Goal: Task Accomplishment & Management: Complete application form

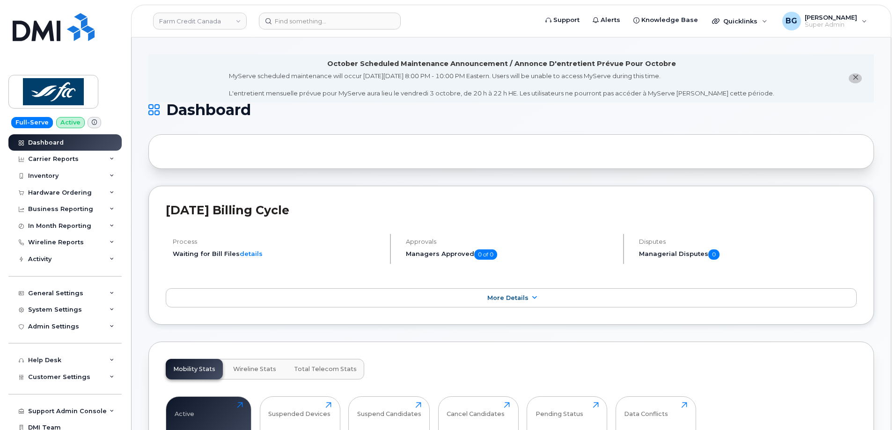
scroll to position [94, 0]
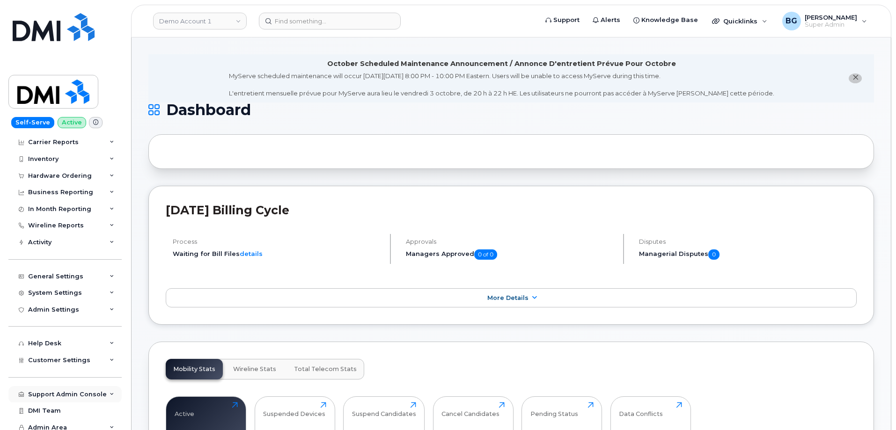
scroll to position [22, 0]
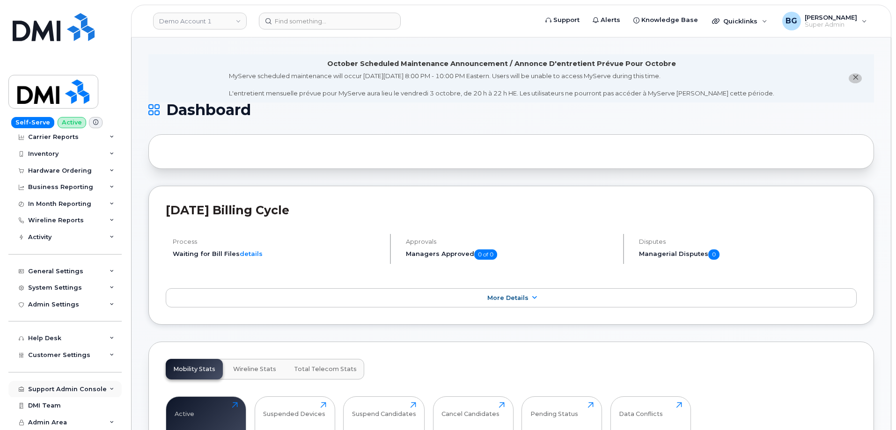
click at [61, 386] on div "Support Admin Console" at bounding box center [67, 389] width 79 height 7
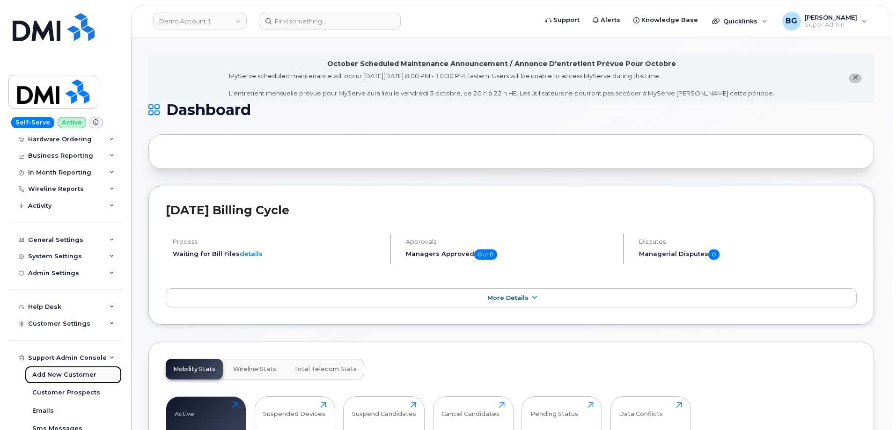
click at [62, 375] on div "Add New Customer" at bounding box center [64, 375] width 64 height 8
select select
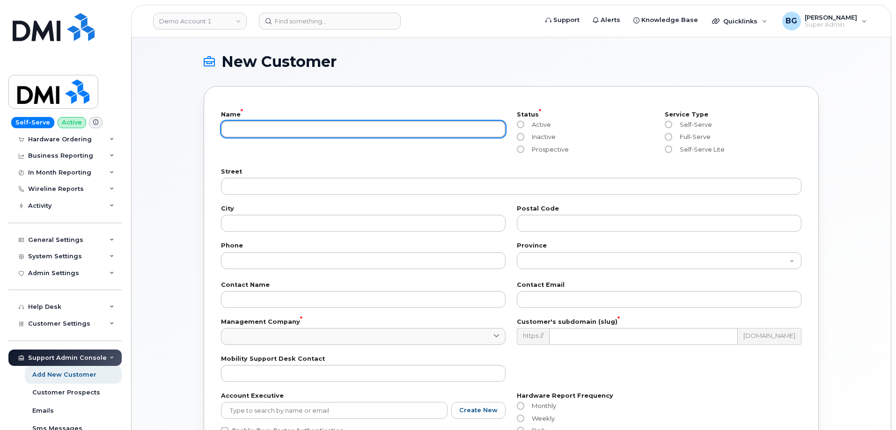
click at [271, 129] on input "text" at bounding box center [363, 129] width 285 height 17
paste input "ABM Krypton UAT"
type input "ABM Krypton UAT"
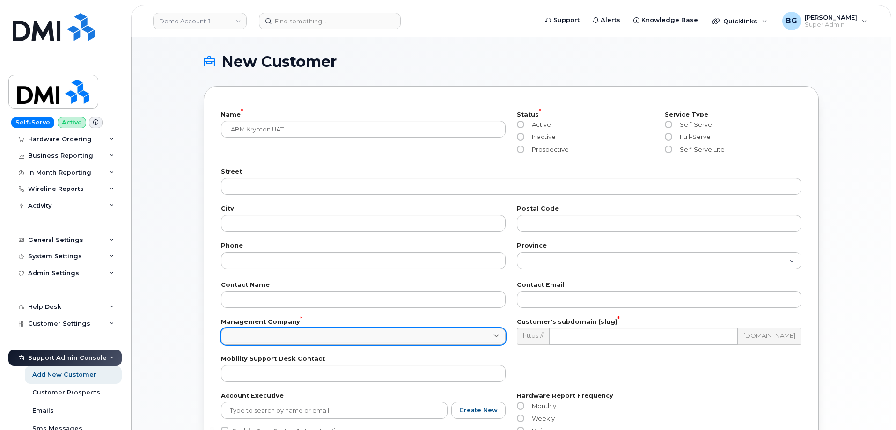
click at [322, 335] on link at bounding box center [363, 336] width 285 height 17
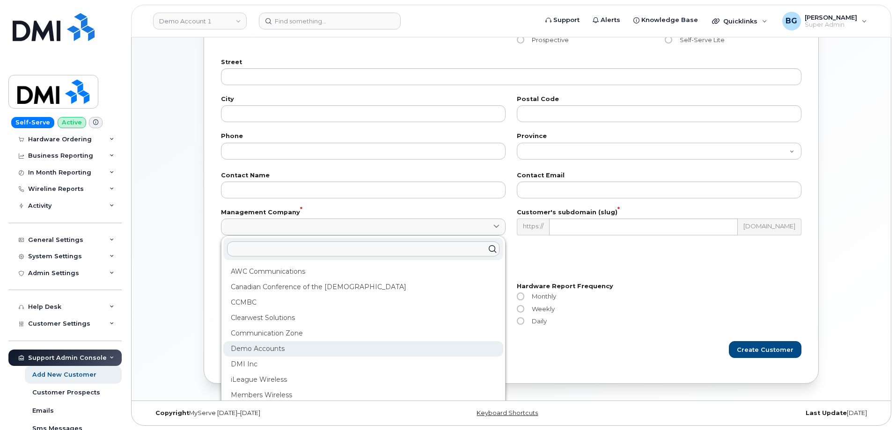
scroll to position [110, 0]
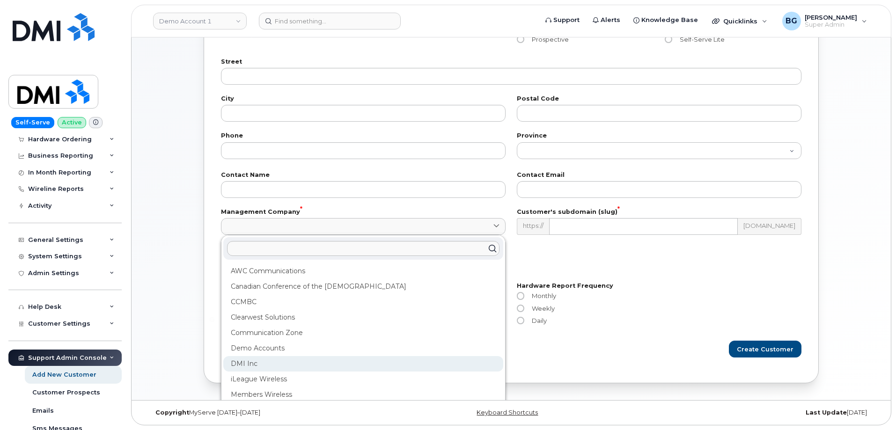
click at [260, 366] on div "DMI Inc" at bounding box center [363, 363] width 280 height 15
type input "1"
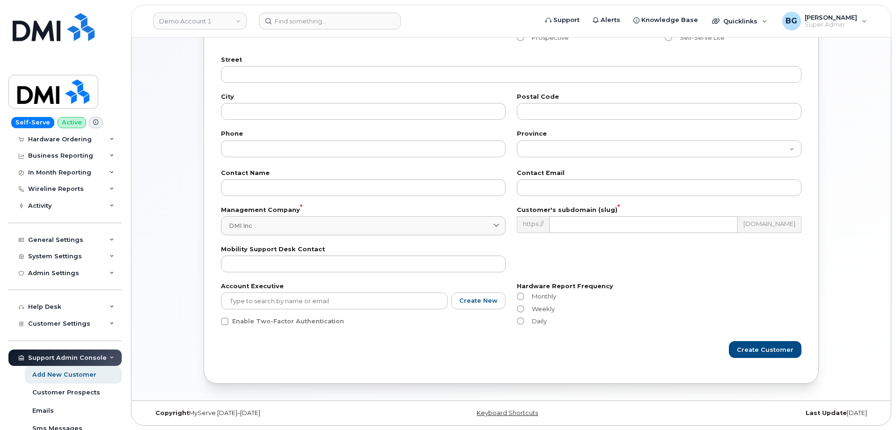
scroll to position [112, 0]
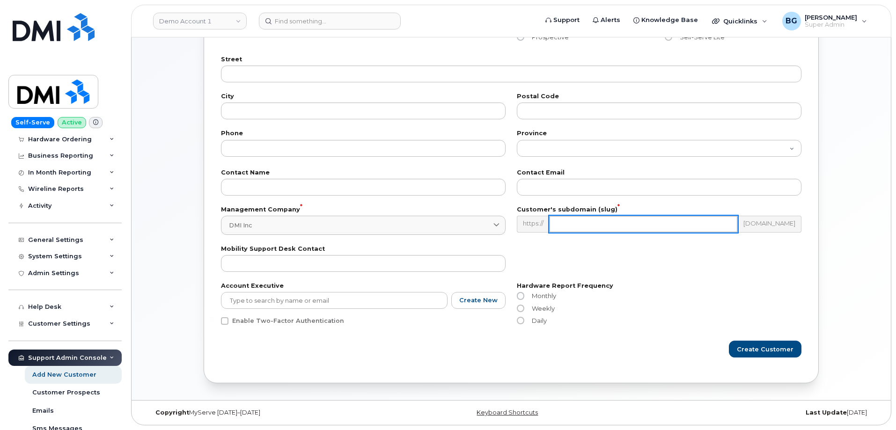
click at [590, 226] on input "text" at bounding box center [643, 224] width 189 height 17
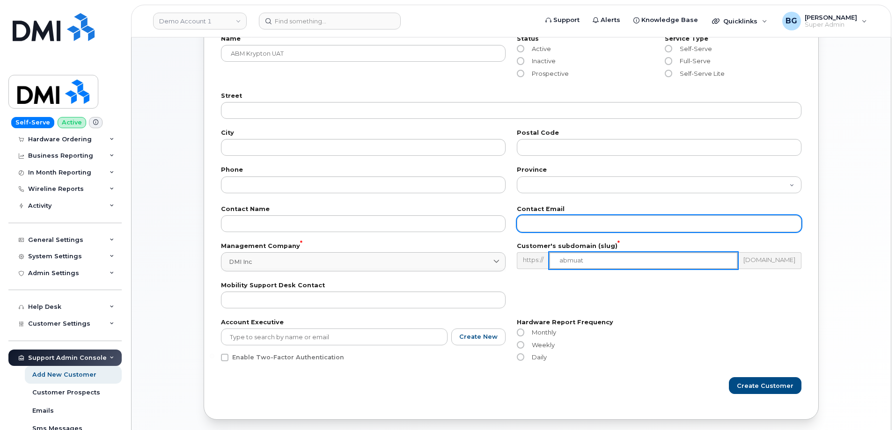
scroll to position [94, 0]
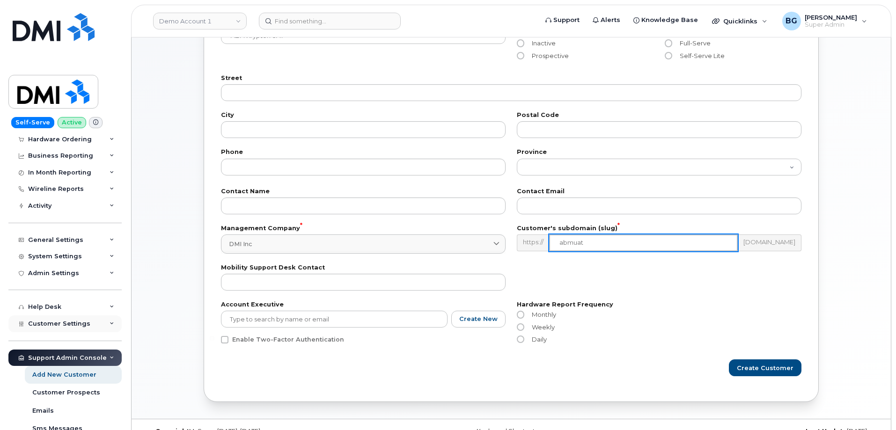
type input "abmuat"
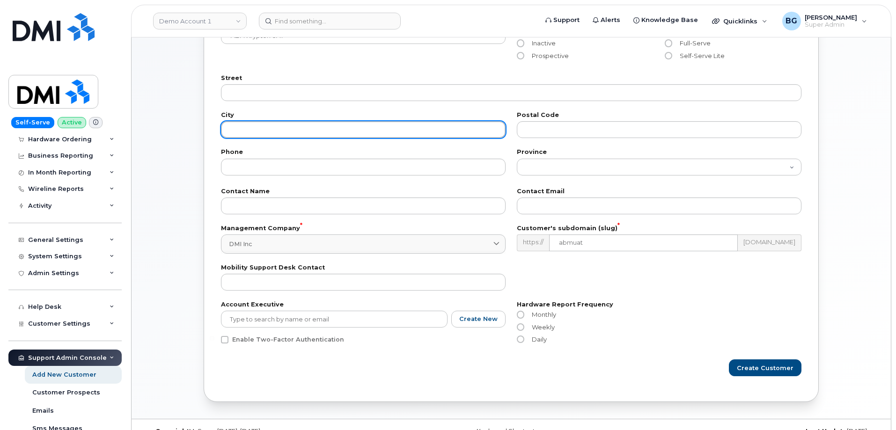
drag, startPoint x: 300, startPoint y: 132, endPoint x: 304, endPoint y: 129, distance: 5.3
click at [304, 129] on input "text" at bounding box center [363, 129] width 285 height 17
paste input "PO Box 1607"
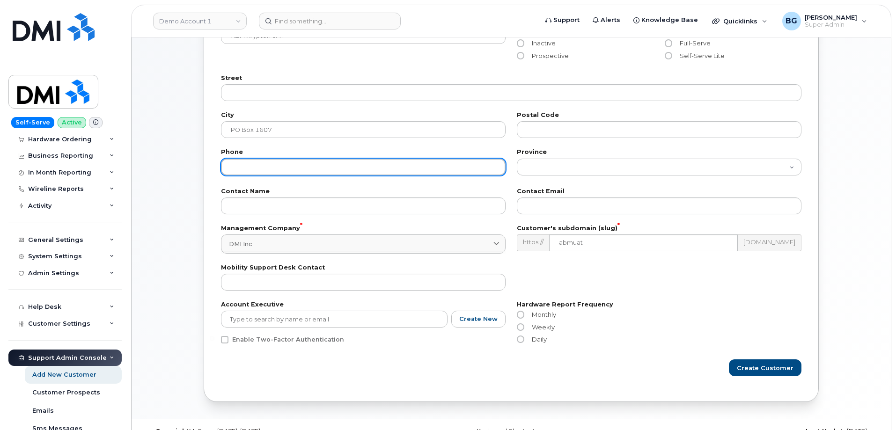
click at [296, 171] on input "tel" at bounding box center [363, 167] width 285 height 17
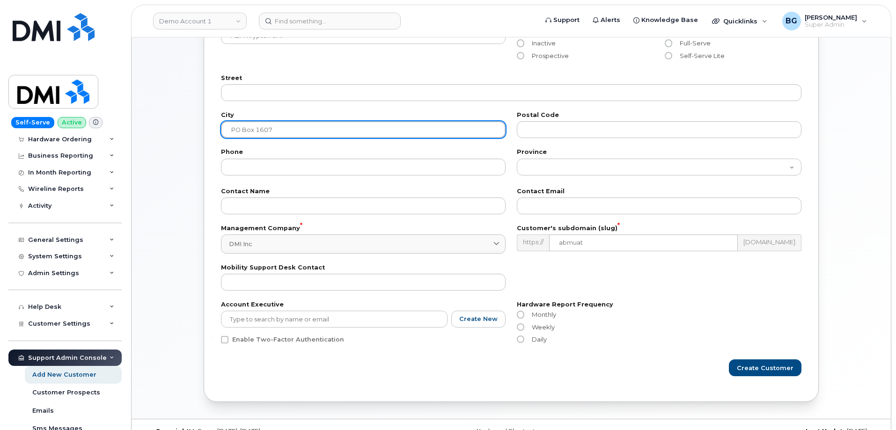
click at [296, 125] on input "PO Box 1607" at bounding box center [363, 129] width 285 height 17
click at [300, 127] on input "PO Box 1607" at bounding box center [363, 129] width 285 height 17
click at [301, 129] on input "PO Box 1607" at bounding box center [363, 129] width 285 height 17
drag, startPoint x: 228, startPoint y: 127, endPoint x: 342, endPoint y: 131, distance: 114.3
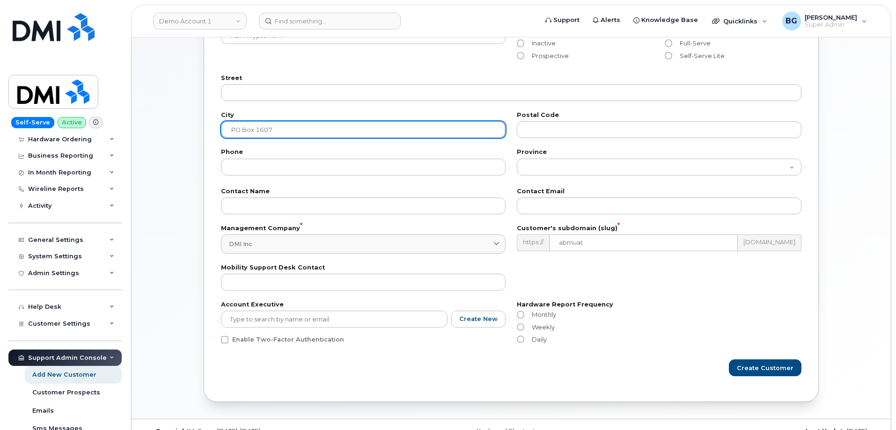
click at [336, 127] on input "PO Box 1607" at bounding box center [363, 129] width 285 height 17
paste input "[GEOGRAPHIC_DATA]"
type input "[GEOGRAPHIC_DATA]"
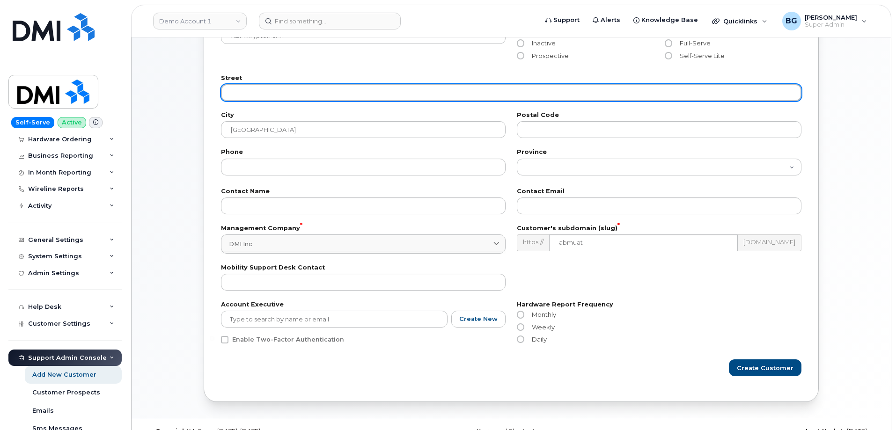
click at [303, 88] on input "text" at bounding box center [511, 92] width 581 height 17
paste input "PO Box 1607"
type input "PO Box 1607"
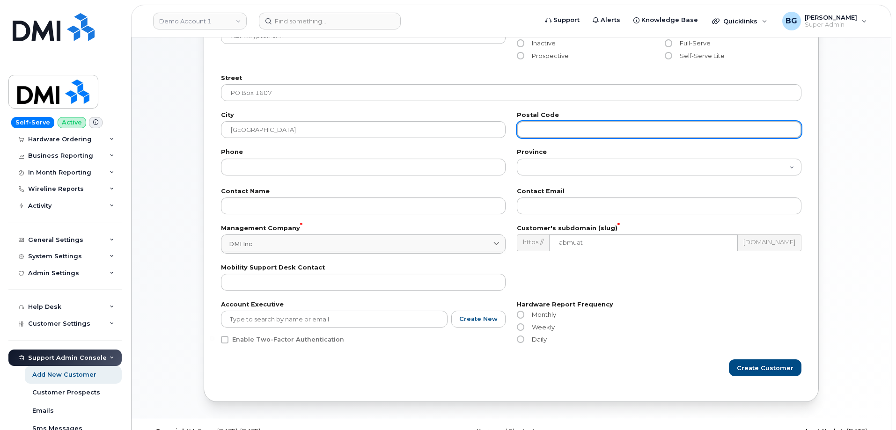
click at [570, 136] on input "text" at bounding box center [659, 129] width 285 height 17
paste input "27835"
type input "27835"
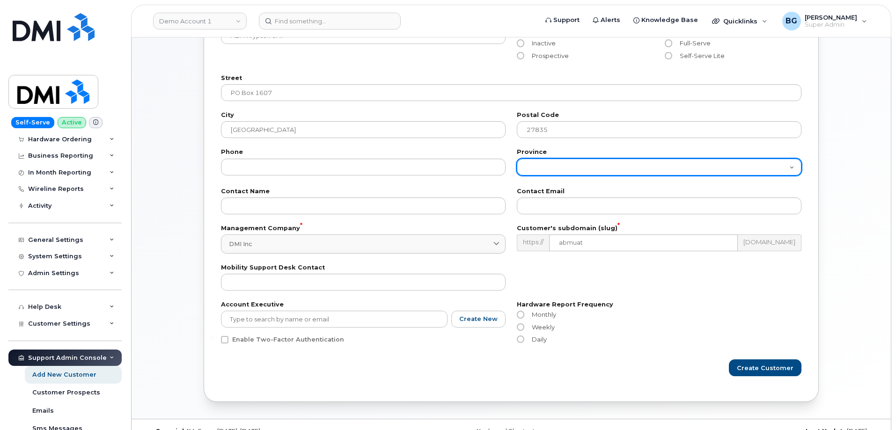
click at [556, 169] on select "Alberta British Columbia Manitoba New Brunswick Newfoundland Northwest Territor…" at bounding box center [659, 167] width 285 height 17
select select "North Carolina"
click at [517, 159] on select "Alberta British Columbia Manitoba New Brunswick Newfoundland Northwest Territor…" at bounding box center [659, 167] width 285 height 17
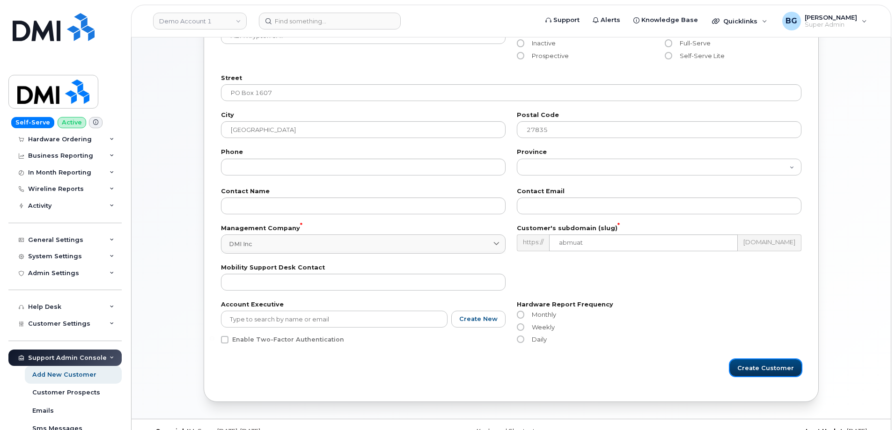
click at [768, 372] on span "Create Customer" at bounding box center [765, 368] width 57 height 9
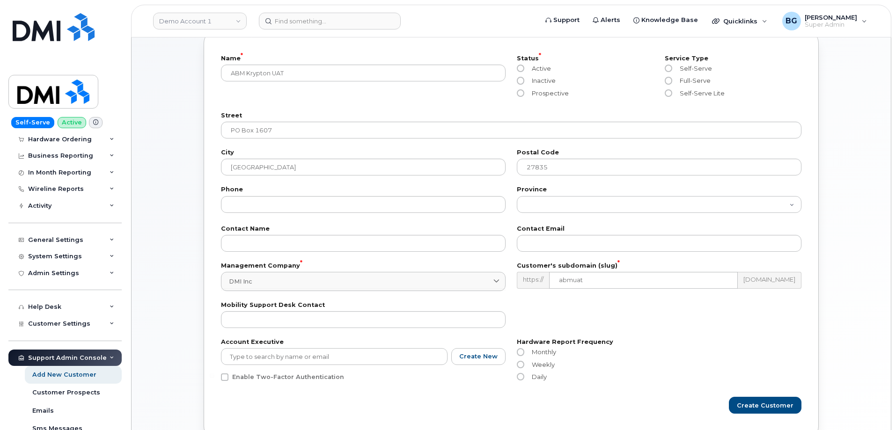
scroll to position [0, 0]
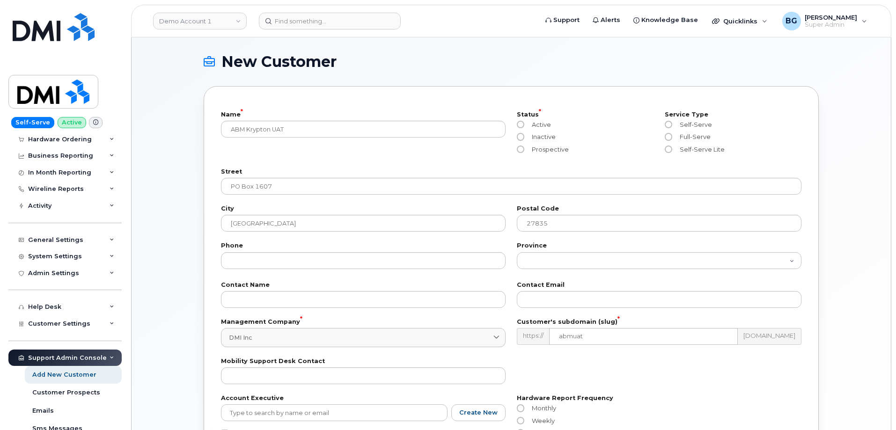
click at [588, 114] on label "Status *" at bounding box center [585, 115] width 137 height 6
click at [521, 124] on input "Active" at bounding box center [520, 124] width 7 height 7
radio input "true"
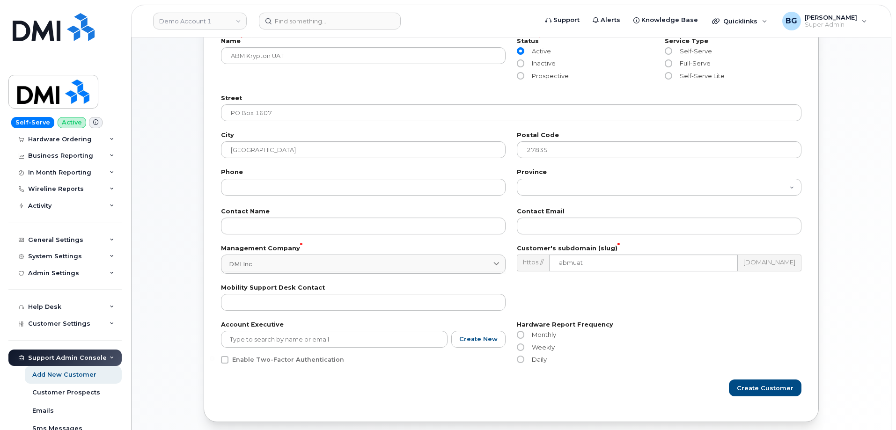
scroll to position [112, 0]
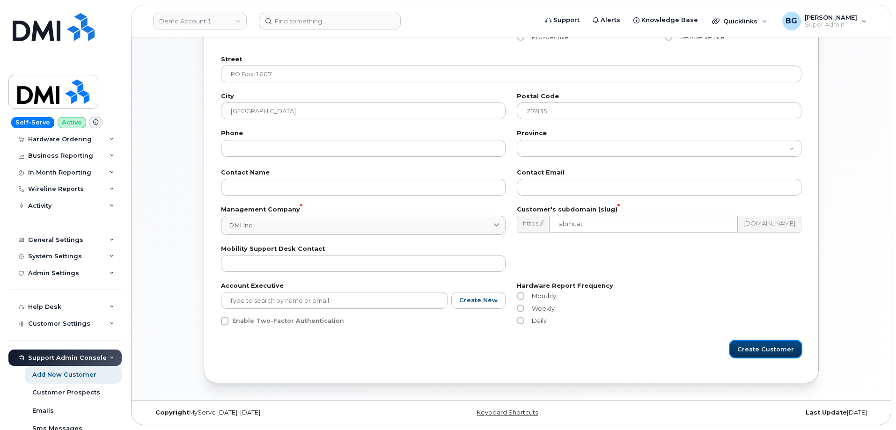
click at [757, 355] on button "Create Customer" at bounding box center [766, 349] width 72 height 17
click at [769, 346] on span "Create Customer" at bounding box center [765, 349] width 57 height 9
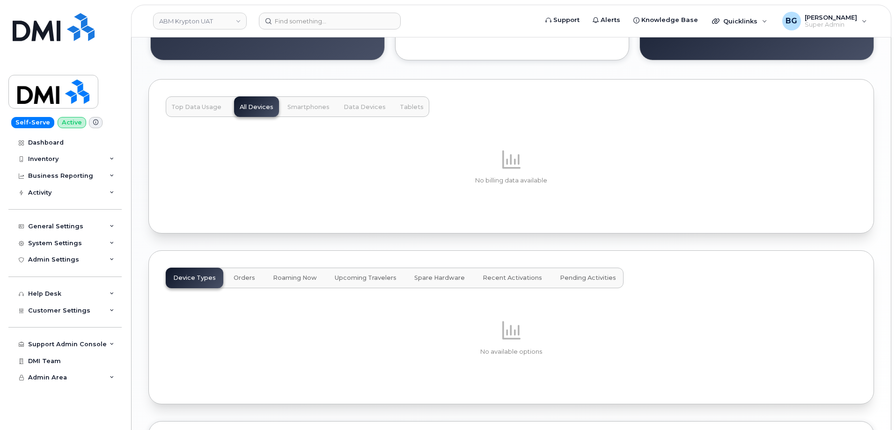
scroll to position [811, 0]
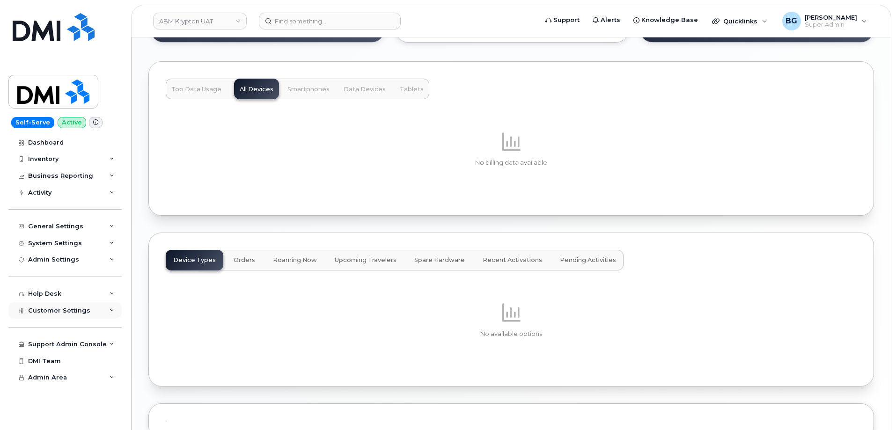
click at [40, 310] on span "Customer Settings" at bounding box center [59, 310] width 62 height 7
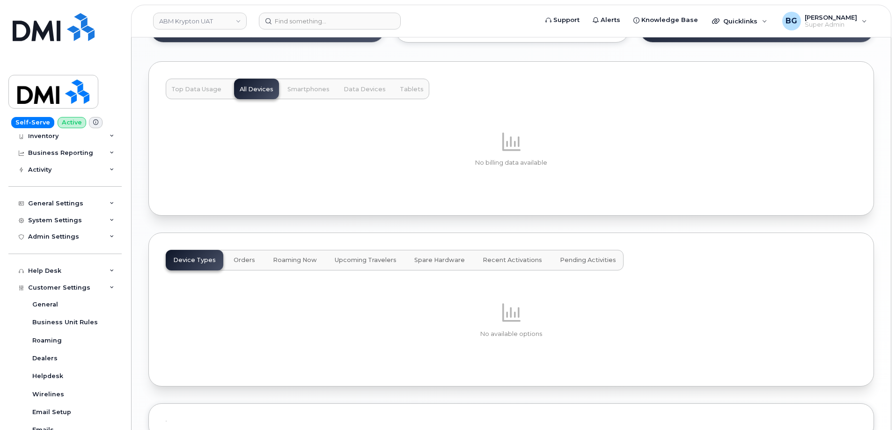
scroll to position [0, 0]
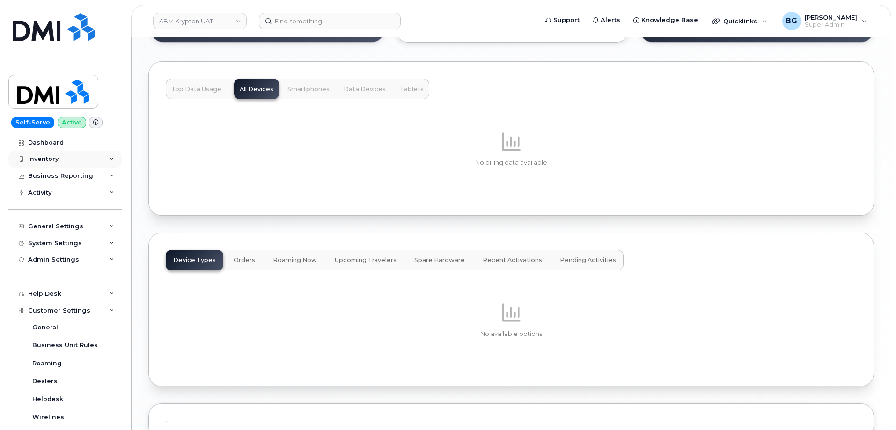
click at [51, 158] on div "Inventory" at bounding box center [43, 158] width 30 height 7
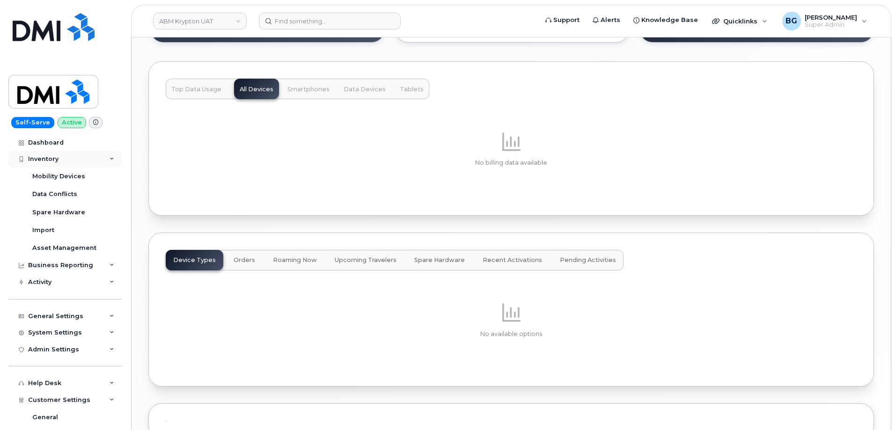
click at [51, 158] on div "Inventory" at bounding box center [43, 158] width 30 height 7
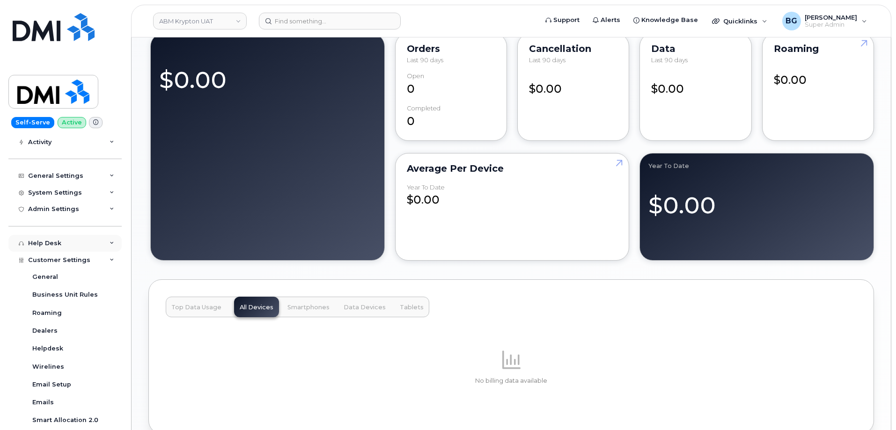
scroll to position [37, 0]
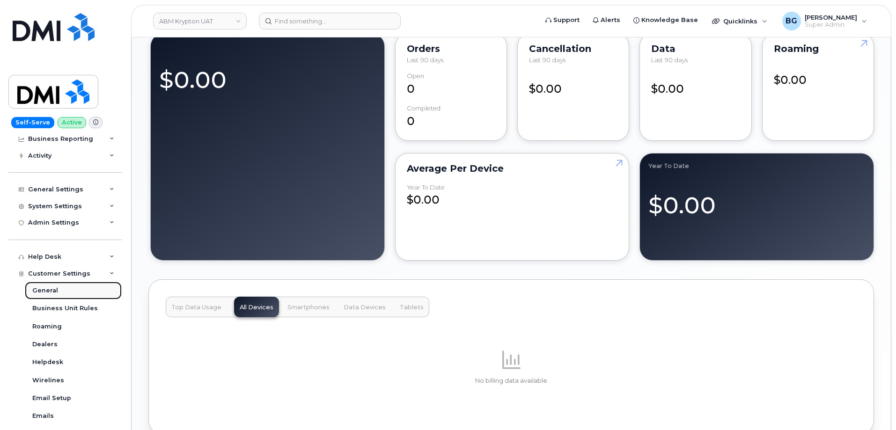
drag, startPoint x: 44, startPoint y: 287, endPoint x: 42, endPoint y: 292, distance: 5.3
click at [44, 288] on div "General" at bounding box center [45, 291] width 26 height 8
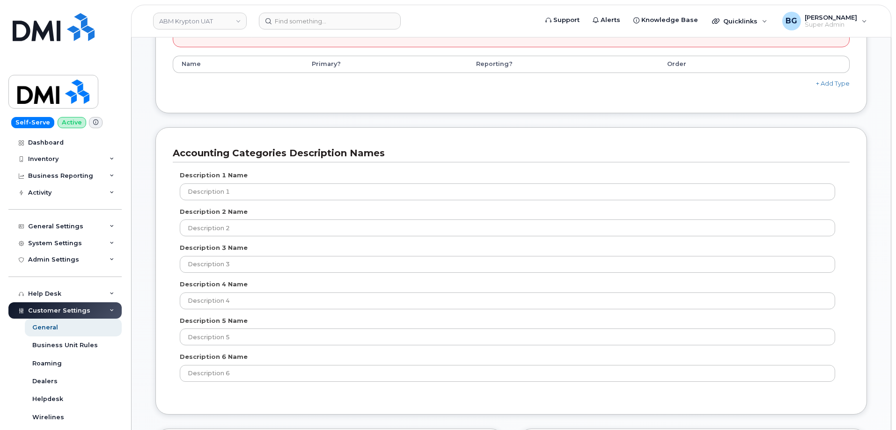
scroll to position [562, 0]
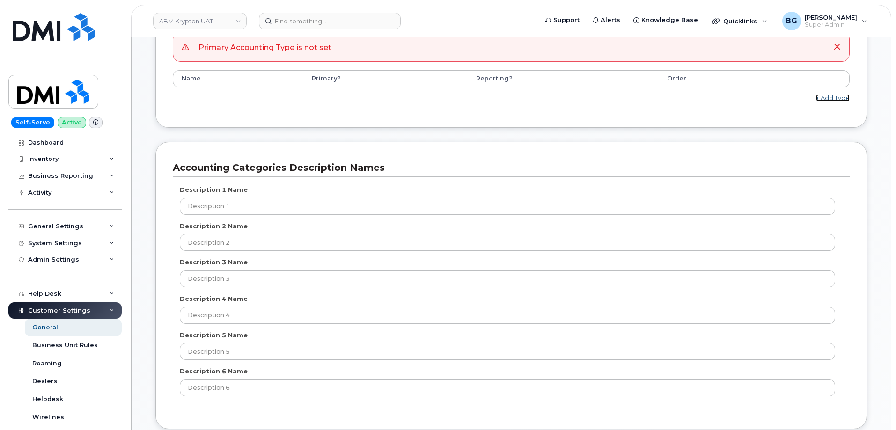
click at [834, 100] on link "+ Add Type" at bounding box center [833, 97] width 34 height 7
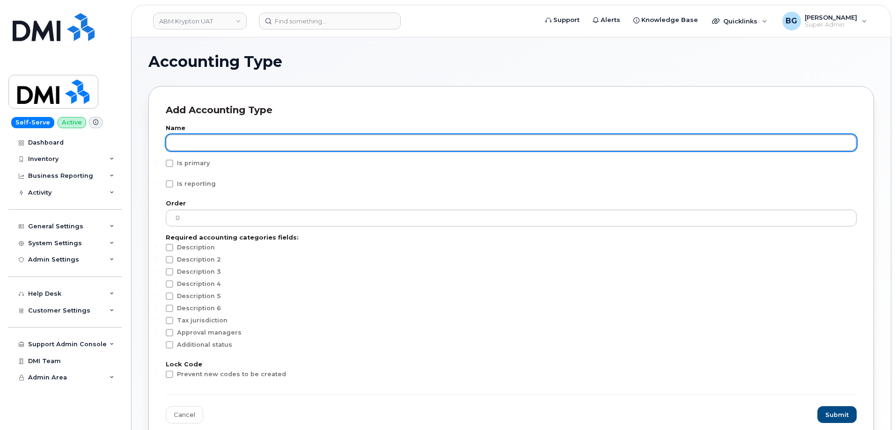
click at [214, 141] on input "text" at bounding box center [511, 142] width 691 height 17
type input "Business Unit"
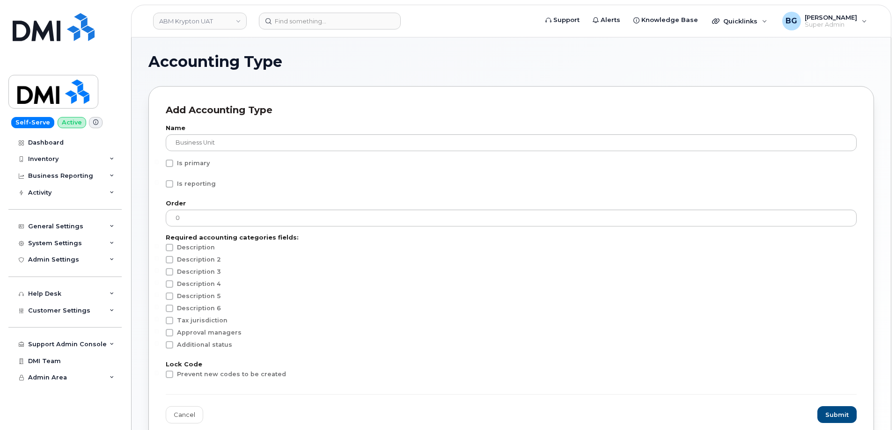
click at [171, 167] on span at bounding box center [169, 163] width 7 height 7
click at [159, 164] on input "Is primary" at bounding box center [156, 162] width 5 height 5
checkbox input "true"
click at [169, 282] on span at bounding box center [169, 283] width 7 height 7
click at [159, 282] on input "Description 4" at bounding box center [156, 282] width 5 height 5
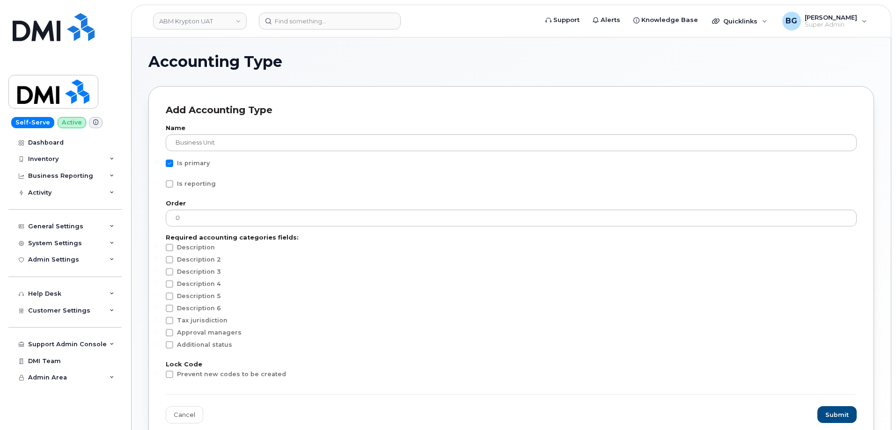
checkbox input "true"
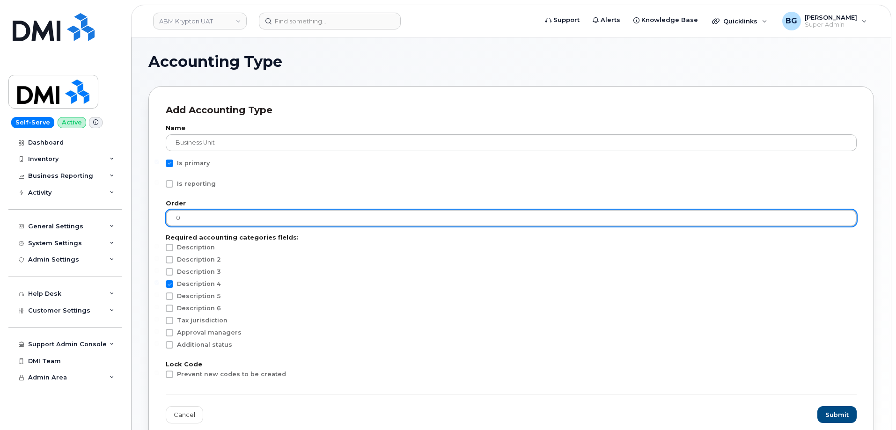
click at [168, 221] on input "0" at bounding box center [511, 218] width 691 height 17
type input "1"
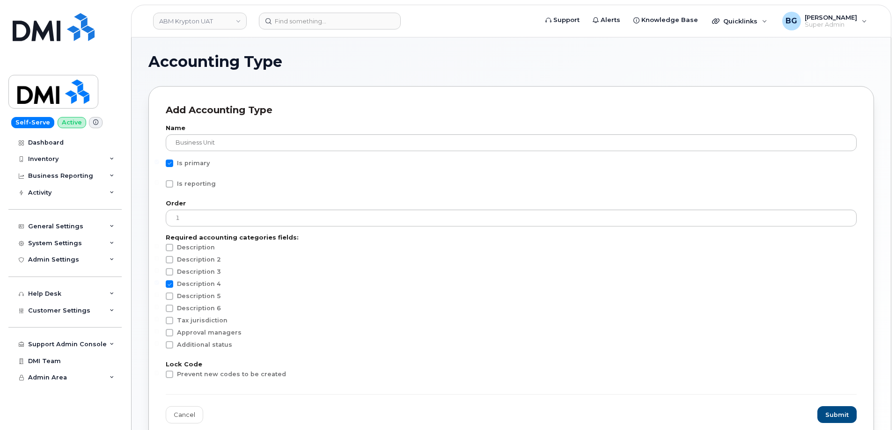
click at [349, 277] on div "Description 3" at bounding box center [511, 274] width 691 height 12
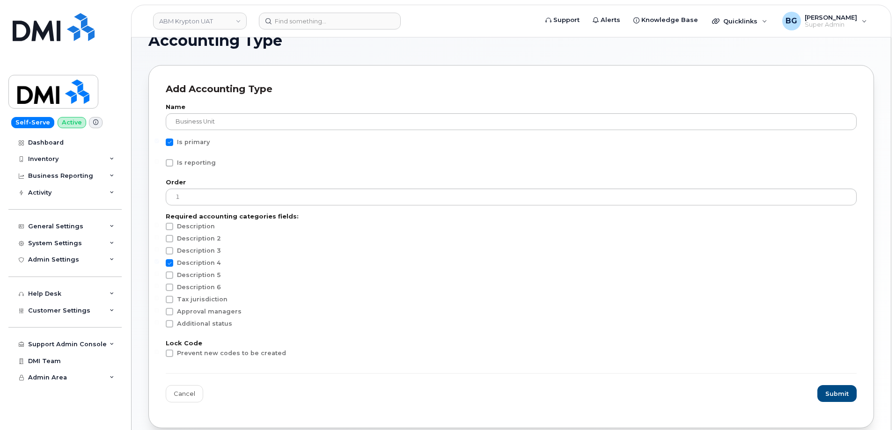
scroll to position [31, 0]
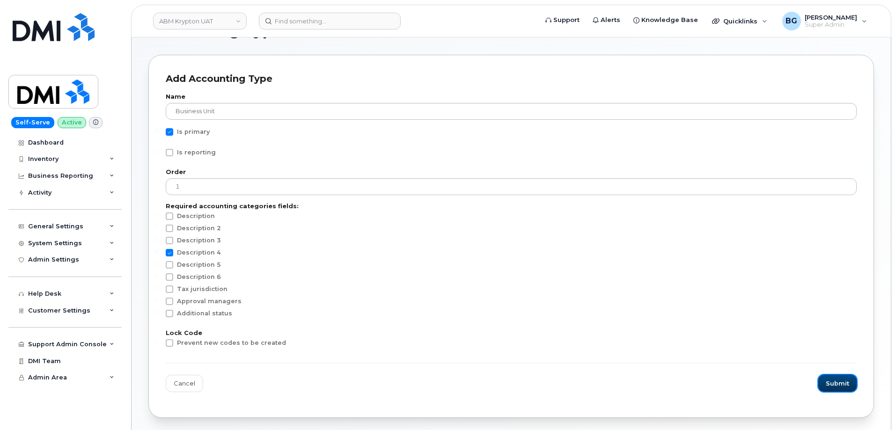
click at [832, 382] on span "Submit" at bounding box center [837, 383] width 23 height 9
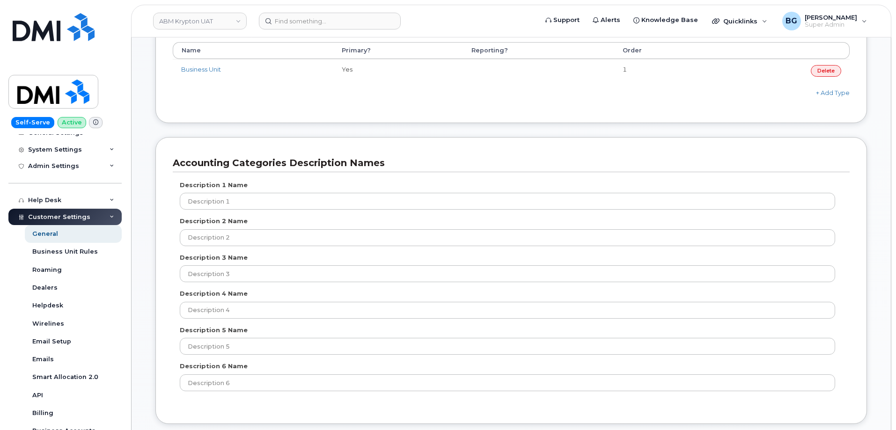
scroll to position [562, 0]
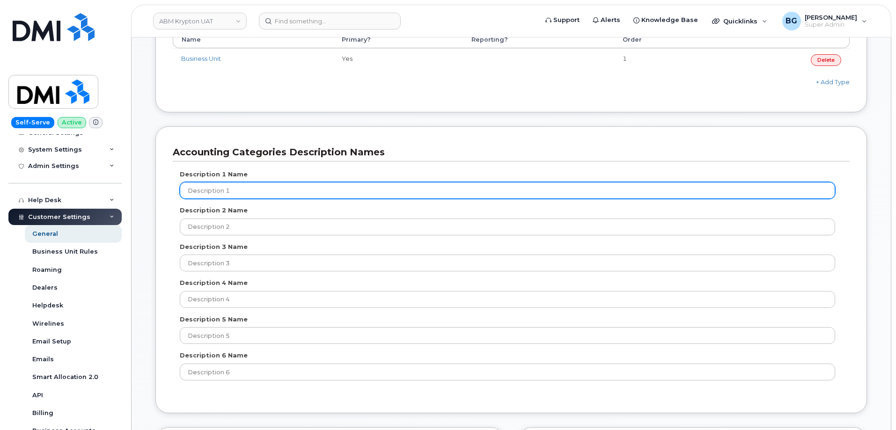
drag, startPoint x: 236, startPoint y: 191, endPoint x: 148, endPoint y: 189, distance: 87.6
click at [164, 186] on div "Accounting Categories Description Names Description 1 Name Description 1 Descri…" at bounding box center [511, 269] width 712 height 287
type input "Company"
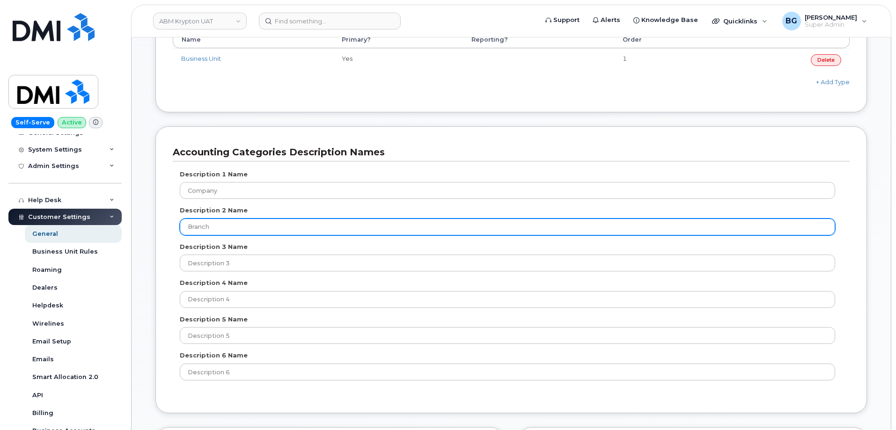
type input "Branch"
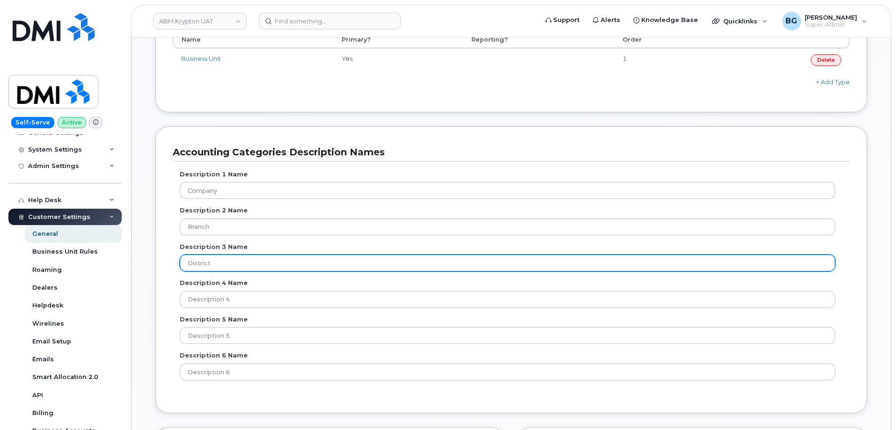
type input "District"
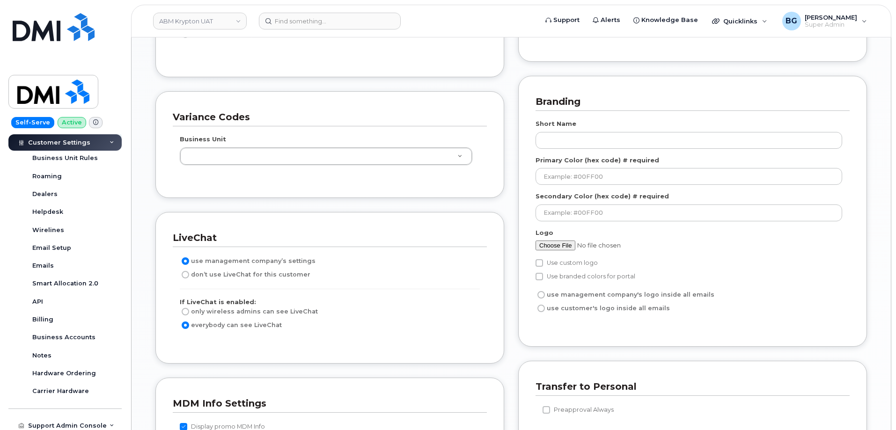
scroll to position [1279, 0]
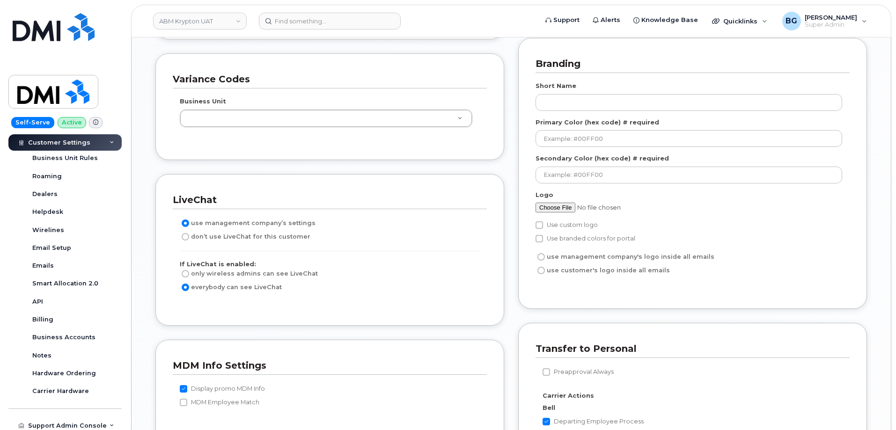
type input "IG Ops"
click at [189, 239] on label "don’t use LiveChat for this customer" at bounding box center [245, 236] width 131 height 11
click at [189, 239] on input "don’t use LiveChat for this customer" at bounding box center [185, 236] width 7 height 7
radio input "true"
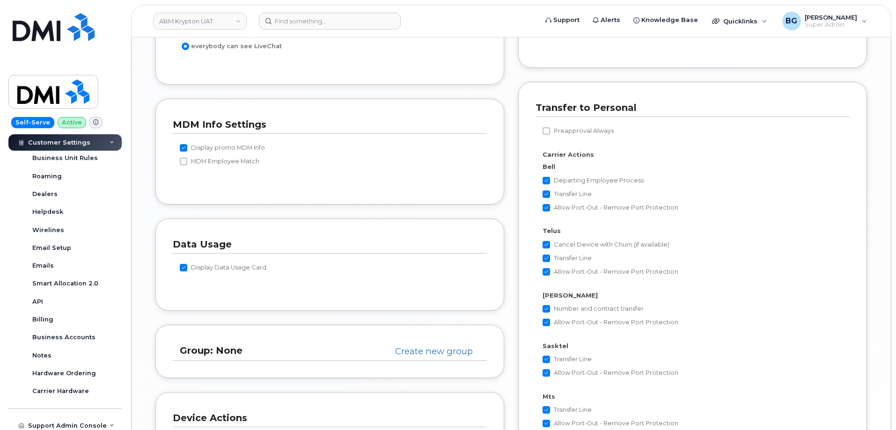
scroll to position [1529, 0]
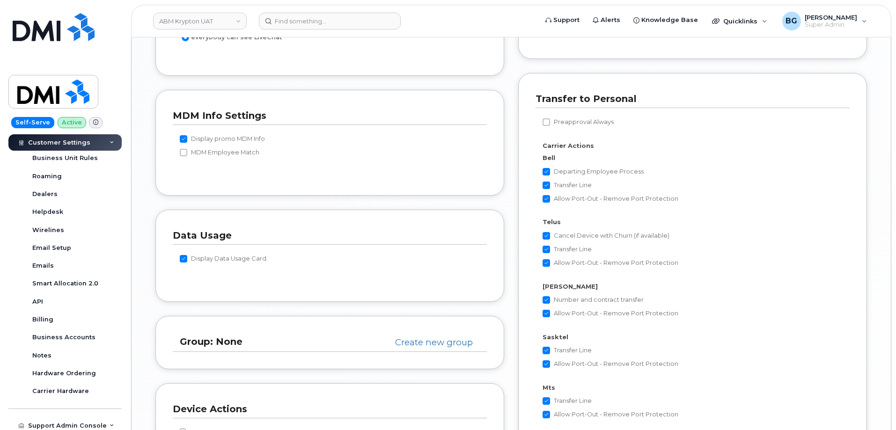
click at [187, 139] on input "Display promo MDM Info" at bounding box center [183, 138] width 7 height 7
checkbox input "false"
click at [186, 258] on input "Display Data Usage Card." at bounding box center [183, 258] width 7 height 7
checkbox input "false"
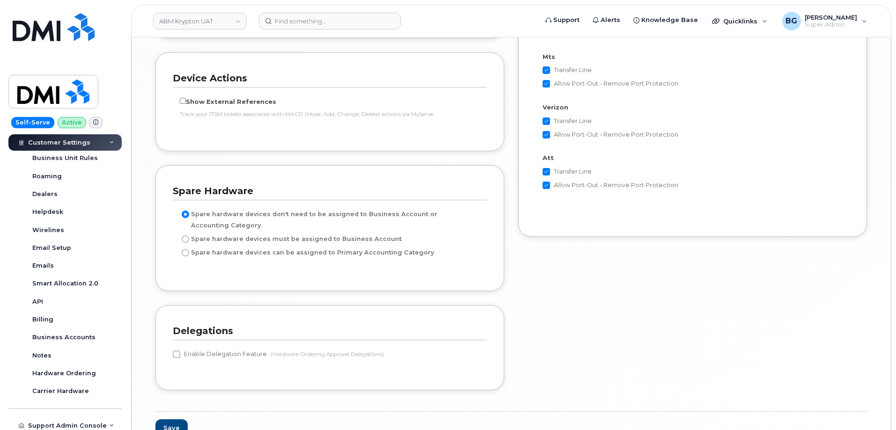
scroll to position [1873, 0]
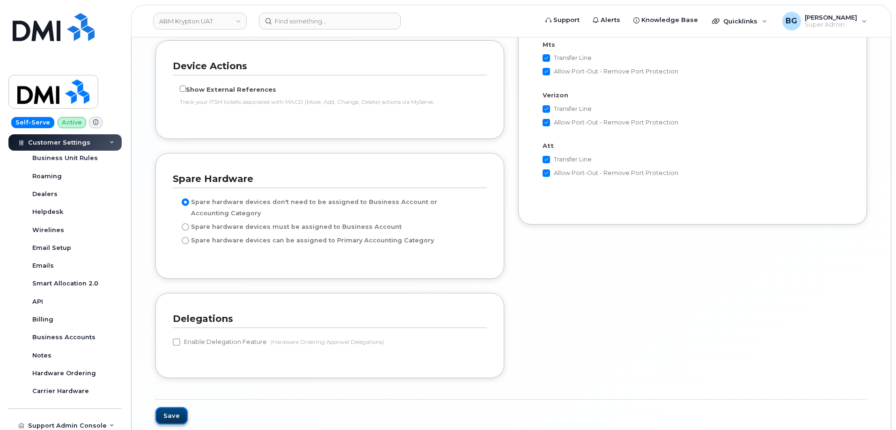
click at [177, 416] on button "Save" at bounding box center [171, 415] width 32 height 17
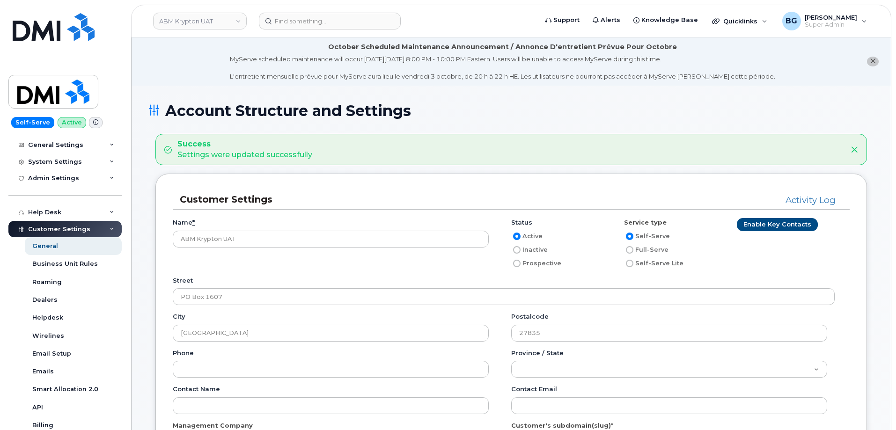
scroll to position [219, 0]
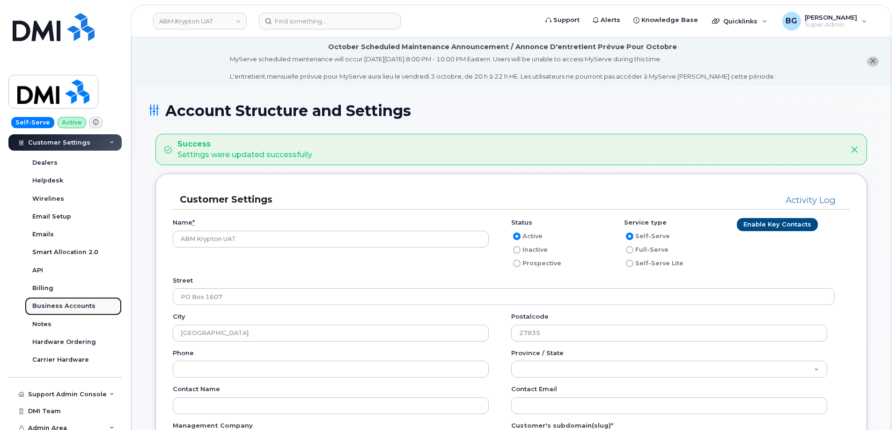
click at [66, 309] on div "Business Accounts" at bounding box center [63, 306] width 63 height 8
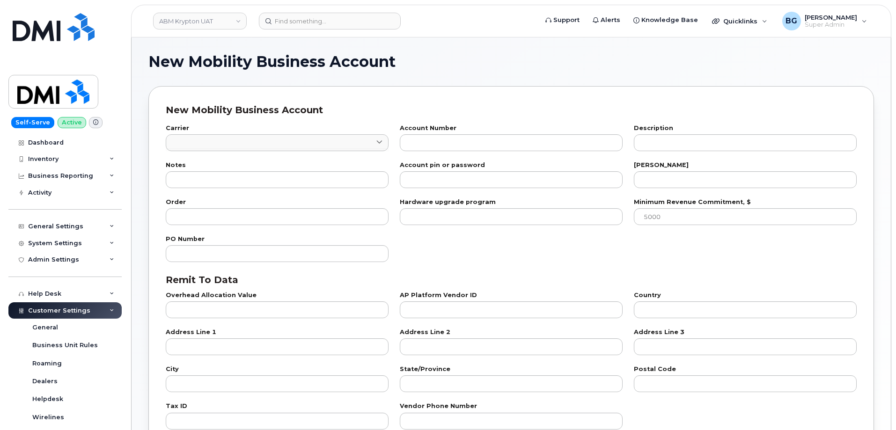
checkbox input "true"
drag, startPoint x: 289, startPoint y: 129, endPoint x: 287, endPoint y: 135, distance: 5.9
click at [289, 131] on label "Carrier" at bounding box center [277, 128] width 223 height 6
click at [281, 140] on link at bounding box center [277, 142] width 223 height 17
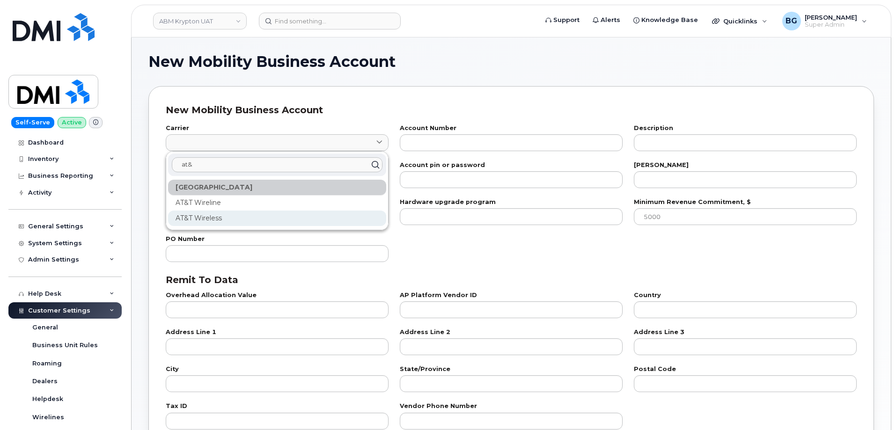
type input "at&"
click at [201, 216] on div "AT&T Wireless" at bounding box center [277, 218] width 218 height 15
type input "7"
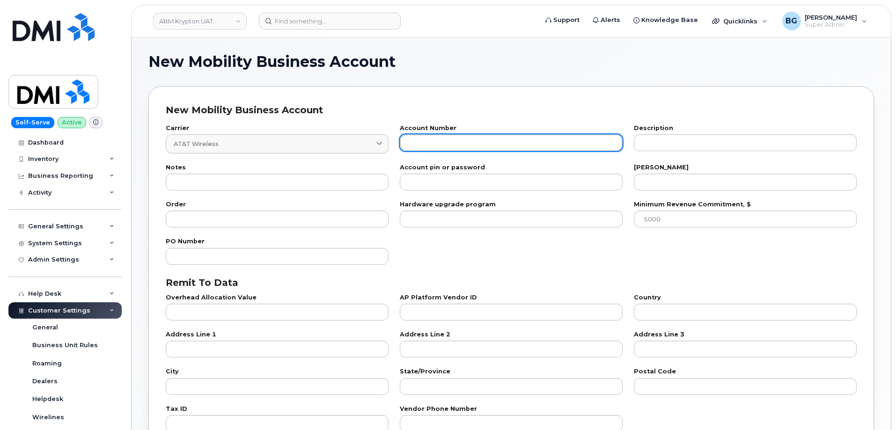
click at [463, 143] on input "text" at bounding box center [511, 142] width 223 height 17
paste input "287349572209"
type input "287349572209"
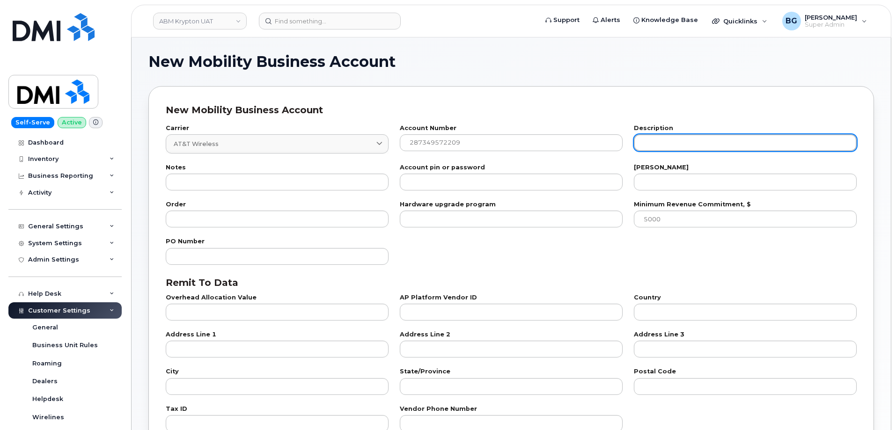
drag, startPoint x: 676, startPoint y: 143, endPoint x: 668, endPoint y: 146, distance: 7.8
click at [675, 147] on input "text" at bounding box center [745, 142] width 223 height 17
paste input "PARKING"
type input "PARKING"
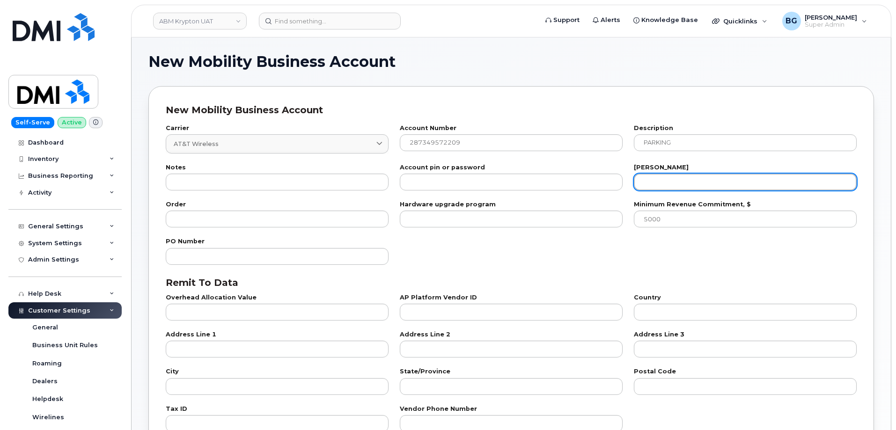
click at [663, 184] on input "number" at bounding box center [745, 182] width 223 height 17
paste input "31"
type input "31"
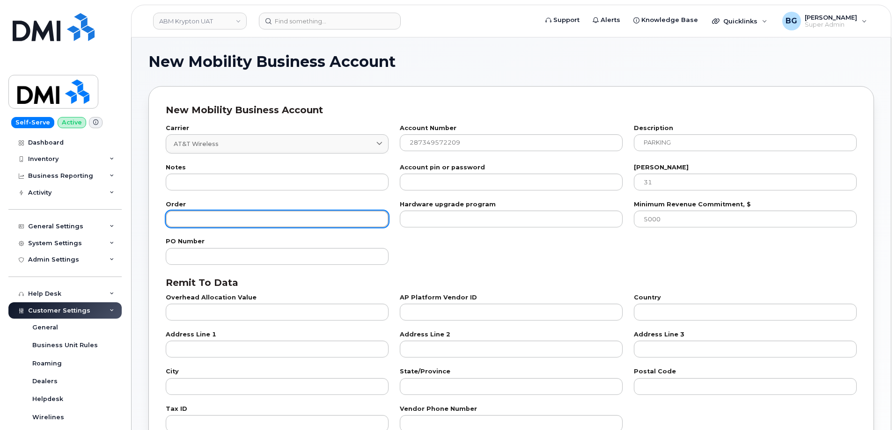
click at [265, 220] on input "number" at bounding box center [277, 219] width 223 height 17
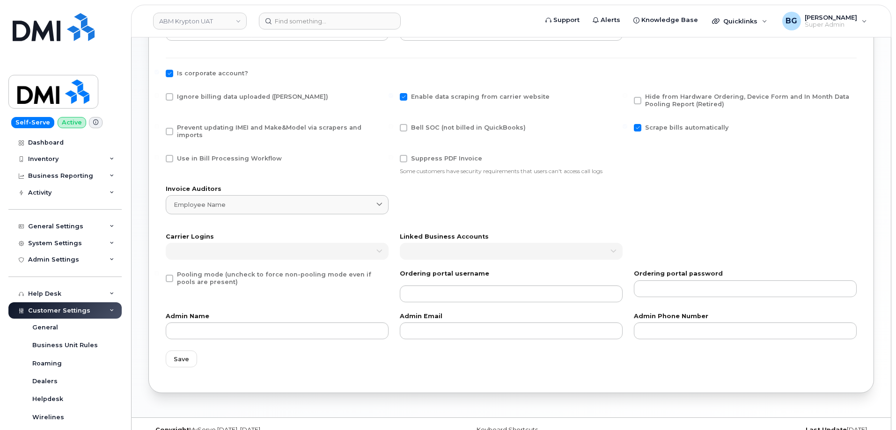
scroll to position [401, 0]
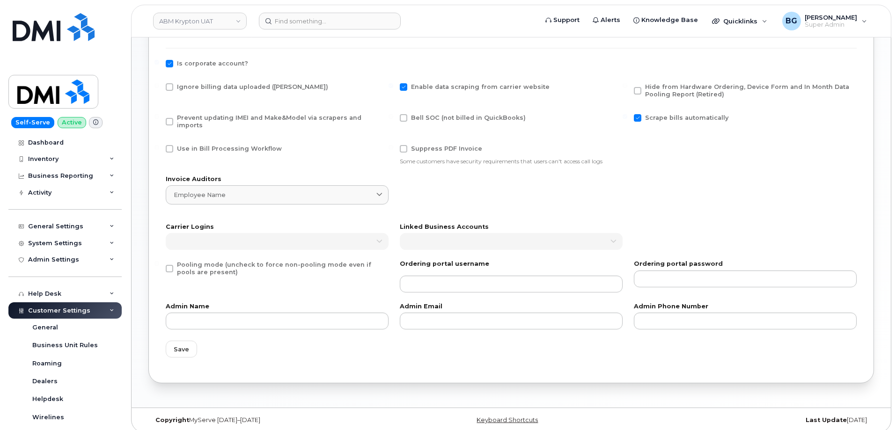
type input "200"
click at [407, 86] on span at bounding box center [403, 86] width 7 height 7
click at [393, 86] on input "Enable data scraping from carrier website" at bounding box center [391, 85] width 5 height 5
checkbox input "false"
click at [169, 145] on span at bounding box center [169, 148] width 7 height 7
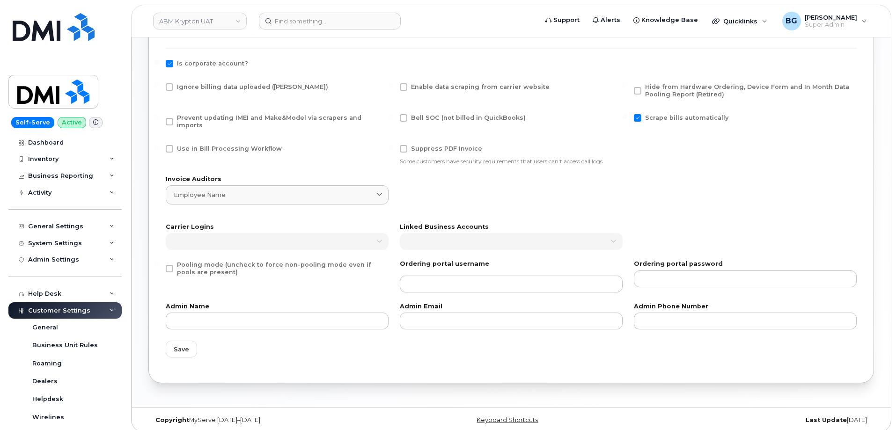
click at [159, 145] on input "Use in Bill Processing Workflow" at bounding box center [156, 147] width 5 height 5
click at [167, 146] on div "Use in Bill Processing Workflow" at bounding box center [277, 151] width 223 height 12
click at [169, 145] on span at bounding box center [169, 148] width 7 height 7
click at [159, 145] on input "Use in Bill Processing Workflow" at bounding box center [156, 147] width 5 height 5
checkbox input "false"
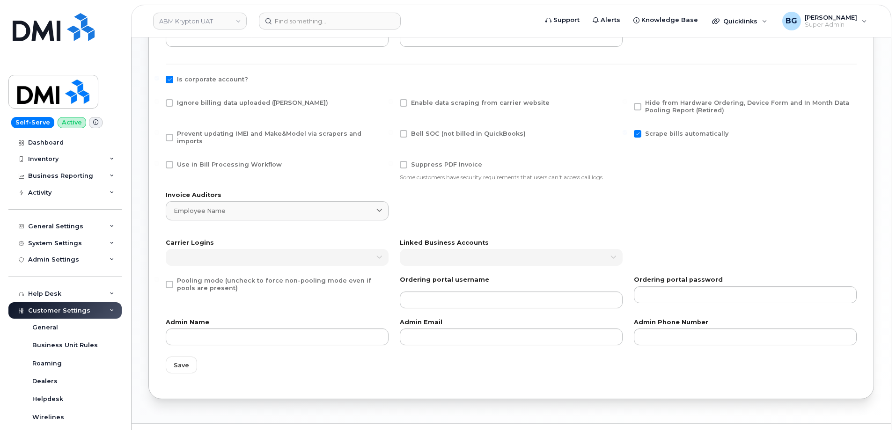
scroll to position [370, 0]
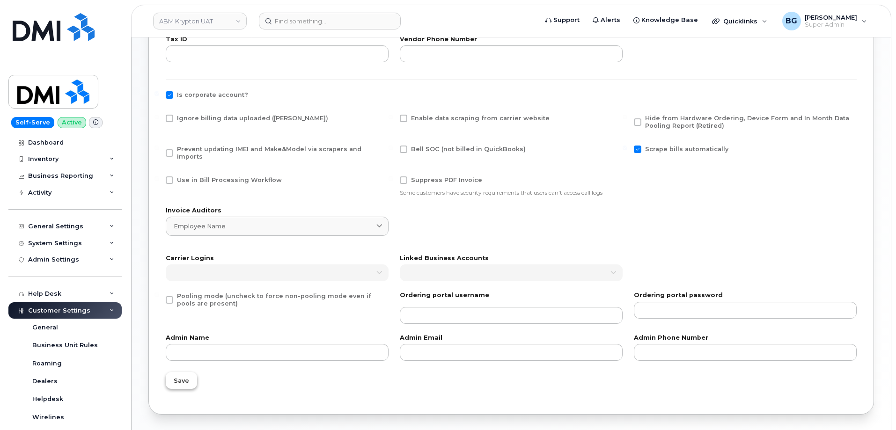
click at [180, 376] on span "Save" at bounding box center [181, 380] width 15 height 9
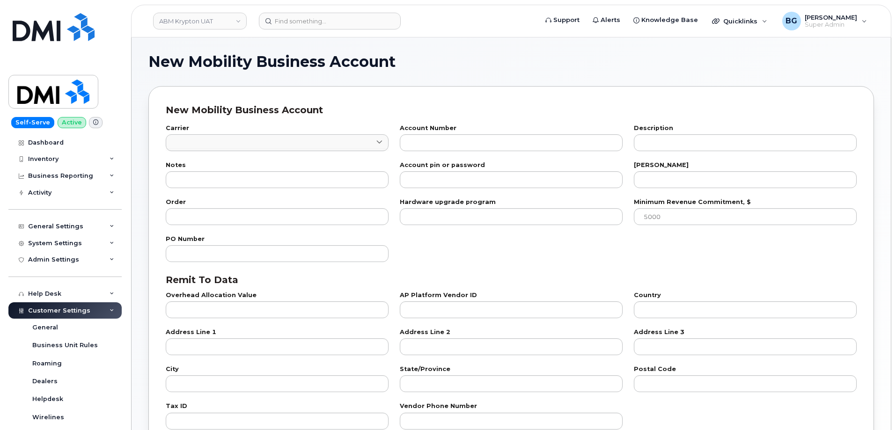
checkbox input "true"
click at [178, 139] on link at bounding box center [277, 142] width 223 height 17
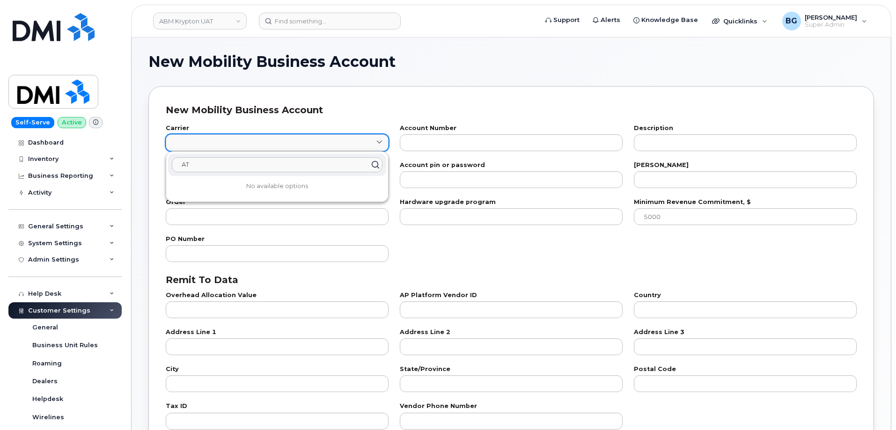
type input "A"
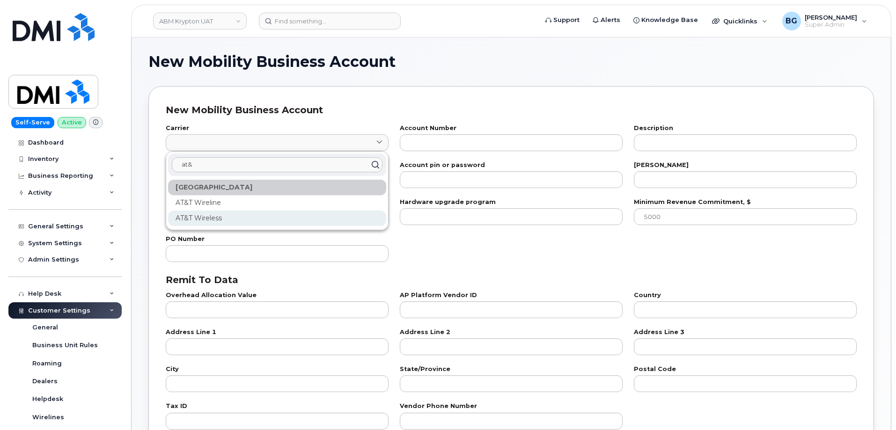
type input "at&"
click at [197, 218] on div "AT&T Wireless" at bounding box center [277, 218] width 218 height 15
type input "7"
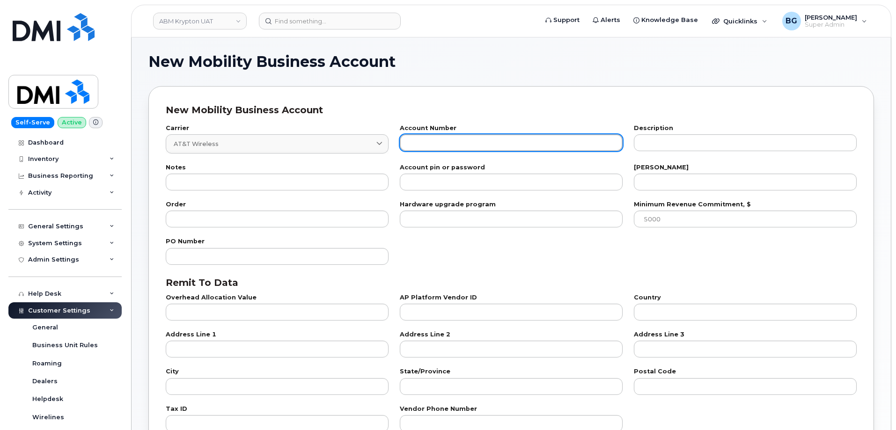
click at [442, 148] on input "text" at bounding box center [511, 142] width 223 height 17
paste input "838775421"
type input "838775421"
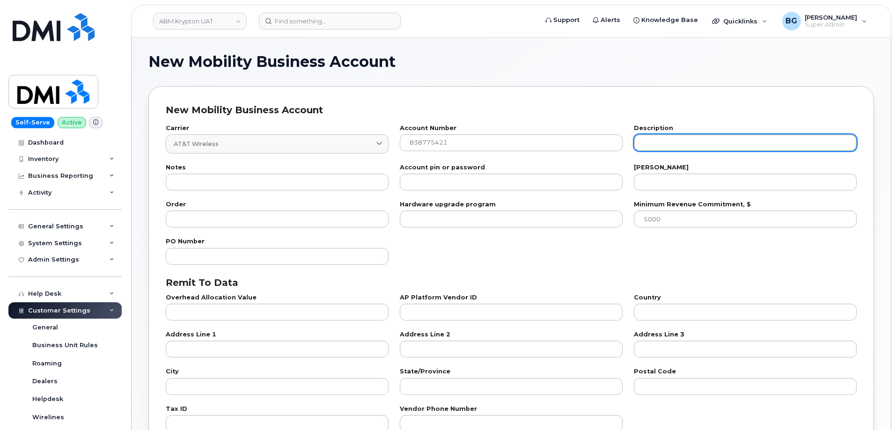
click at [696, 144] on input "text" at bounding box center [745, 142] width 223 height 17
paste input "Staff and Management"
type input "Staff and Management"
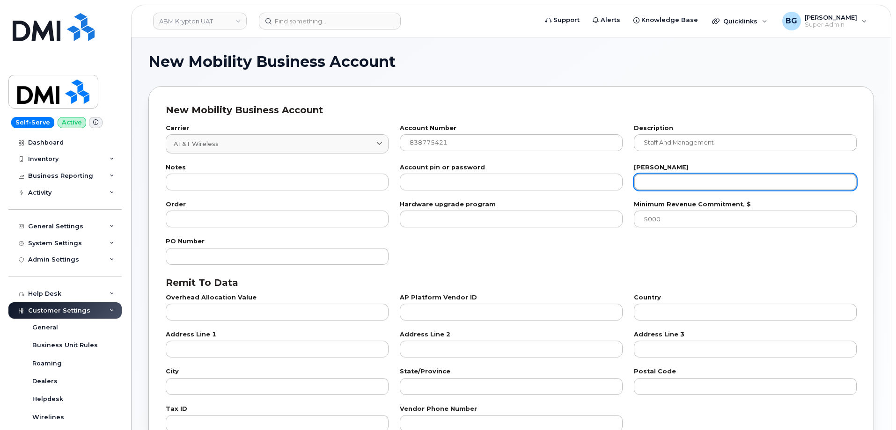
click at [688, 191] on input "number" at bounding box center [745, 182] width 223 height 17
paste input "28"
type input "28"
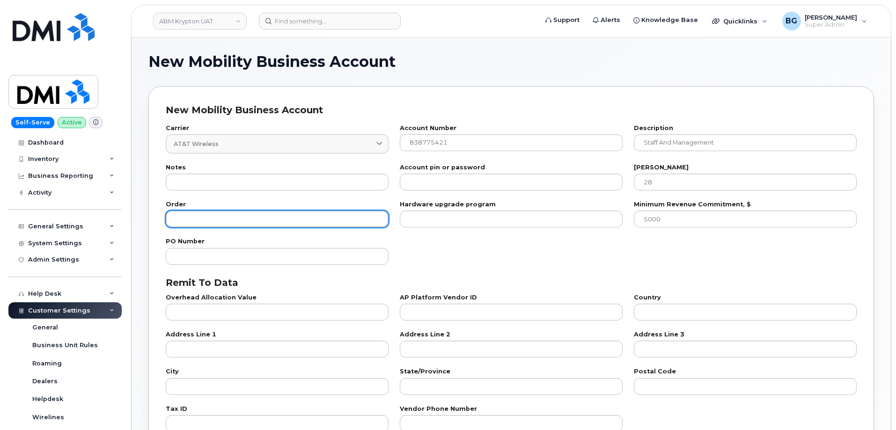
click at [211, 211] on input "number" at bounding box center [277, 219] width 223 height 17
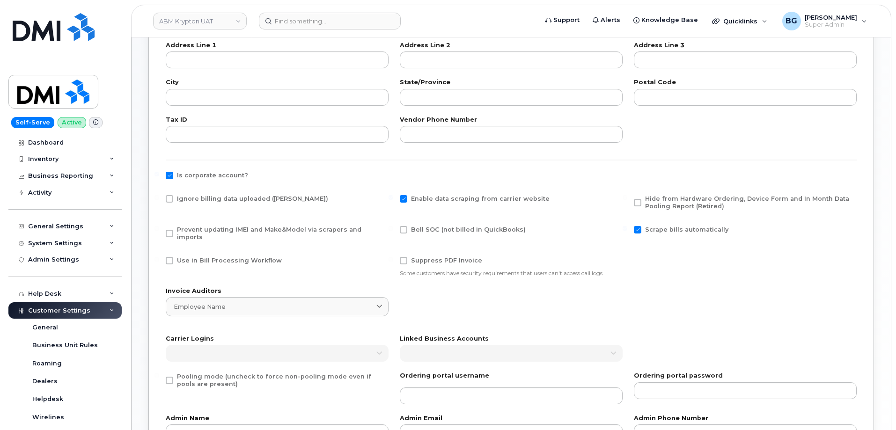
scroll to position [343, 0]
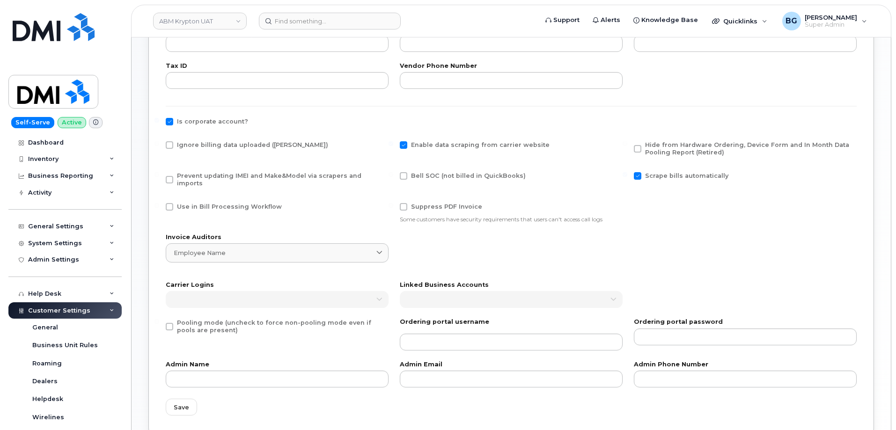
type input "100"
click at [169, 323] on span at bounding box center [169, 326] width 7 height 7
click at [159, 321] on input "Pooling mode (uncheck to force non-pooling mode even if pools are present)" at bounding box center [156, 321] width 5 height 5
checkbox input "true"
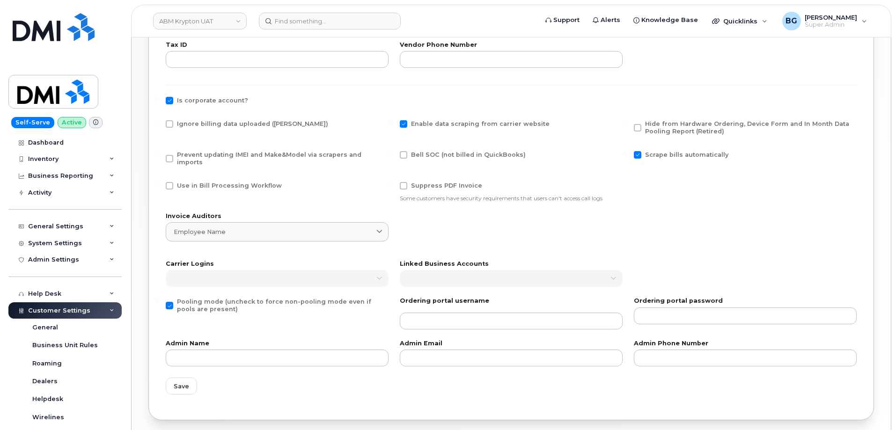
scroll to position [401, 0]
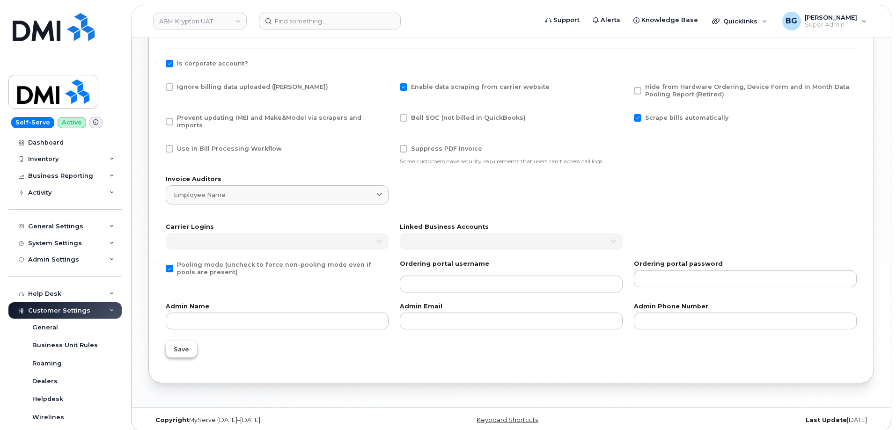
click at [180, 345] on span "Save" at bounding box center [181, 349] width 15 height 9
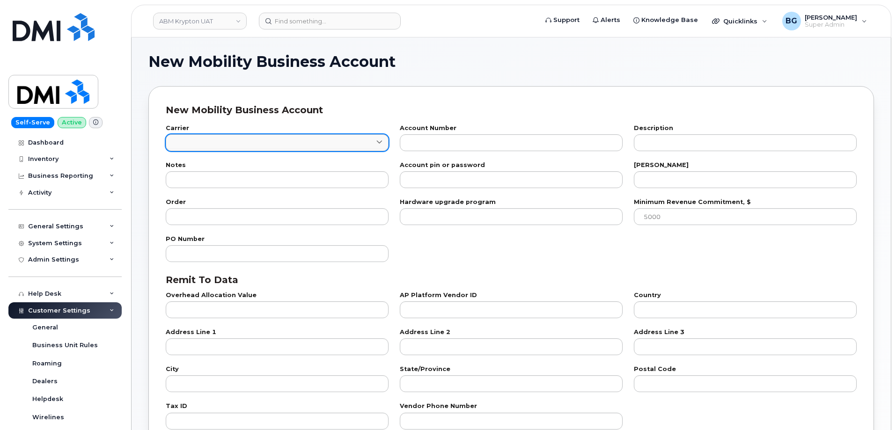
click at [268, 136] on link at bounding box center [277, 142] width 223 height 17
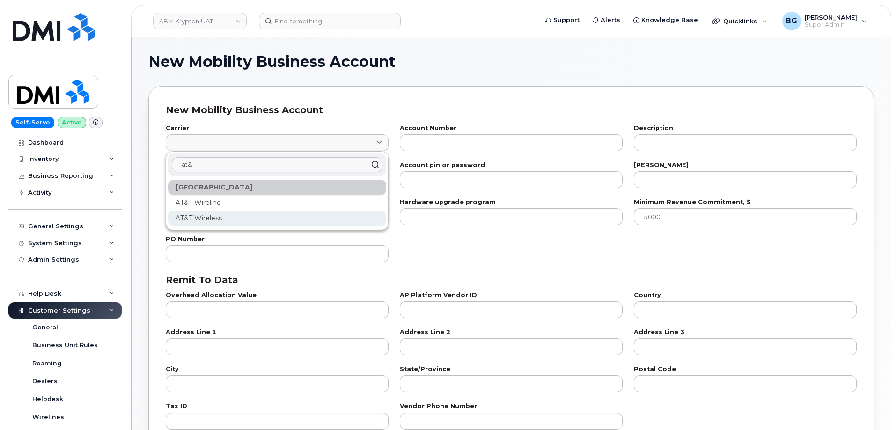
type input "at&"
click at [215, 218] on div "AT&T Wireless" at bounding box center [277, 218] width 218 height 15
type input "7"
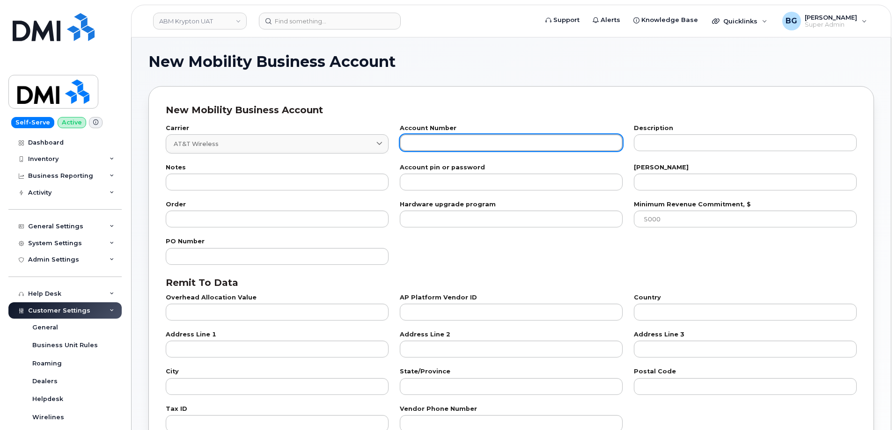
click at [455, 139] on input "text" at bounding box center [511, 142] width 223 height 17
paste input "287332175361"
type input "287332175361"
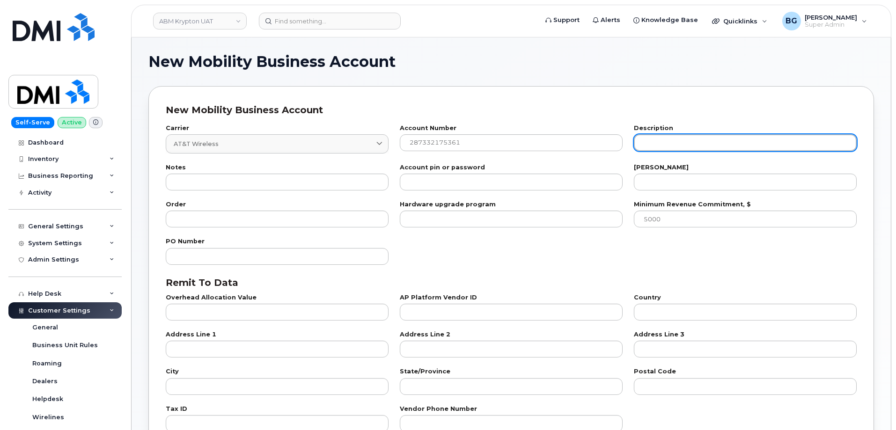
click at [693, 140] on input "text" at bounding box center [745, 142] width 223 height 17
paste input "Staff and Management New Line Account"
type input "Staff and Management New Line Account"
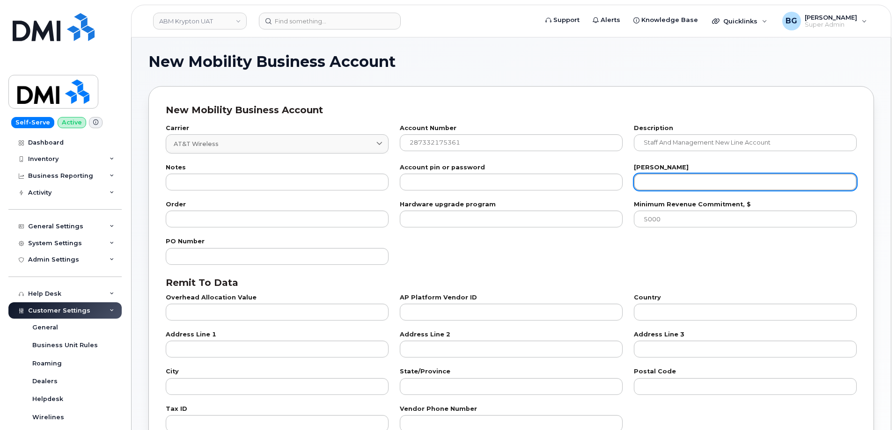
click at [672, 181] on input "number" at bounding box center [745, 182] width 223 height 17
paste input "28"
type input "28"
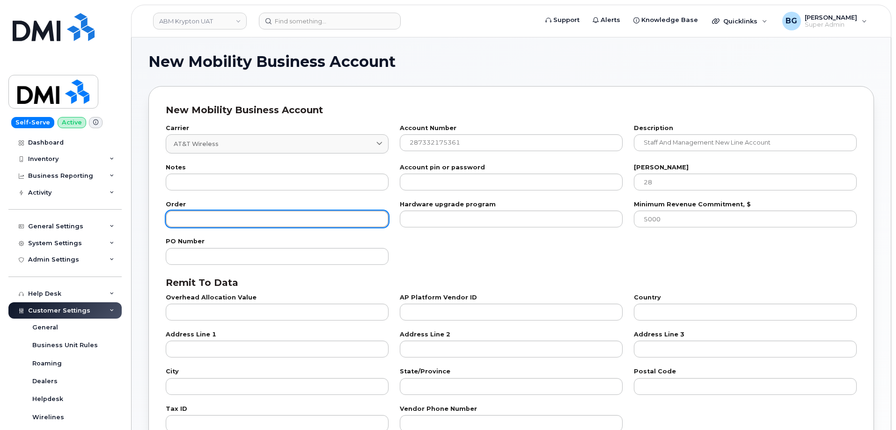
click at [222, 224] on input "number" at bounding box center [277, 219] width 223 height 17
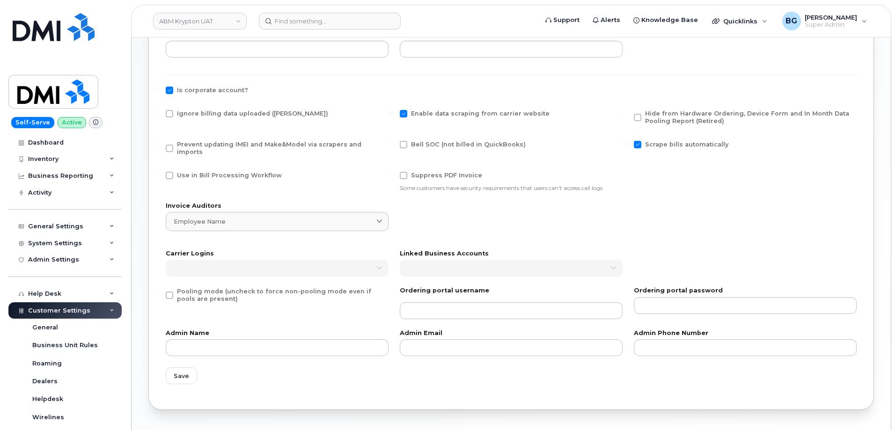
scroll to position [401, 0]
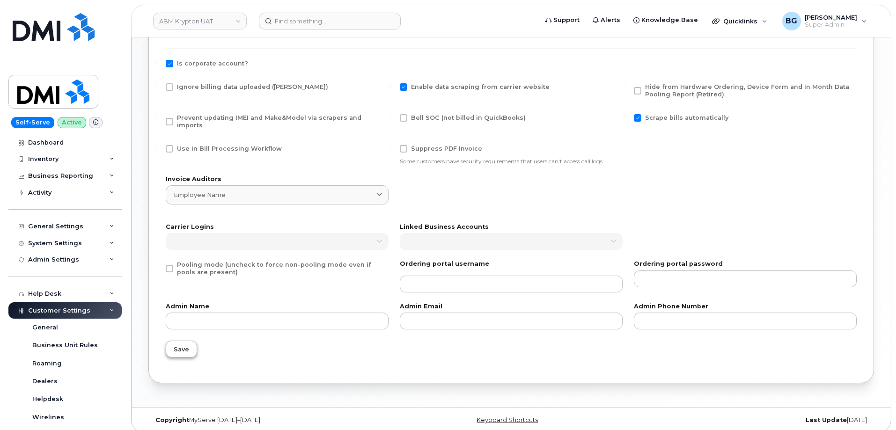
type input "100"
click at [168, 342] on button "Save" at bounding box center [181, 349] width 31 height 17
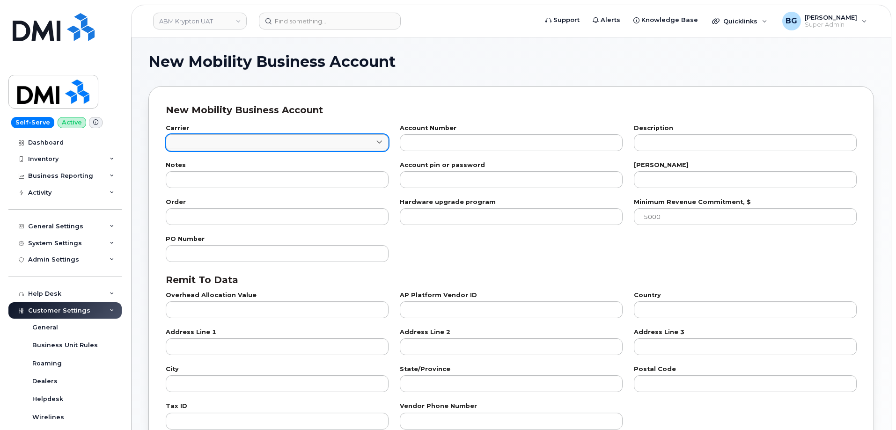
click at [222, 145] on link at bounding box center [277, 142] width 223 height 17
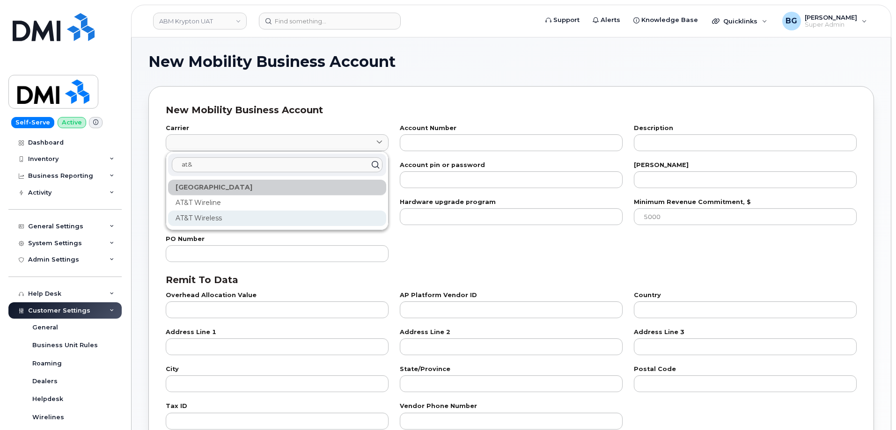
type input "at&"
click at [186, 218] on div "AT&T Wireless" at bounding box center [277, 218] width 218 height 15
type input "7"
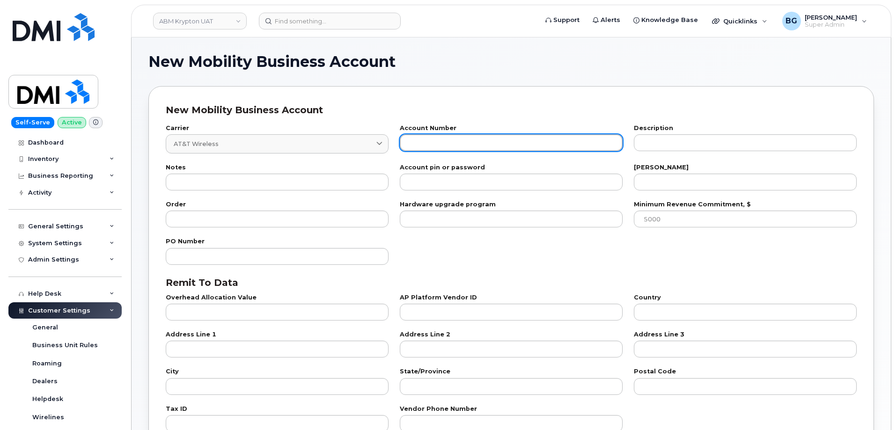
click at [458, 140] on input "text" at bounding box center [511, 142] width 223 height 17
paste input "287296986771"
type input "287296986771"
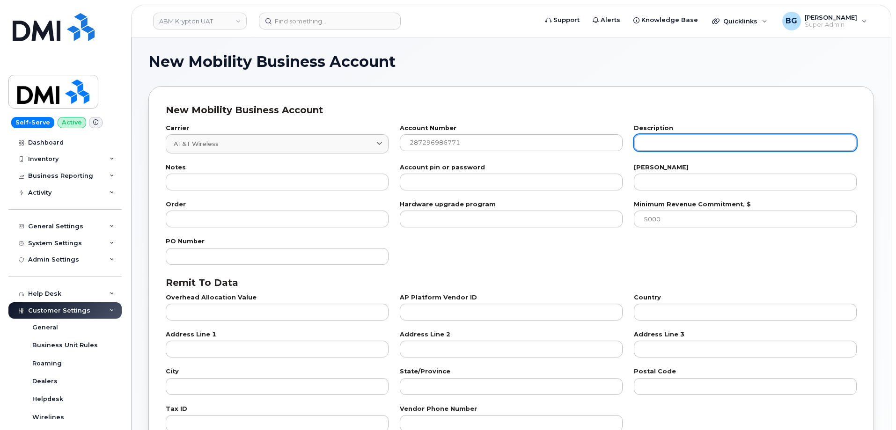
drag, startPoint x: 751, startPoint y: 145, endPoint x: 746, endPoint y: 145, distance: 4.7
click at [750, 145] on input "text" at bounding box center [745, 142] width 223 height 17
paste input "Staff and Management"
type input "Staff and Management"
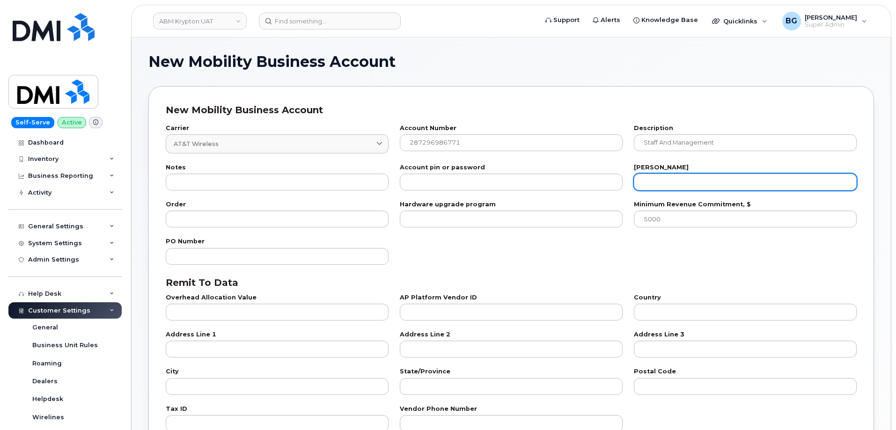
click at [681, 178] on div "[PERSON_NAME]" at bounding box center [745, 178] width 223 height 26
drag, startPoint x: 649, startPoint y: 185, endPoint x: 654, endPoint y: 186, distance: 5.7
click at [653, 185] on input "number" at bounding box center [745, 182] width 223 height 17
paste input "28"
type input "28"
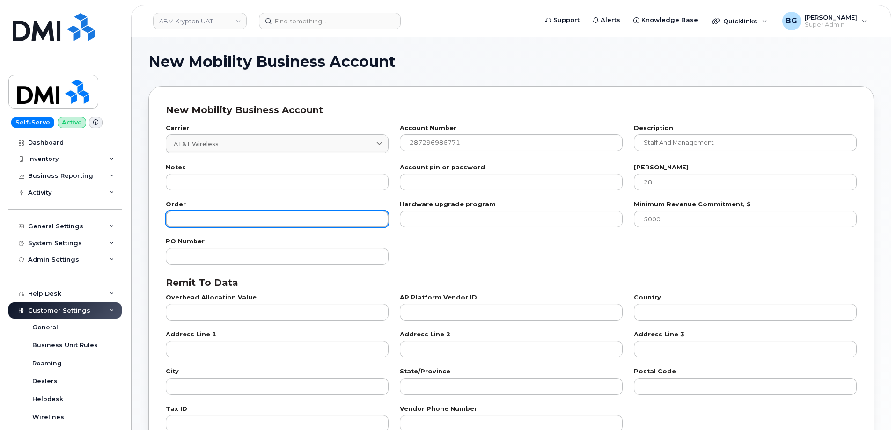
click at [200, 216] on input "number" at bounding box center [277, 219] width 223 height 17
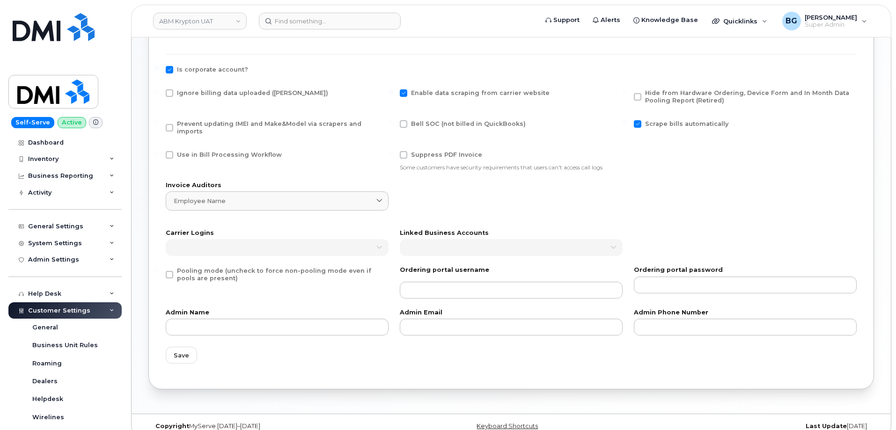
scroll to position [401, 0]
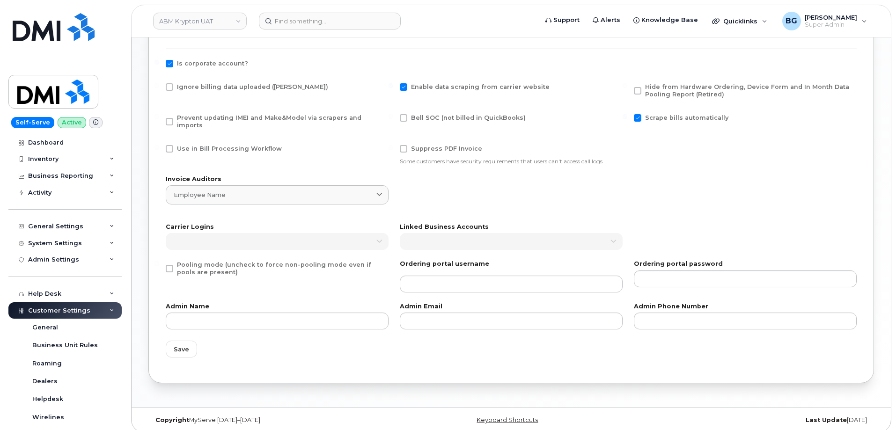
type input "100"
click at [169, 265] on span at bounding box center [169, 268] width 7 height 7
click at [159, 261] on input "Pooling mode (uncheck to force non-pooling mode even if pools are present)" at bounding box center [156, 263] width 5 height 5
checkbox input "true"
click at [176, 346] on span "Save" at bounding box center [181, 349] width 15 height 9
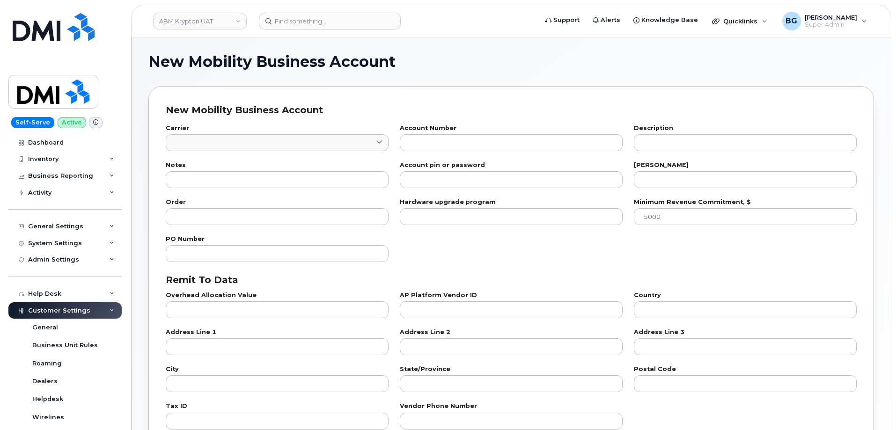
checkbox input "true"
click at [199, 146] on link at bounding box center [277, 142] width 223 height 17
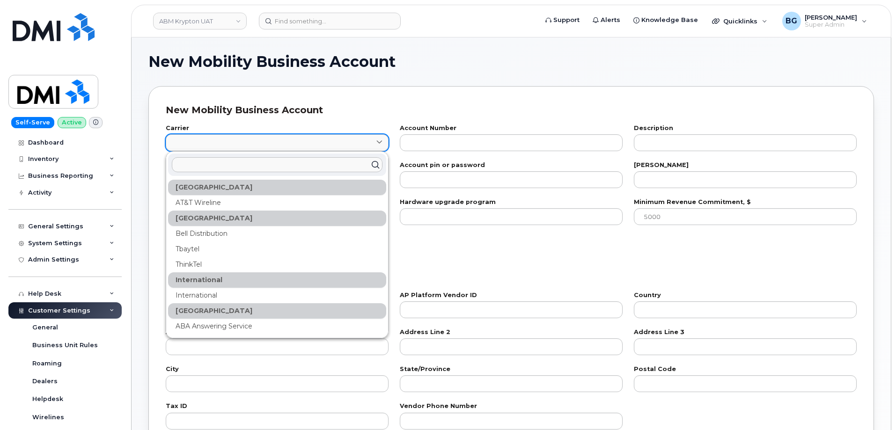
type input "A"
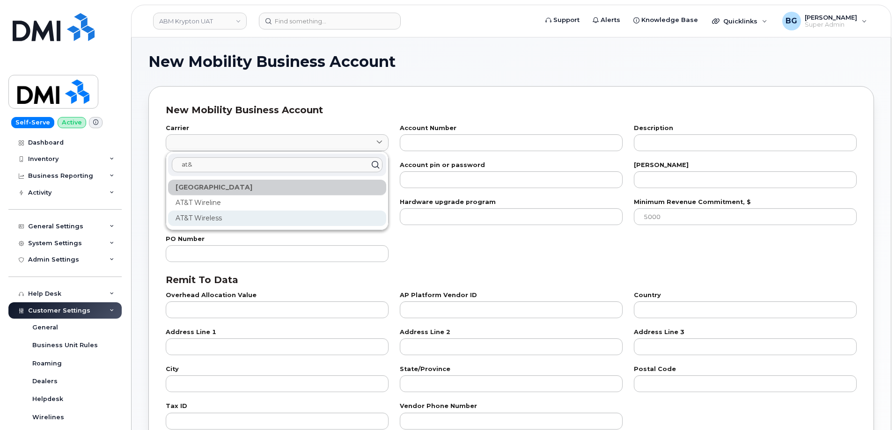
type input "at&"
click at [199, 219] on div "AT&T Wireless" at bounding box center [277, 218] width 218 height 15
type input "7"
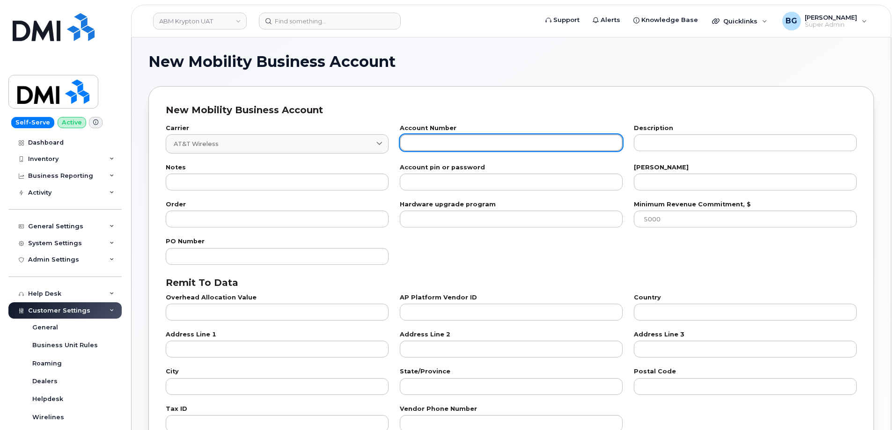
click at [449, 140] on input "text" at bounding box center [511, 142] width 223 height 17
paste input "287343301705"
type input "287343301705"
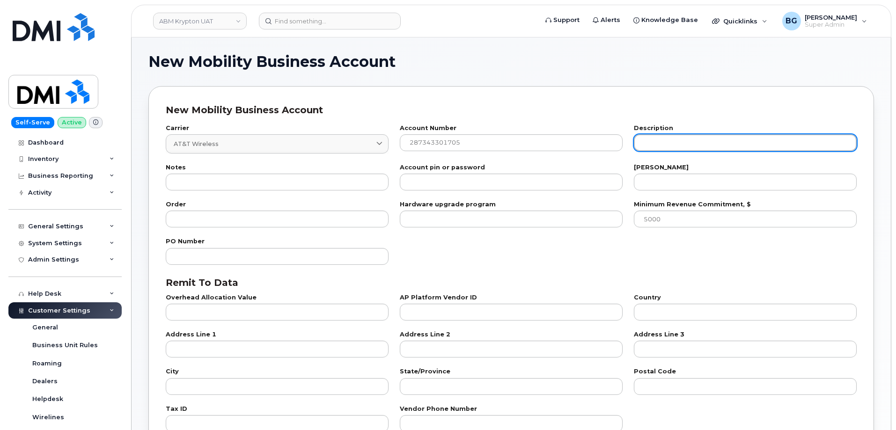
drag, startPoint x: 658, startPoint y: 142, endPoint x: 670, endPoint y: 150, distance: 14.8
click at [662, 145] on input "text" at bounding box center [745, 142] width 223 height 17
paste input "Staff and Management PORT Account"
type input "Staff and Management PORT Account"
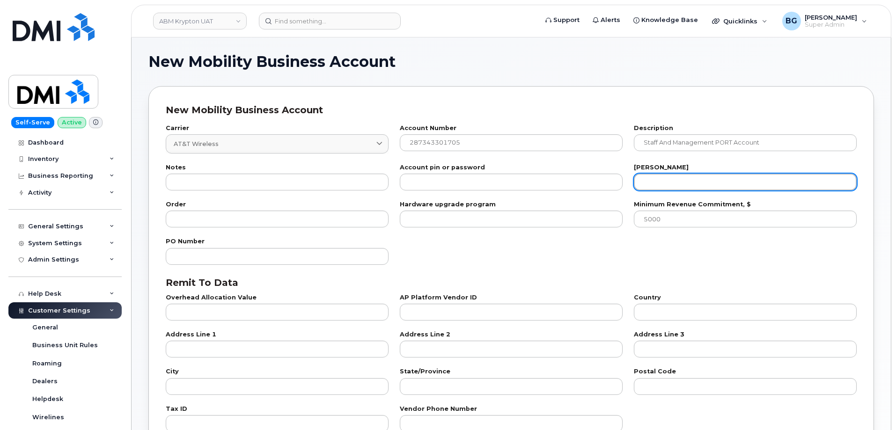
click at [667, 181] on input "number" at bounding box center [745, 182] width 223 height 17
type input "28"
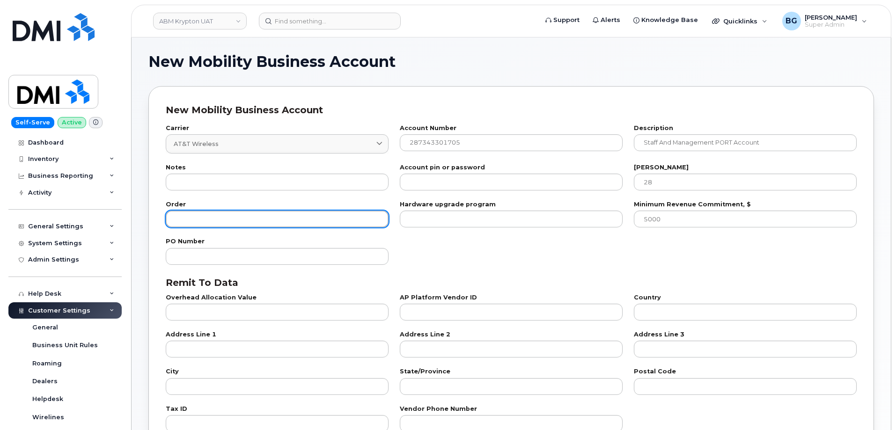
click at [224, 222] on input "number" at bounding box center [277, 219] width 223 height 17
type input "100"
drag, startPoint x: 485, startPoint y: 261, endPoint x: 471, endPoint y: 254, distance: 15.3
click at [484, 261] on div "PO Number" at bounding box center [511, 251] width 702 height 37
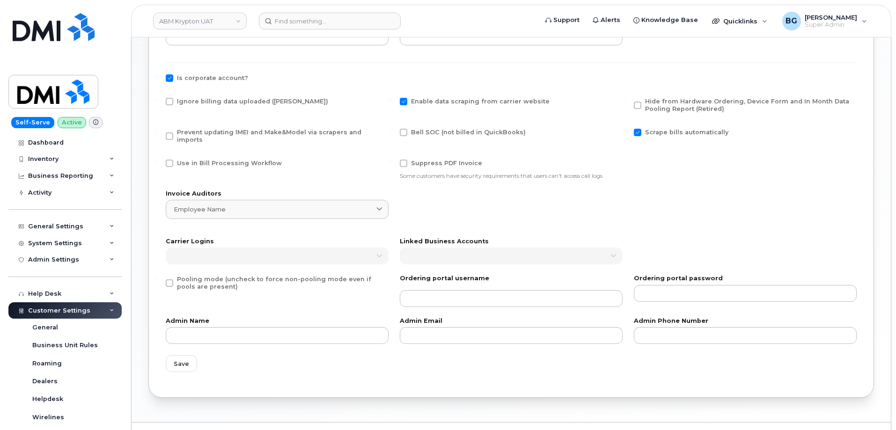
scroll to position [401, 0]
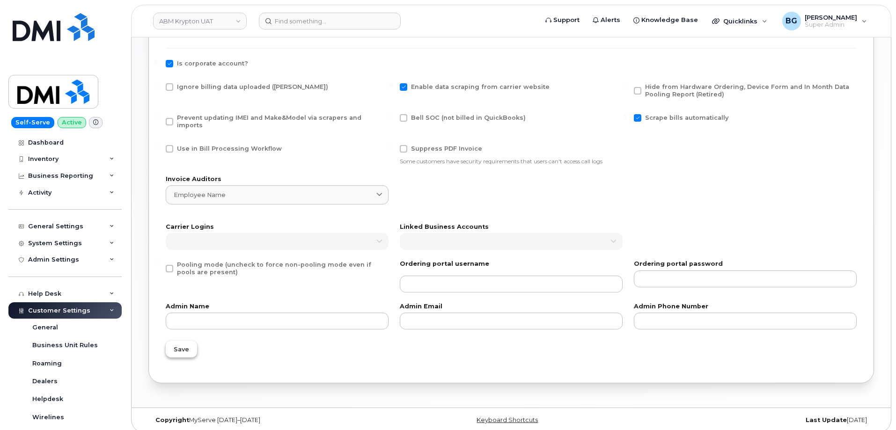
click at [173, 342] on button "Save" at bounding box center [181, 349] width 31 height 17
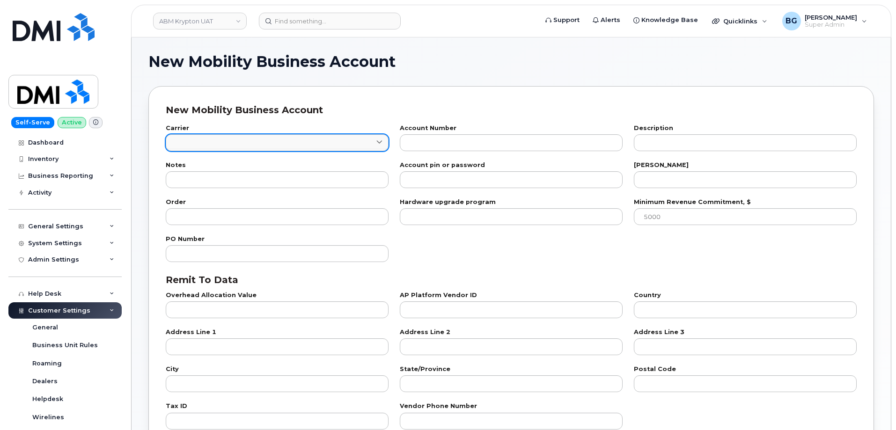
click at [190, 144] on link at bounding box center [277, 142] width 223 height 17
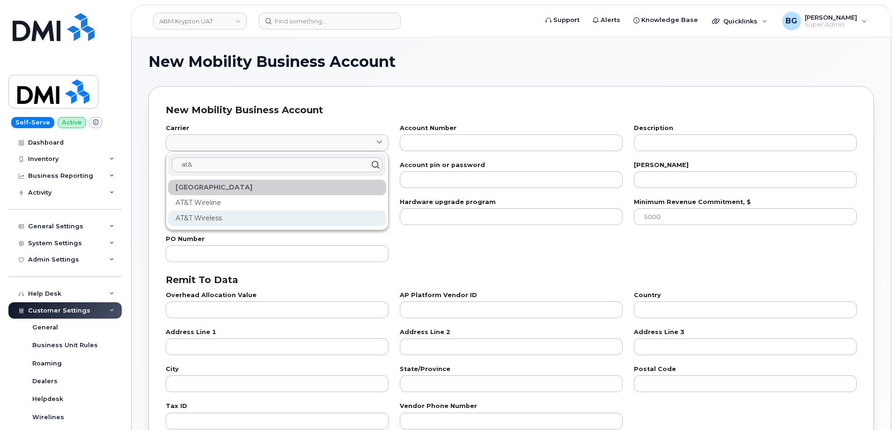
type input "at&"
click at [196, 218] on div "AT&T Wireless" at bounding box center [277, 218] width 218 height 15
type input "7"
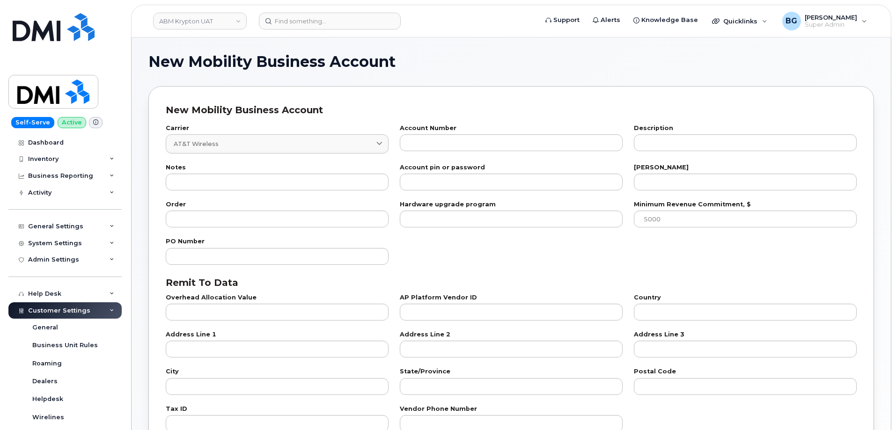
click at [452, 132] on div "Account Number" at bounding box center [511, 138] width 223 height 26
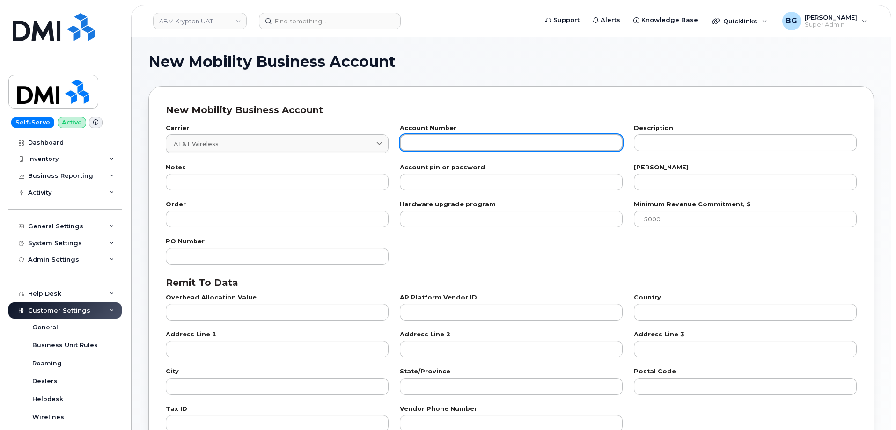
click at [451, 139] on input "text" at bounding box center [511, 142] width 223 height 17
paste input "287353591661"
type input "287353591661"
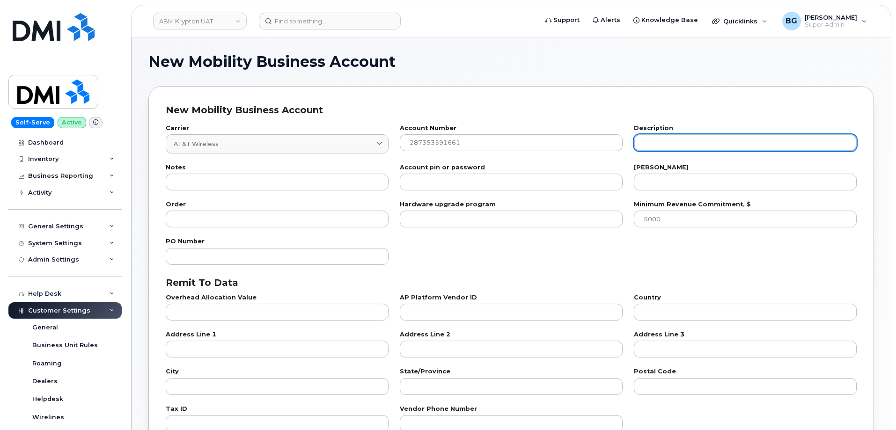
click at [668, 139] on input "text" at bounding box center [745, 142] width 223 height 17
paste input "ParkingPod1"
type input "ParkingPod1"
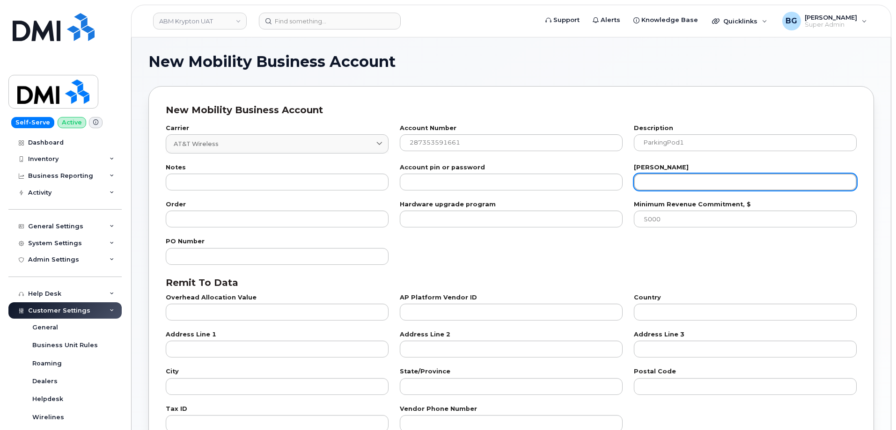
click at [662, 186] on input "number" at bounding box center [745, 182] width 223 height 17
type input "31"
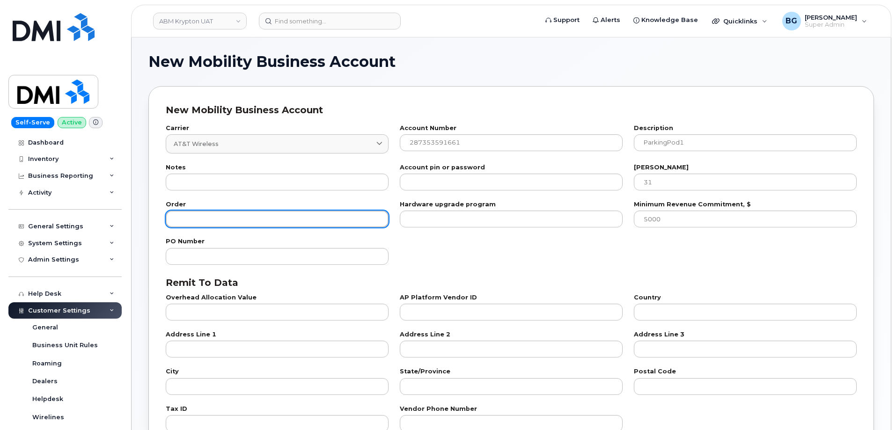
click at [250, 215] on input "number" at bounding box center [277, 219] width 223 height 17
type input "1"
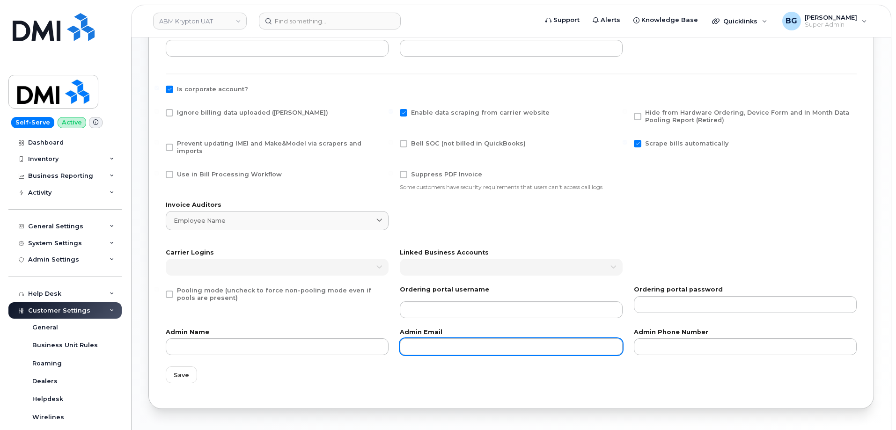
scroll to position [401, 0]
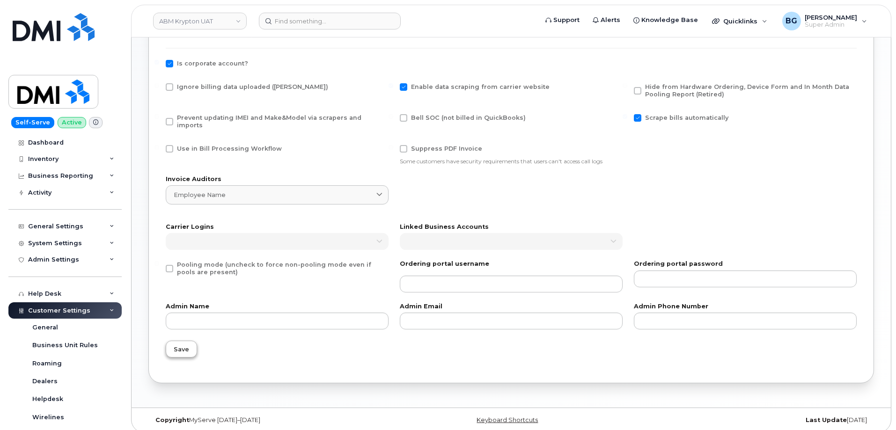
type input "200"
click at [187, 345] on span "Save" at bounding box center [181, 349] width 15 height 9
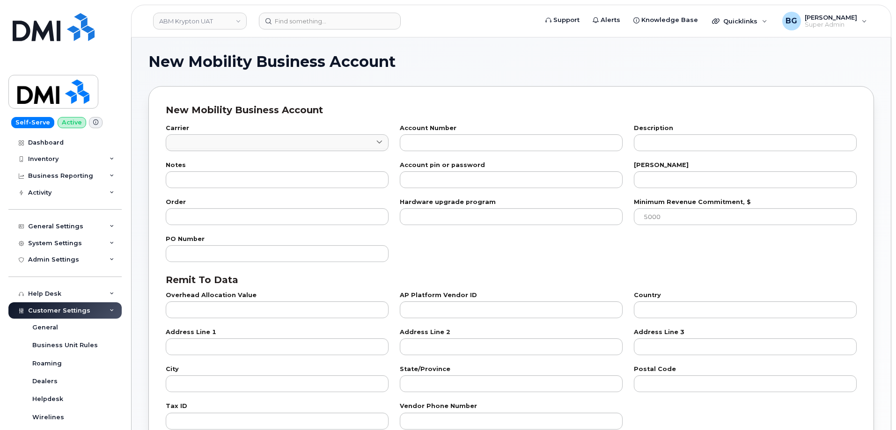
click at [268, 148] on input at bounding box center [277, 149] width 223 height 3
click at [263, 140] on link at bounding box center [277, 142] width 223 height 17
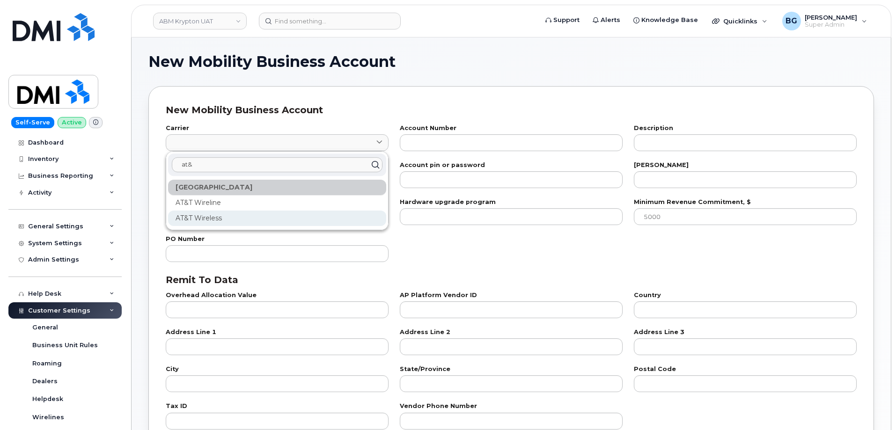
type input "at&"
click at [204, 217] on div "AT&T Wireless" at bounding box center [277, 218] width 218 height 15
type input "7"
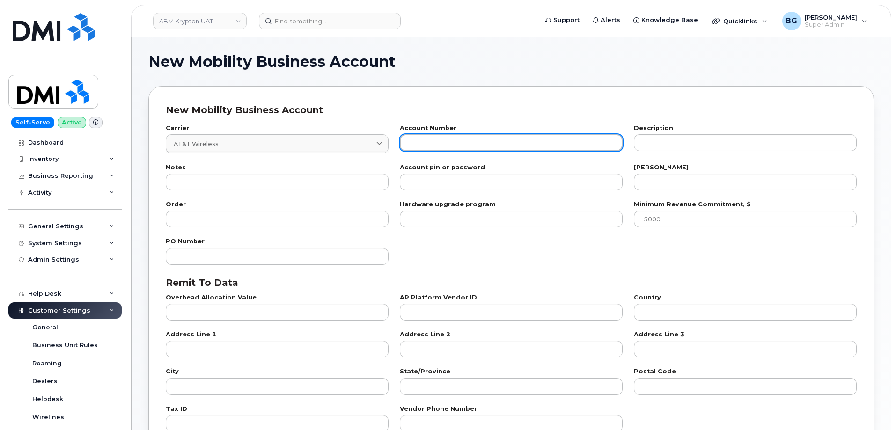
click at [496, 140] on input "text" at bounding box center [511, 142] width 223 height 17
paste input "287259102926"
type input "287259102926"
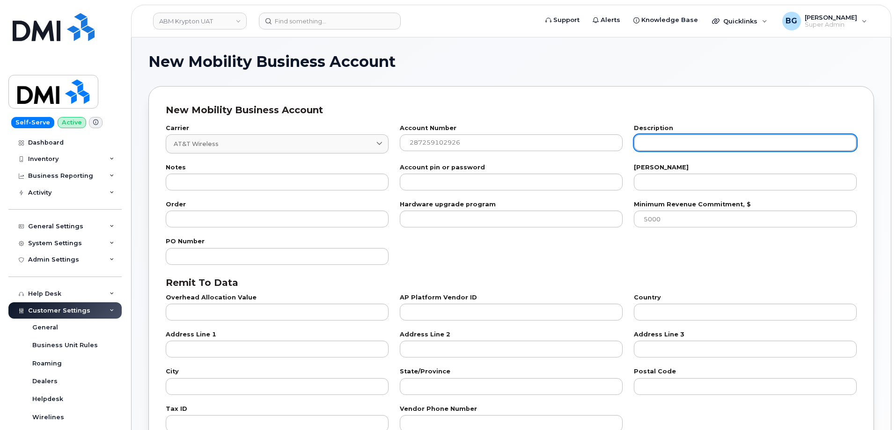
click at [697, 145] on input "text" at bounding box center [745, 142] width 223 height 17
paste input "Staff and Management"
type input "Staff and Management"
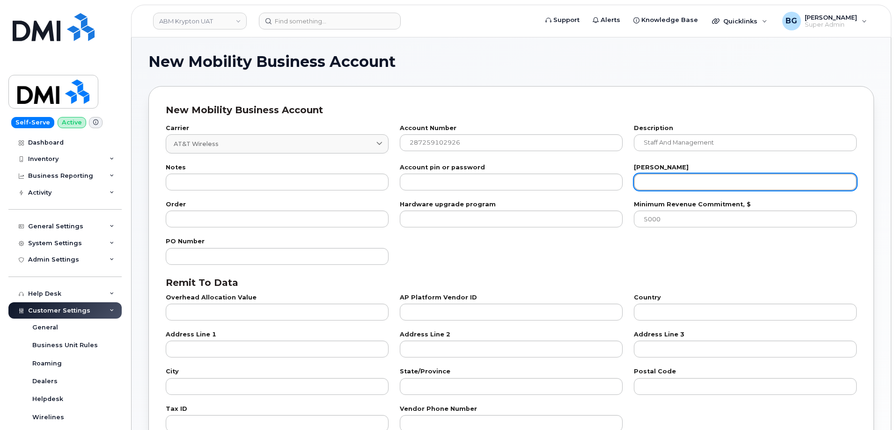
click at [676, 178] on input "number" at bounding box center [745, 182] width 223 height 17
paste input "28"
type input "28"
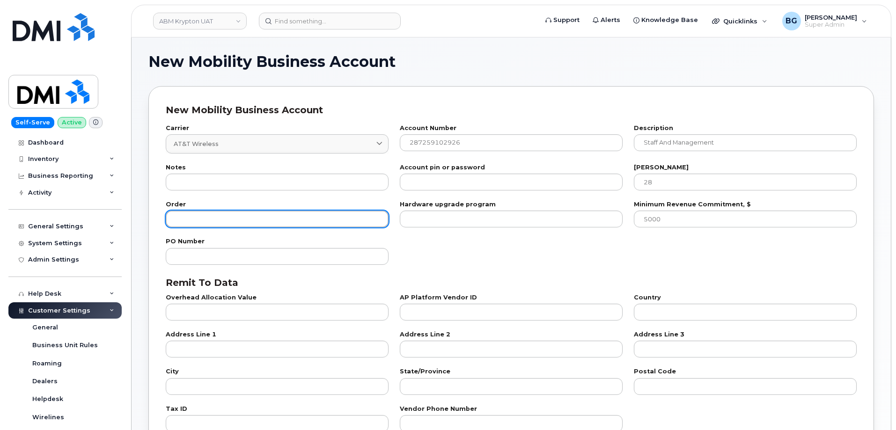
click at [304, 223] on input "number" at bounding box center [277, 219] width 223 height 17
paste input "100"
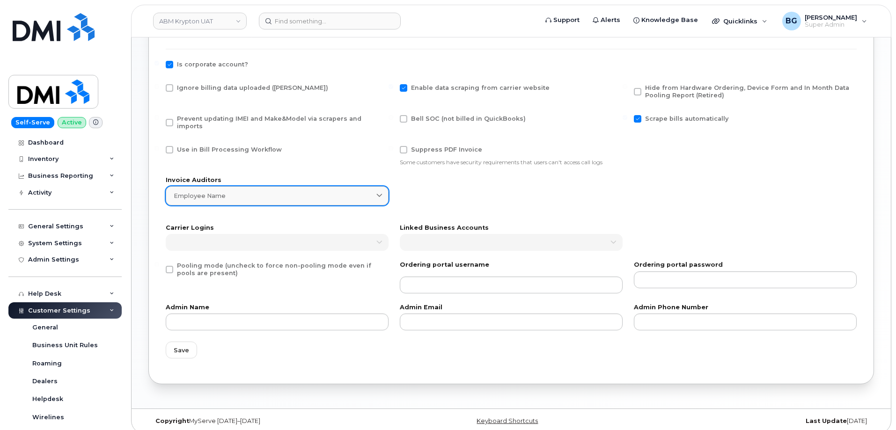
scroll to position [401, 0]
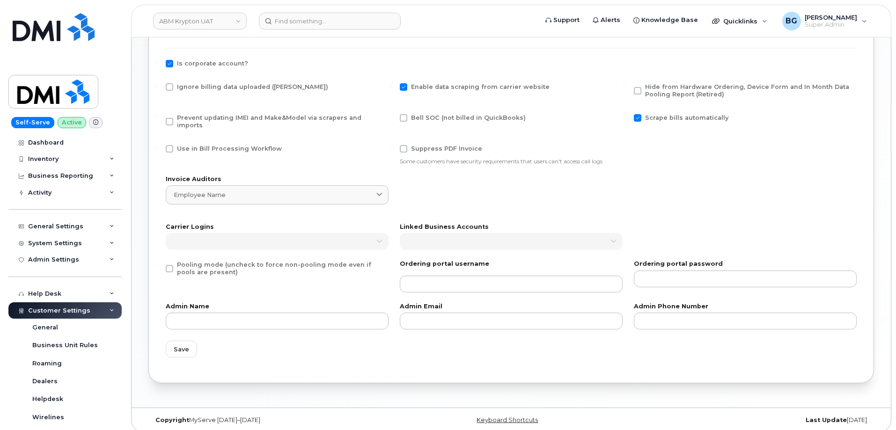
type input "100"
click at [167, 265] on span at bounding box center [169, 268] width 7 height 7
click at [159, 262] on input "Pooling mode (uncheck to force non-pooling mode even if pools are present)" at bounding box center [156, 263] width 5 height 5
checkbox input "true"
click at [185, 345] on span "Save" at bounding box center [181, 349] width 15 height 9
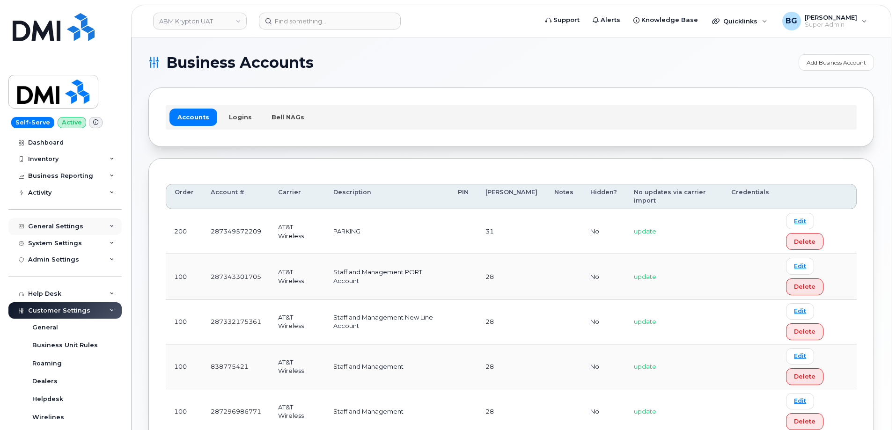
click at [60, 224] on div "General Settings" at bounding box center [55, 226] width 55 height 7
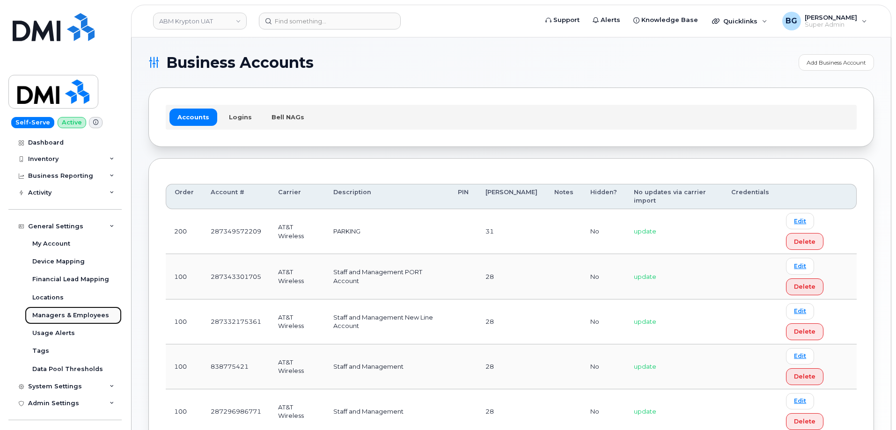
click at [64, 315] on div "Managers & Employees" at bounding box center [70, 315] width 77 height 8
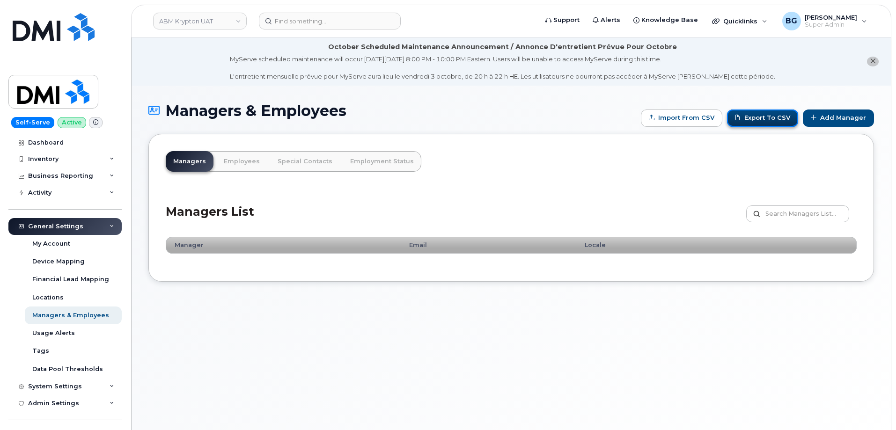
click at [774, 117] on link "Export to CSV" at bounding box center [762, 118] width 71 height 17
click at [723, 168] on div "Managers Employees Special Contacts Employment Status × Devices assigned to Clo…" at bounding box center [511, 208] width 726 height 148
type input "C:\fakepath\ABM Industries, Inc. - Managers Report - 2025-10-02.csv"
click at [48, 161] on div "Inventory" at bounding box center [43, 158] width 30 height 7
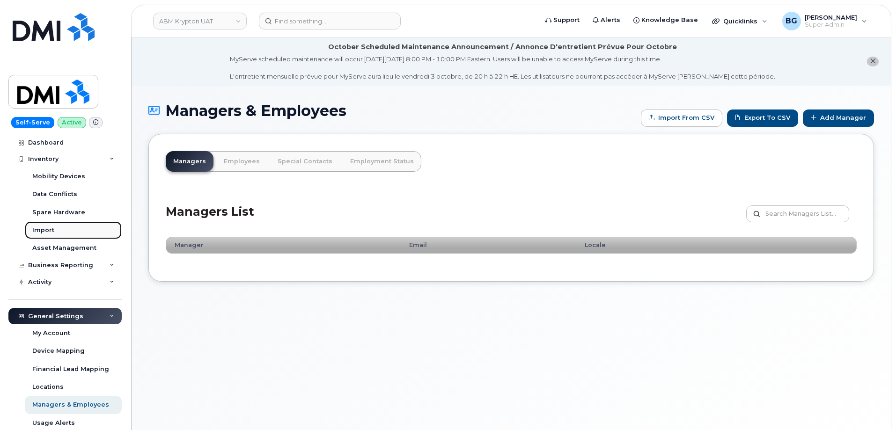
click at [44, 229] on div "Import" at bounding box center [43, 230] width 22 height 8
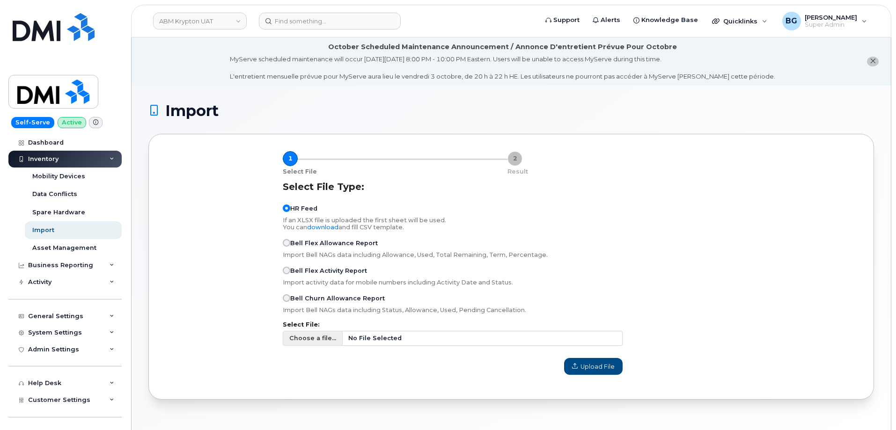
click at [309, 338] on span "Choose a file..." at bounding box center [312, 338] width 47 height 9
click at [309, 338] on input "Choose a file... No File Selected" at bounding box center [453, 338] width 340 height 15
type input "C:\fakepath\Employees.csv"
click at [588, 366] on span "Upload File" at bounding box center [593, 366] width 43 height 9
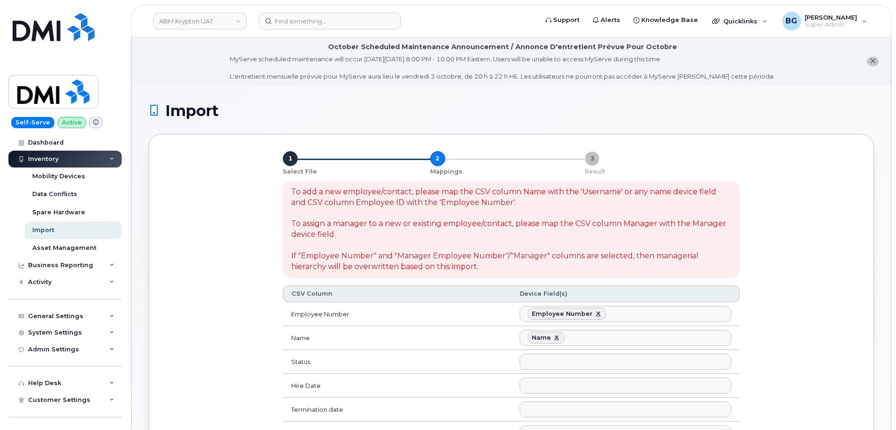
select select
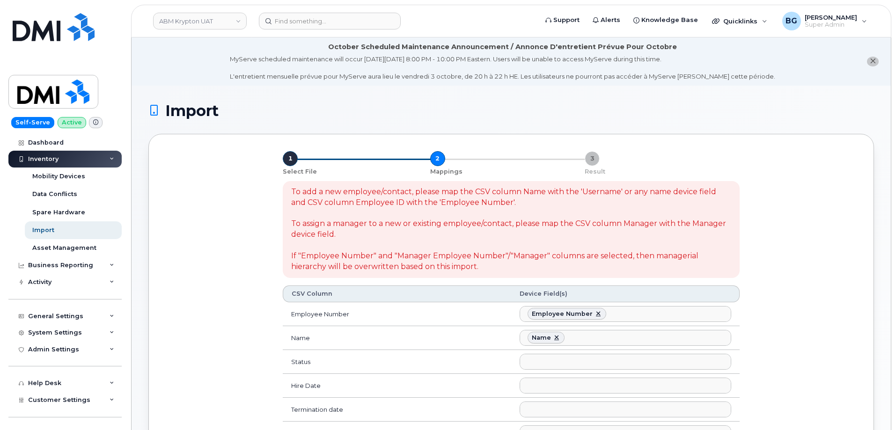
select select
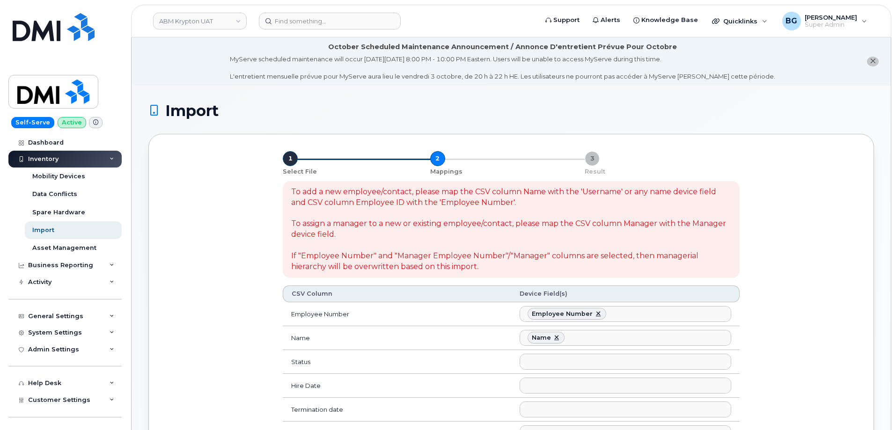
select select
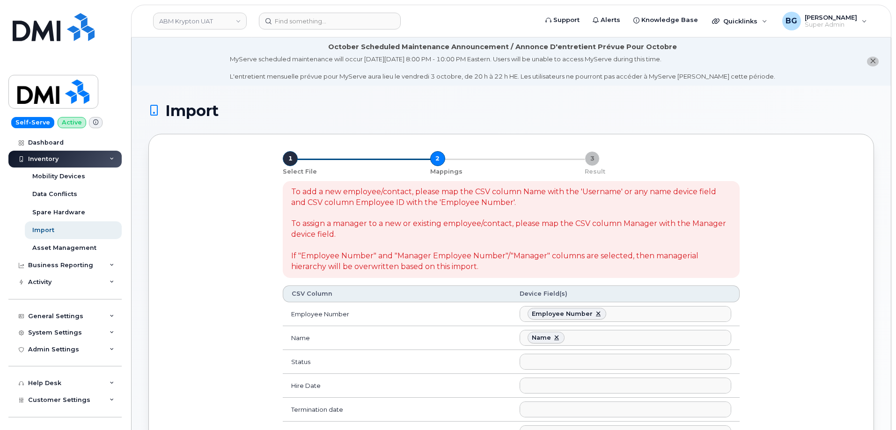
select select
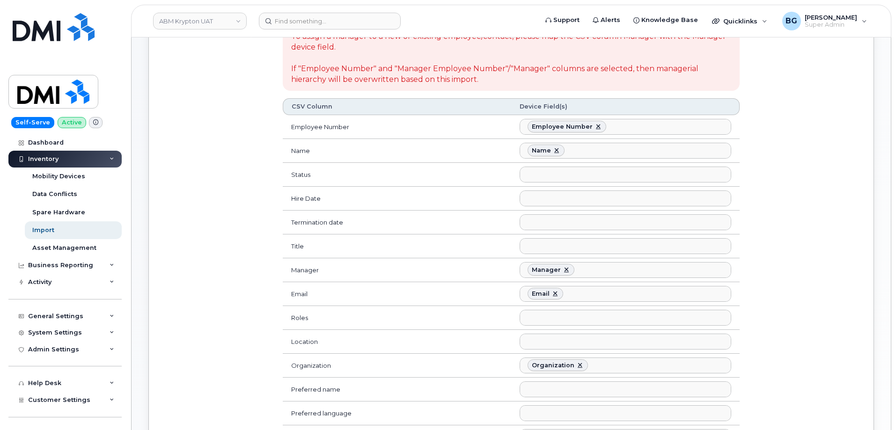
scroll to position [156, 0]
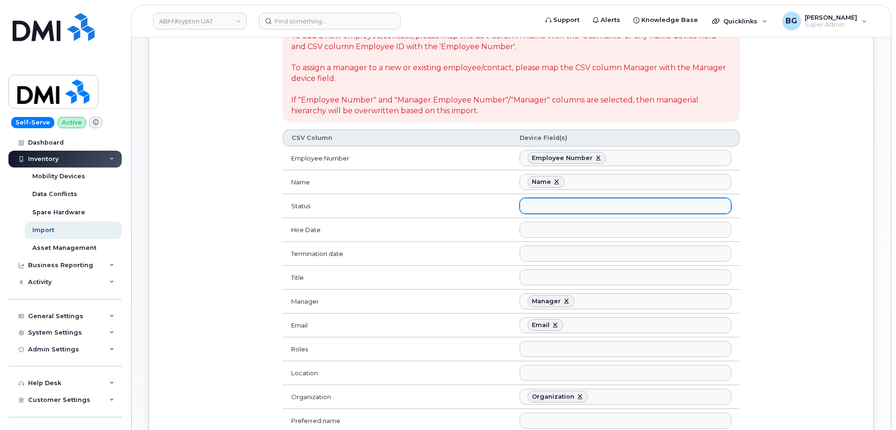
click at [556, 202] on ul at bounding box center [625, 205] width 211 height 15
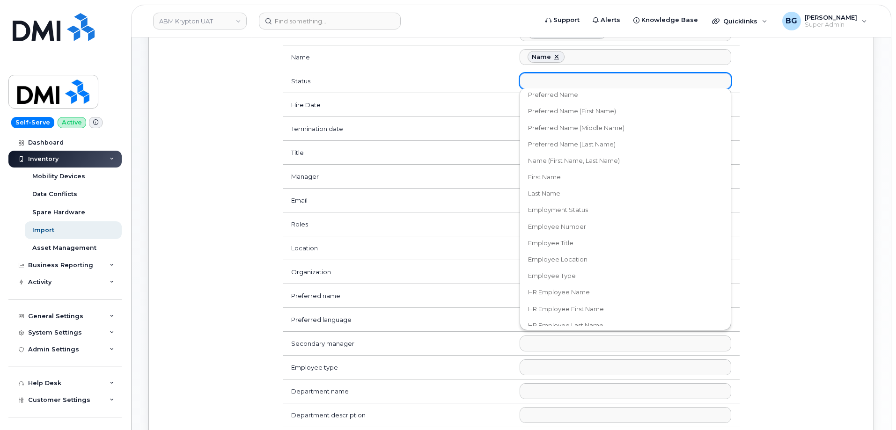
scroll to position [47, 0]
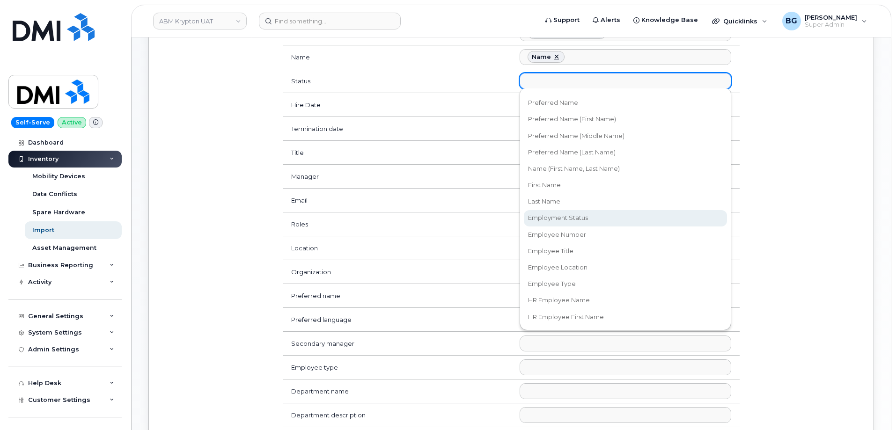
select select "employment_status"
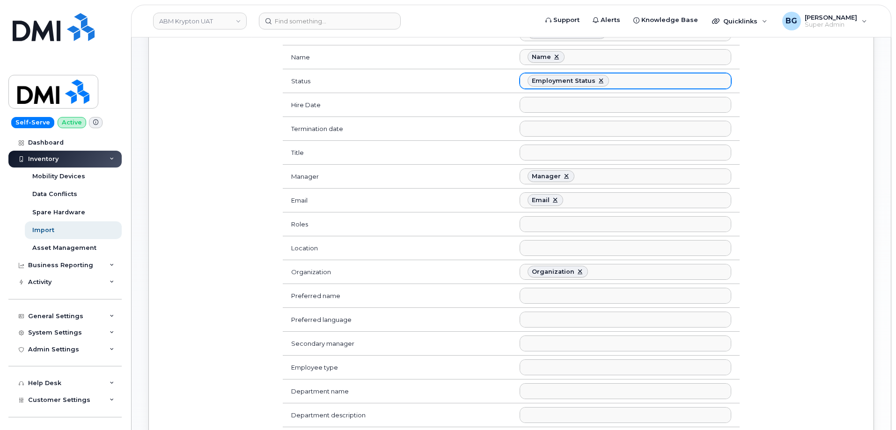
click at [601, 80] on link at bounding box center [600, 80] width 7 height 7
select select
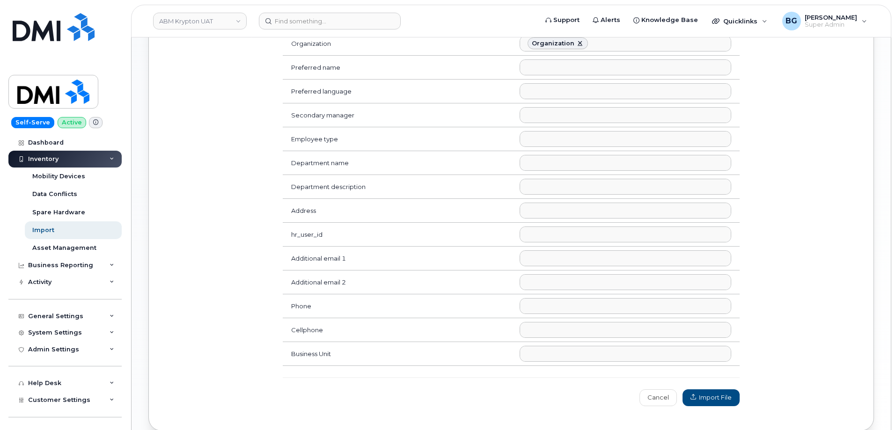
scroll to position [530, 0]
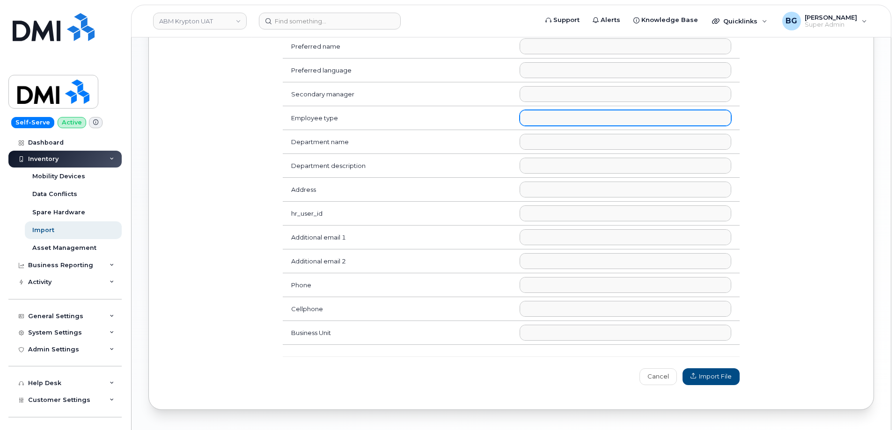
click at [551, 118] on ul at bounding box center [625, 117] width 211 height 15
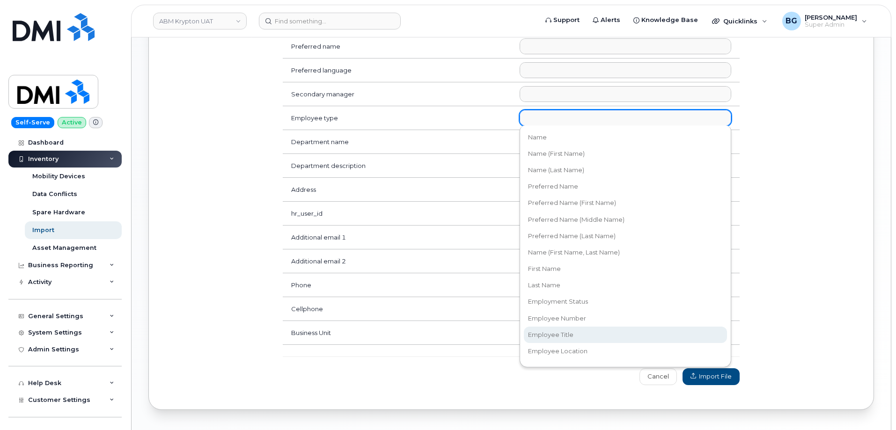
select select "employee_title"
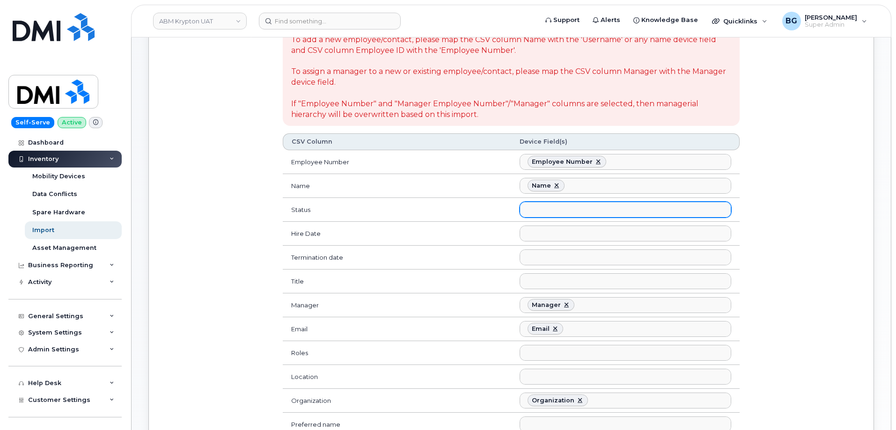
scroll to position [156, 0]
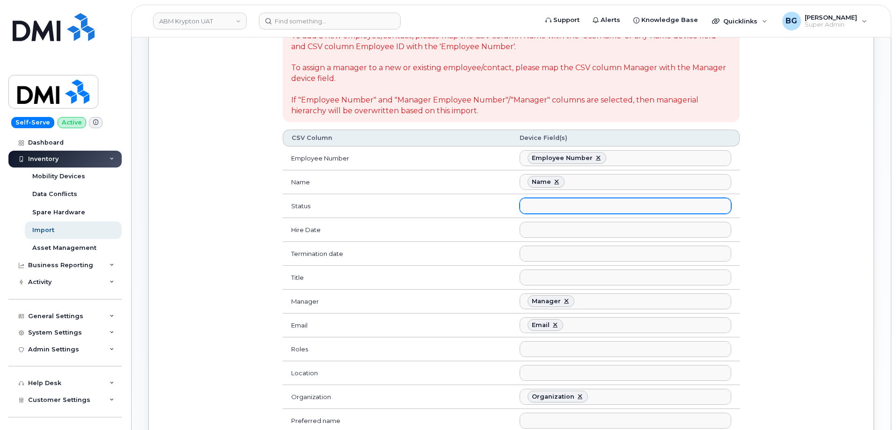
click at [534, 208] on input "text" at bounding box center [529, 205] width 9 height 13
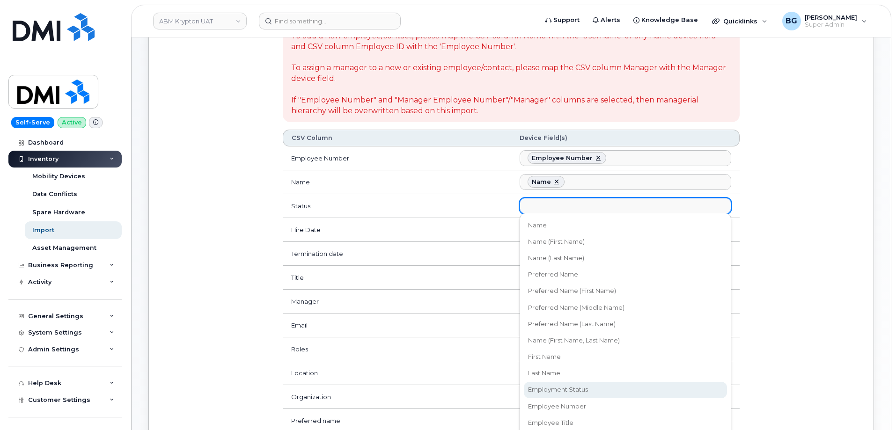
select select "employment_status"
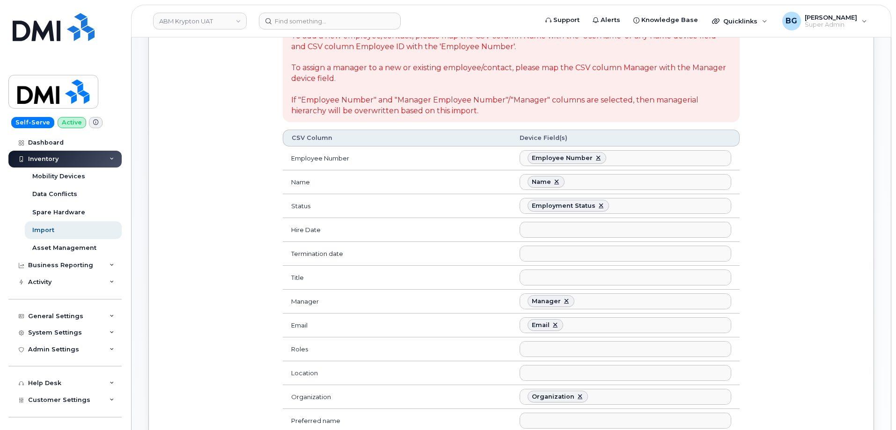
click at [582, 282] on ul at bounding box center [625, 277] width 211 height 15
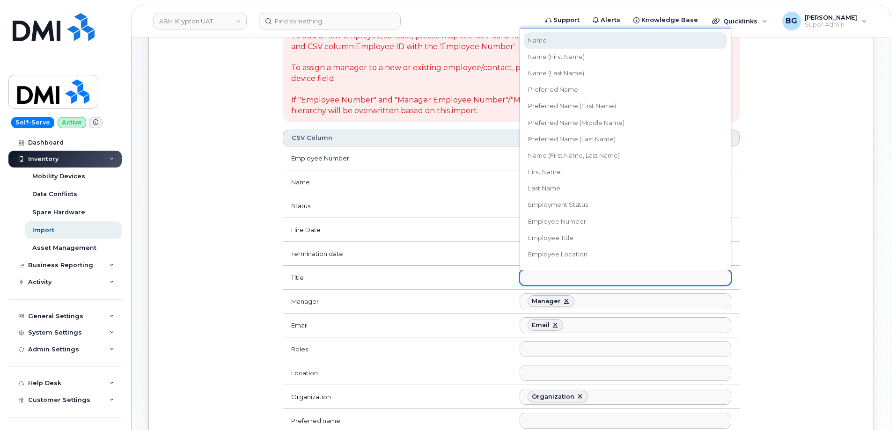
scroll to position [8, 0]
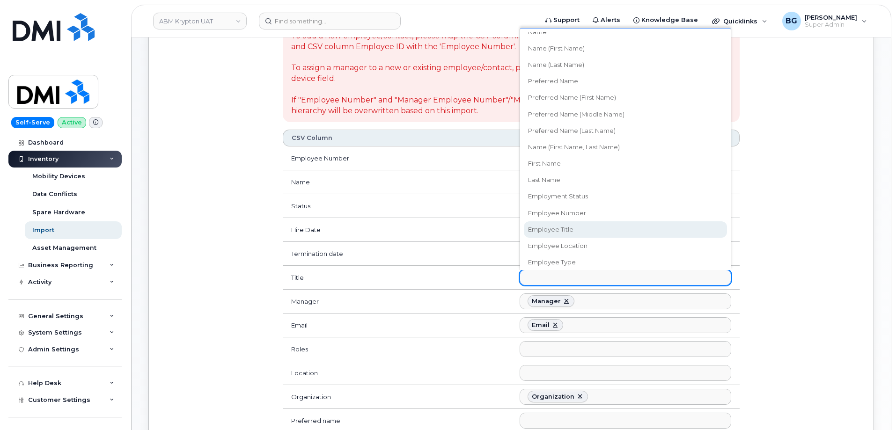
select select "employee_title"
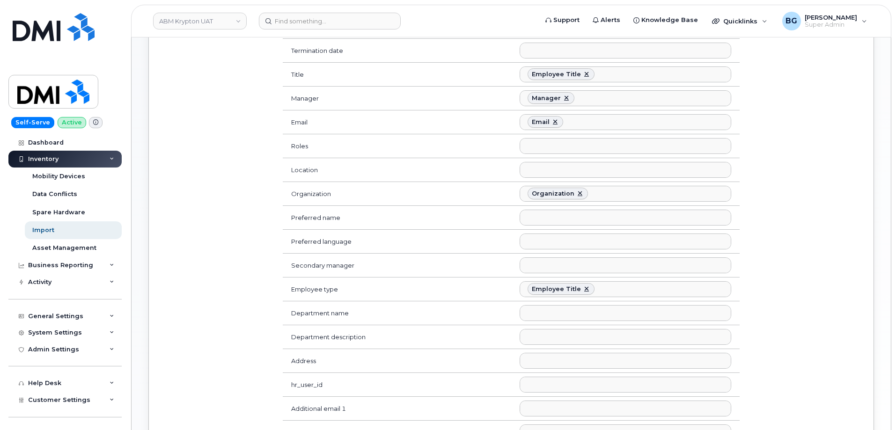
scroll to position [375, 0]
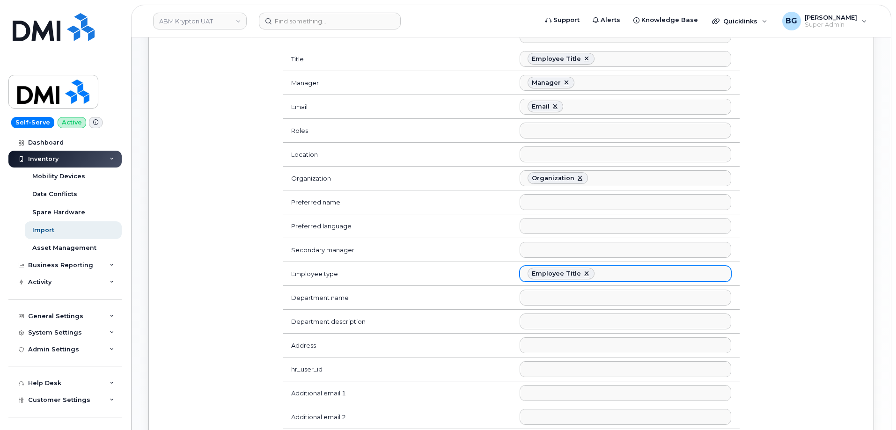
click at [584, 273] on link at bounding box center [586, 273] width 7 height 7
click at [566, 279] on ul at bounding box center [625, 273] width 211 height 15
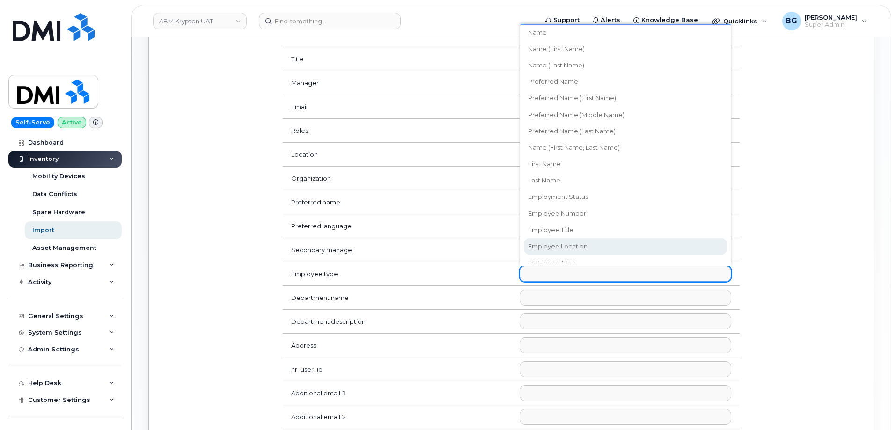
scroll to position [0, 0]
select select "employee_location"
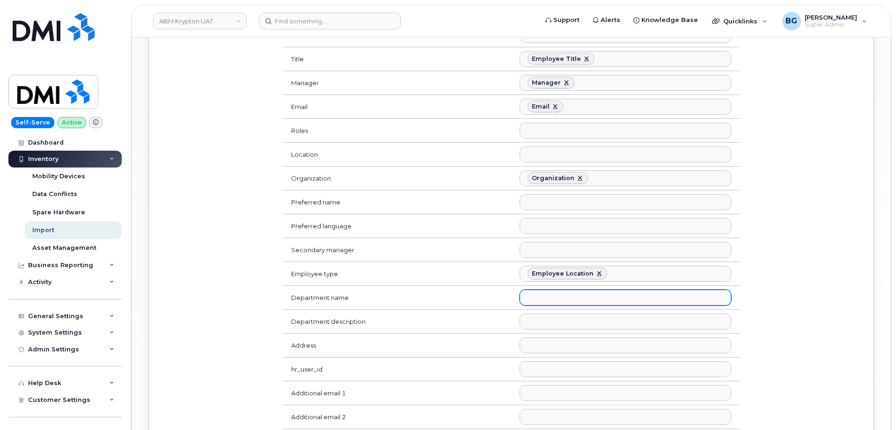
click at [553, 300] on ul at bounding box center [625, 297] width 211 height 15
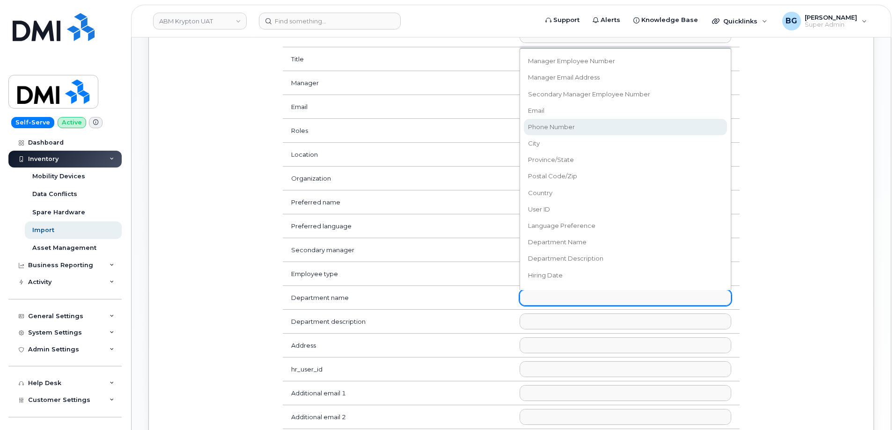
scroll to position [343, 0]
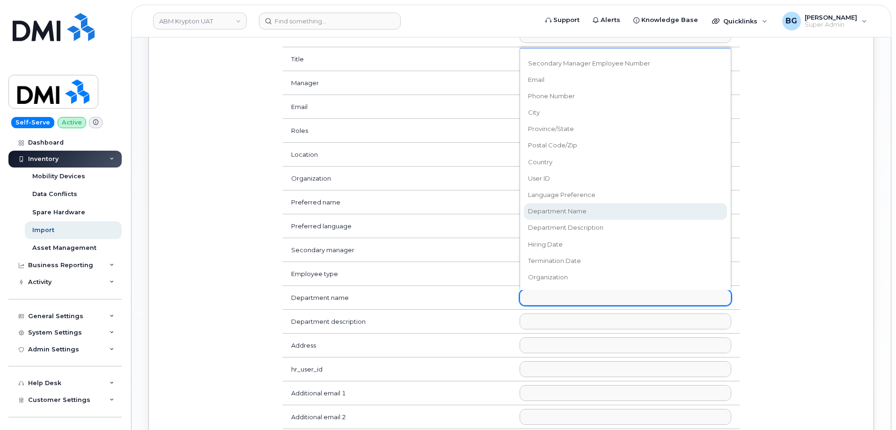
select select "department_name"
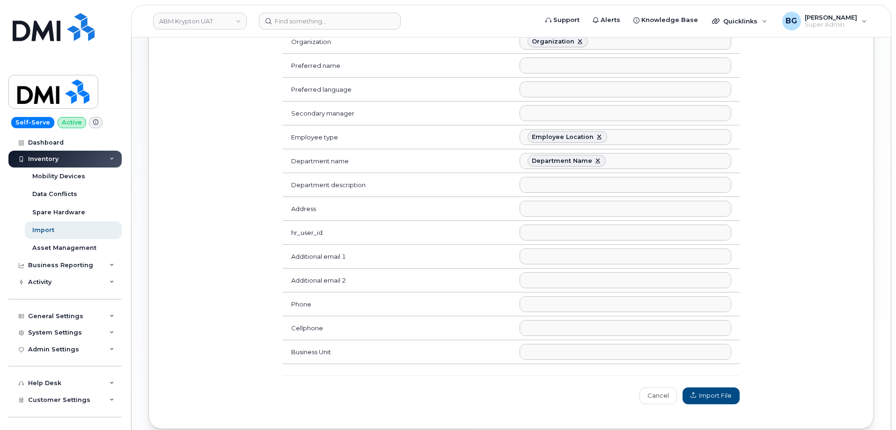
scroll to position [530, 0]
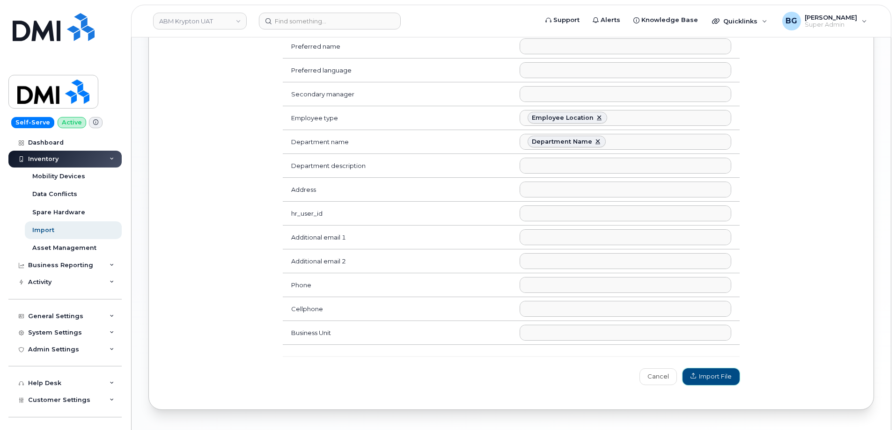
click at [714, 376] on span "Import File" at bounding box center [711, 376] width 41 height 9
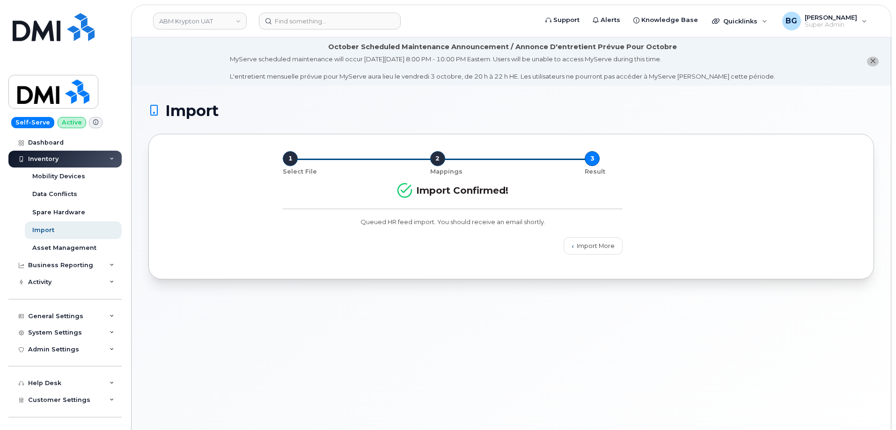
click at [769, 205] on div "Import Confirmed! Queued HR feed import. You should receive an email shortly." at bounding box center [511, 204] width 702 height 57
click at [60, 177] on div "Mobility Devices" at bounding box center [58, 176] width 53 height 8
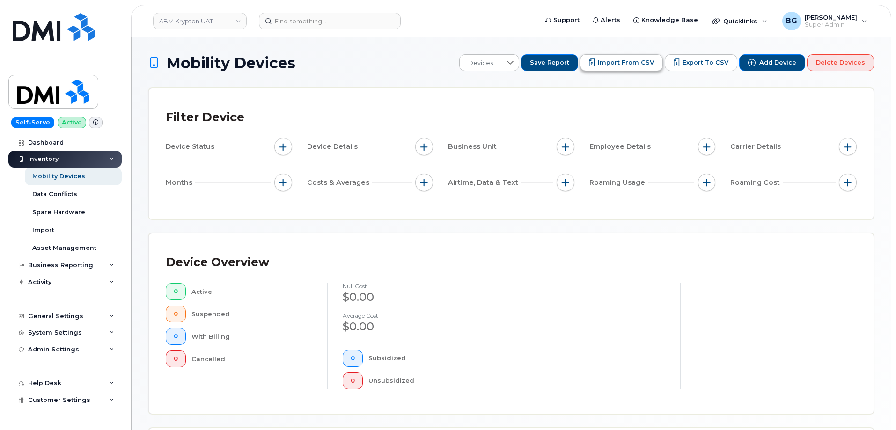
click at [633, 60] on span "Import from CSV" at bounding box center [626, 63] width 56 height 8
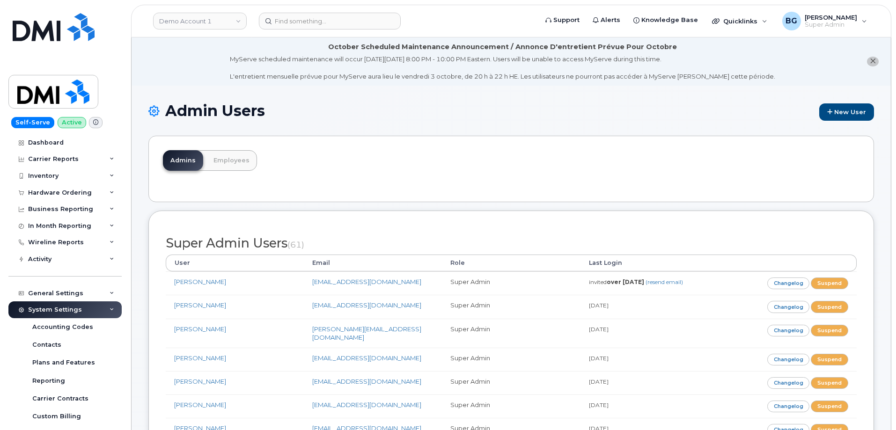
click at [445, 143] on div "Admins Employees" at bounding box center [511, 169] width 726 height 66
click at [662, 120] on h1 "Admin Users New User" at bounding box center [511, 112] width 726 height 18
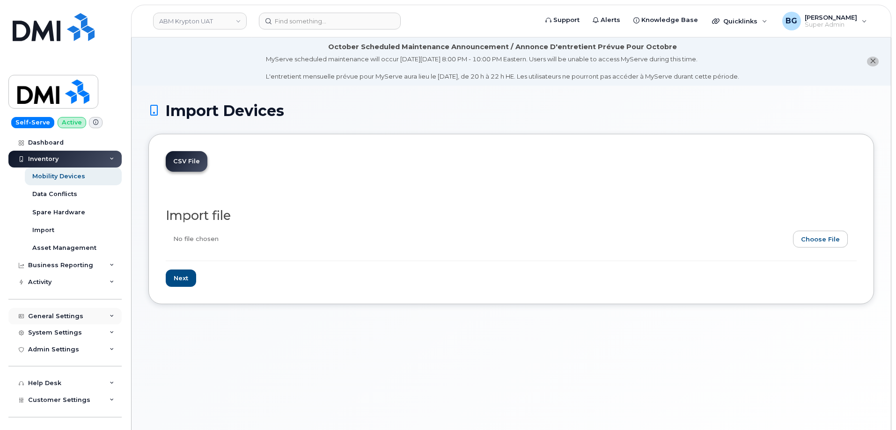
click at [60, 312] on div "General Settings" at bounding box center [64, 316] width 113 height 17
click at [48, 406] on div "Managers & Employees" at bounding box center [70, 405] width 77 height 8
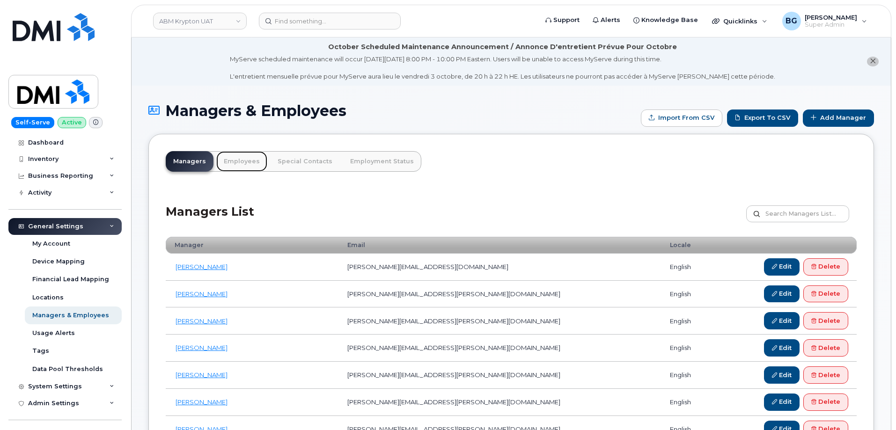
click at [239, 162] on link "Employees" at bounding box center [241, 161] width 51 height 21
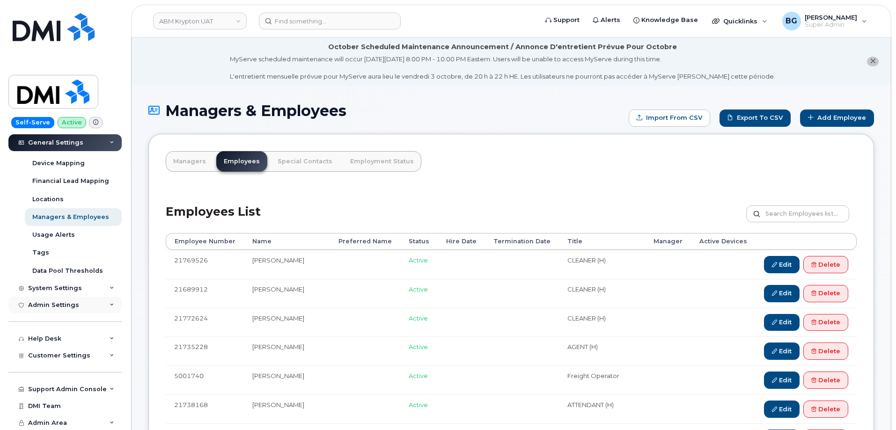
scroll to position [99, 0]
click at [71, 354] on span "Customer Settings" at bounding box center [59, 355] width 62 height 7
click at [74, 354] on span "Customer Settings" at bounding box center [59, 355] width 62 height 7
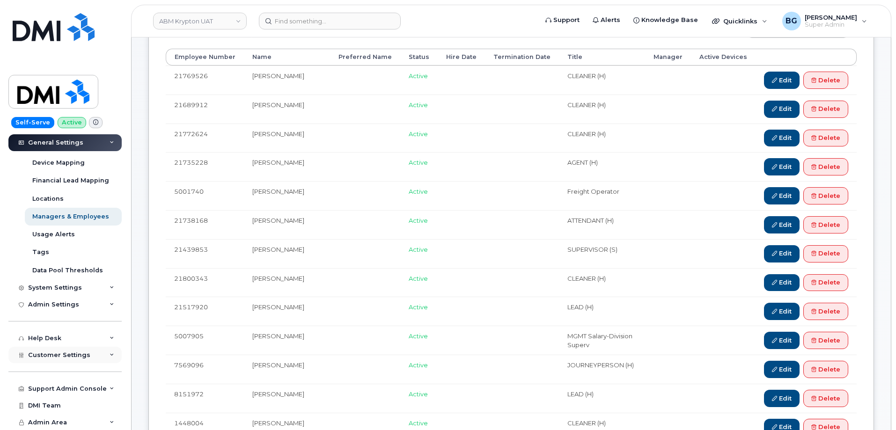
scroll to position [187, 0]
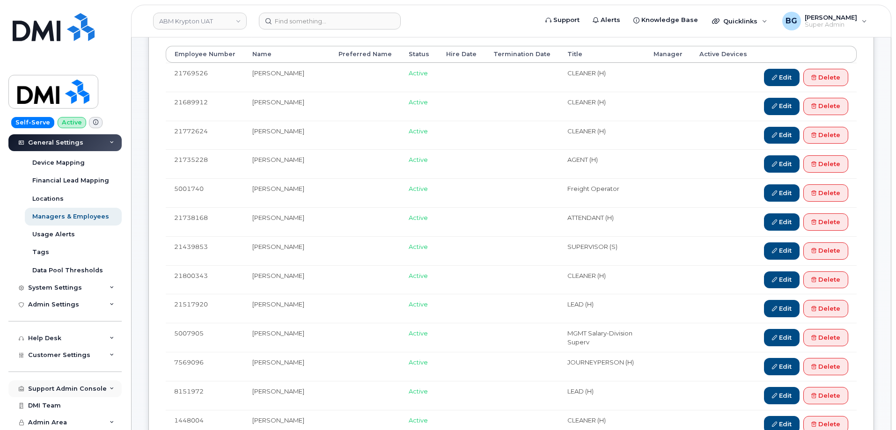
click at [65, 388] on div "Support Admin Console" at bounding box center [67, 388] width 79 height 7
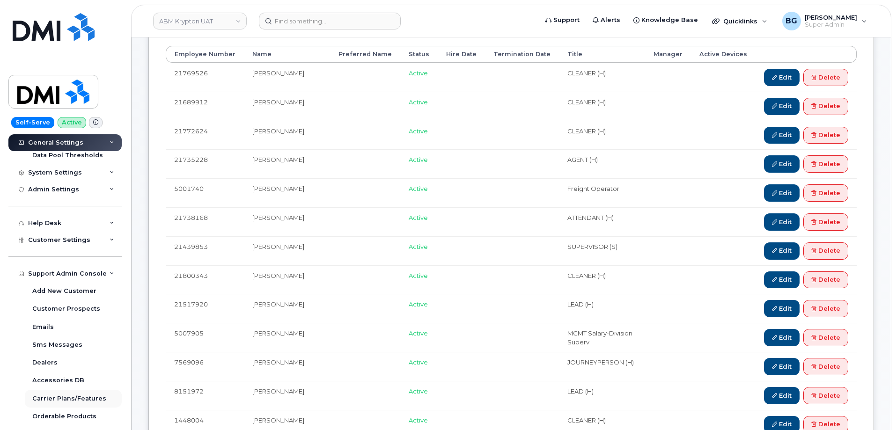
scroll to position [224, 0]
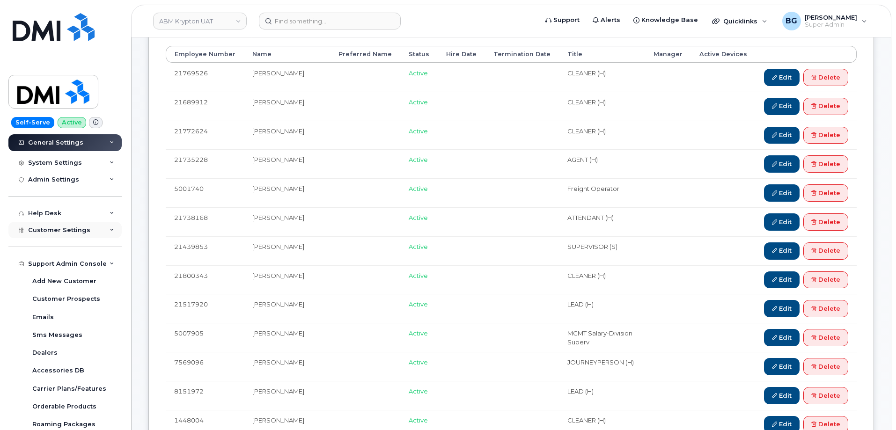
click at [65, 229] on span "Customer Settings" at bounding box center [59, 230] width 62 height 7
click at [64, 229] on span "Customer Settings" at bounding box center [59, 230] width 62 height 7
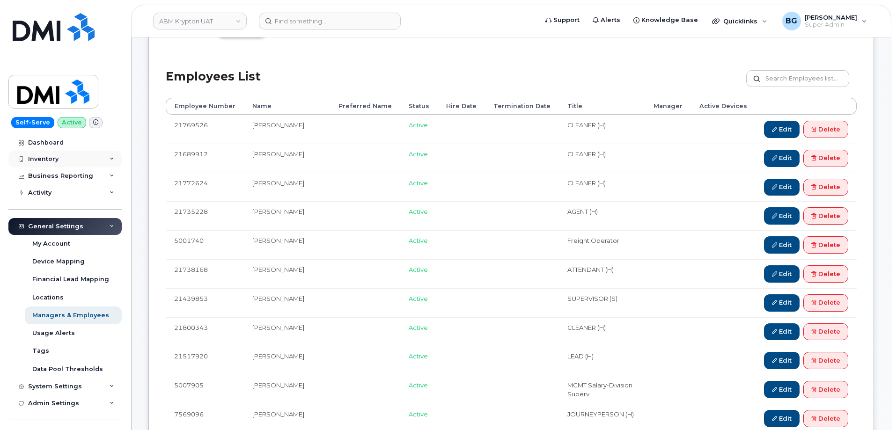
scroll to position [125, 0]
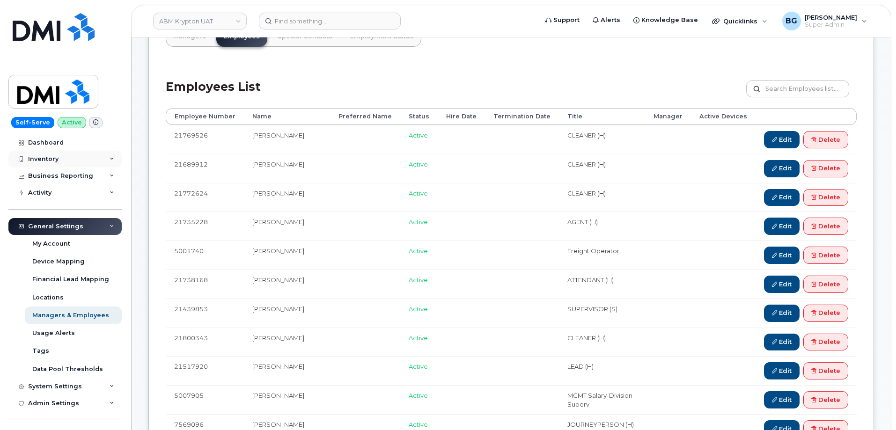
click at [34, 156] on div "Inventory" at bounding box center [43, 158] width 30 height 7
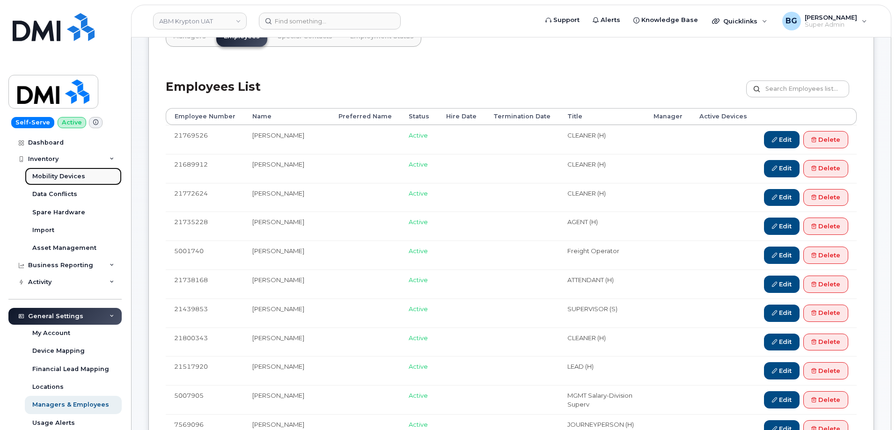
click at [41, 174] on div "Mobility Devices" at bounding box center [58, 176] width 53 height 8
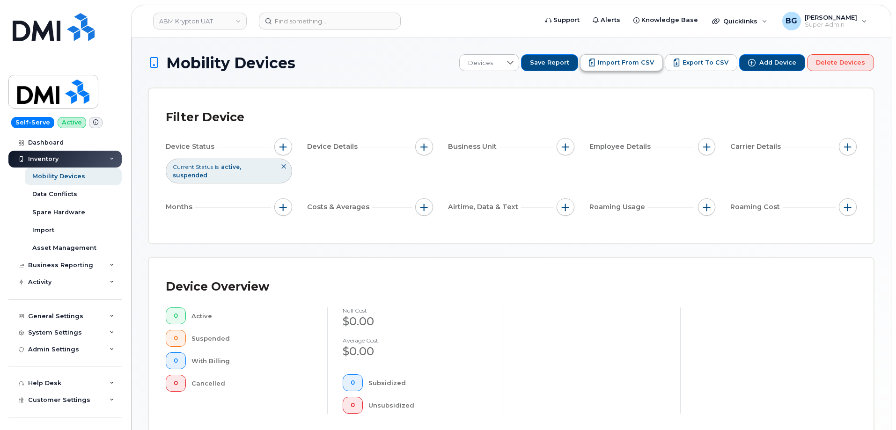
click at [627, 66] on span "Import from CSV" at bounding box center [626, 63] width 56 height 8
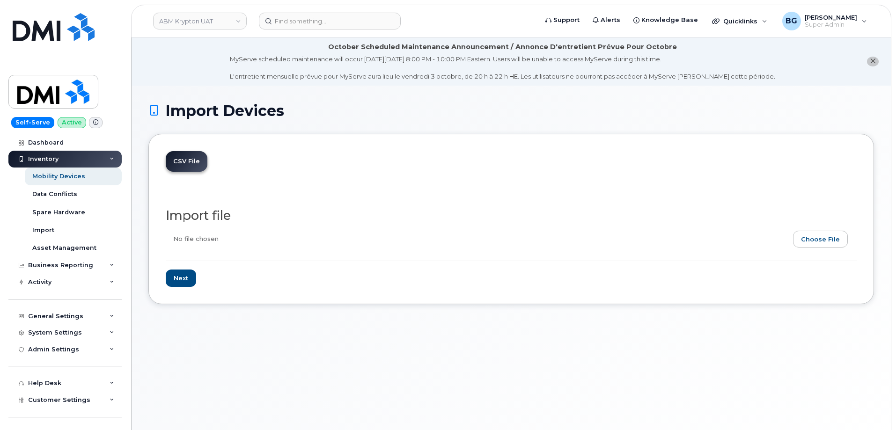
click at [820, 236] on input "file" at bounding box center [508, 242] width 684 height 22
type input "C:\fakepath\ABM Industries, Inc. - Device Report - [DATE].csv"
click at [181, 283] on input "Next" at bounding box center [181, 278] width 30 height 17
type input "Loading..."
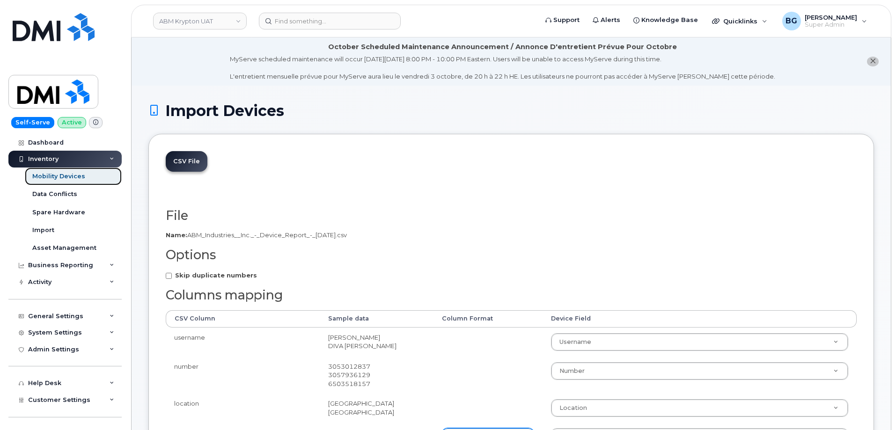
click at [50, 176] on div "Mobility Devices" at bounding box center [58, 176] width 53 height 8
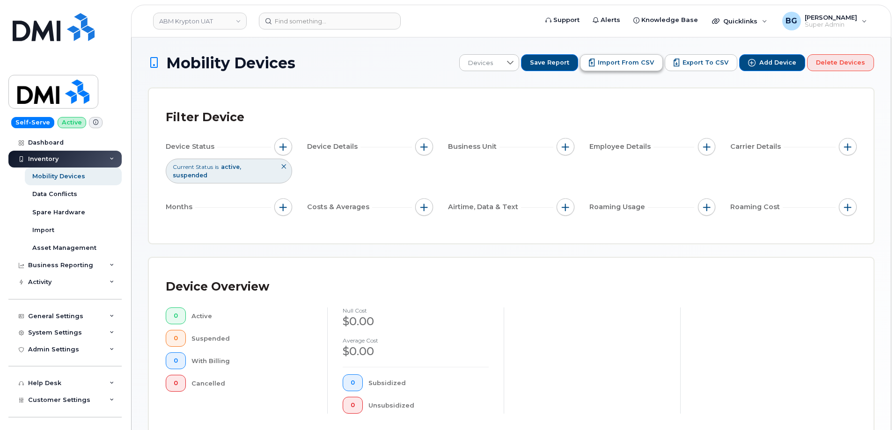
click at [640, 62] on span "Import from CSV" at bounding box center [626, 63] width 56 height 8
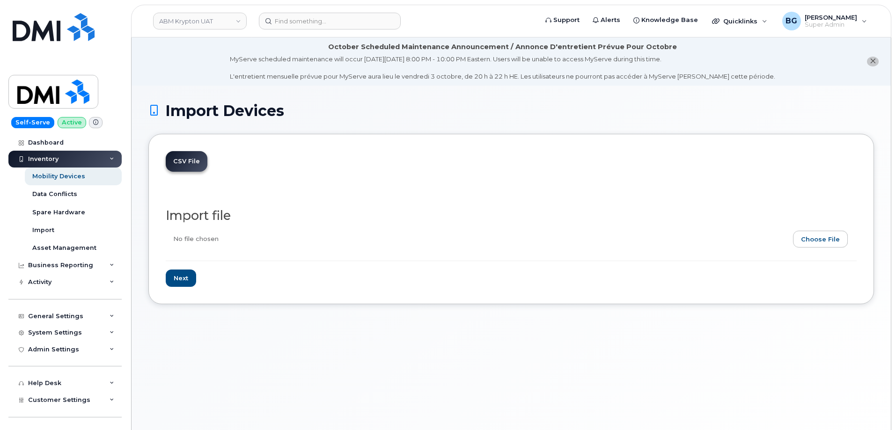
click at [823, 242] on input "file" at bounding box center [508, 242] width 684 height 22
type input "C:\fakepath\ABM Industries, Inc. - Device Report - [DATE].csv"
click at [828, 243] on input "file" at bounding box center [508, 242] width 684 height 22
click at [819, 240] on input "file" at bounding box center [508, 242] width 684 height 22
type input "C:\fakepath\ABM Industries, Inc. - Device Report - 2025-10-02.csv"
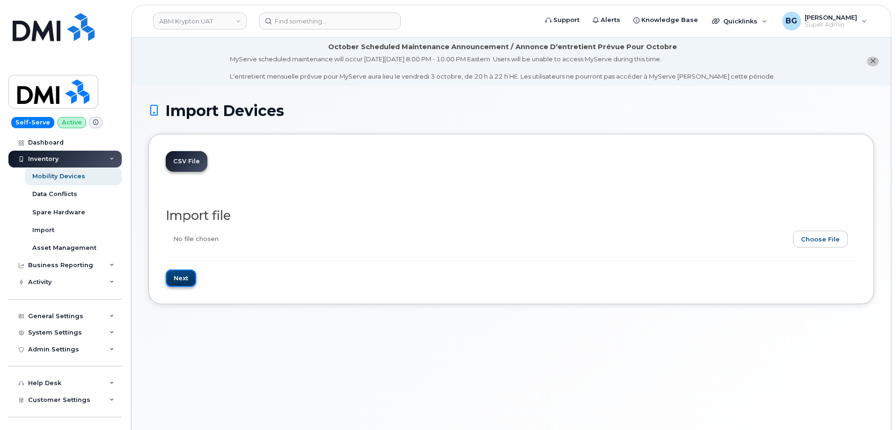
click at [191, 283] on input "Next" at bounding box center [181, 278] width 30 height 17
type input "Loading..."
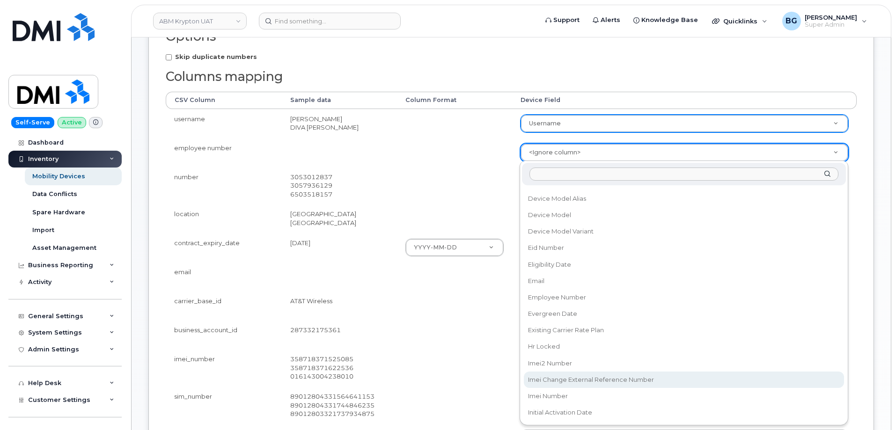
scroll to position [250, 0]
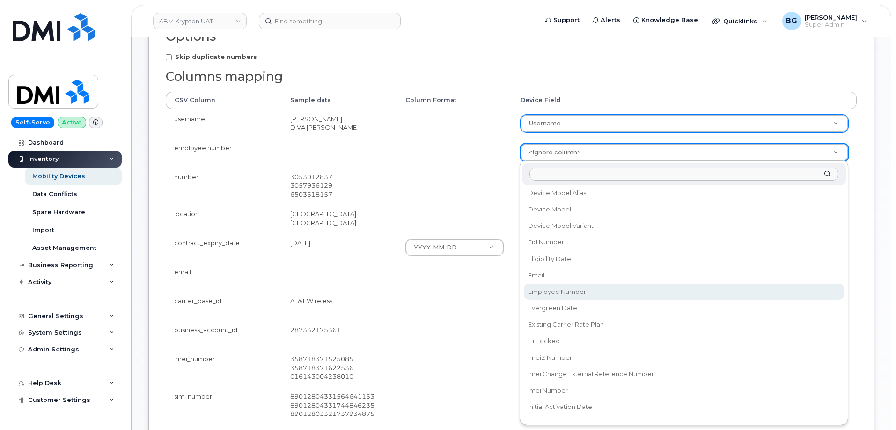
select select "employee_number"
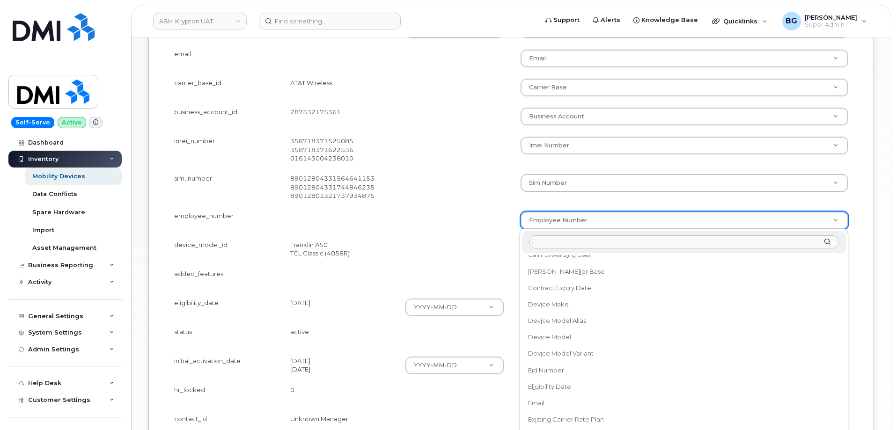
scroll to position [0, 0]
type input "igno"
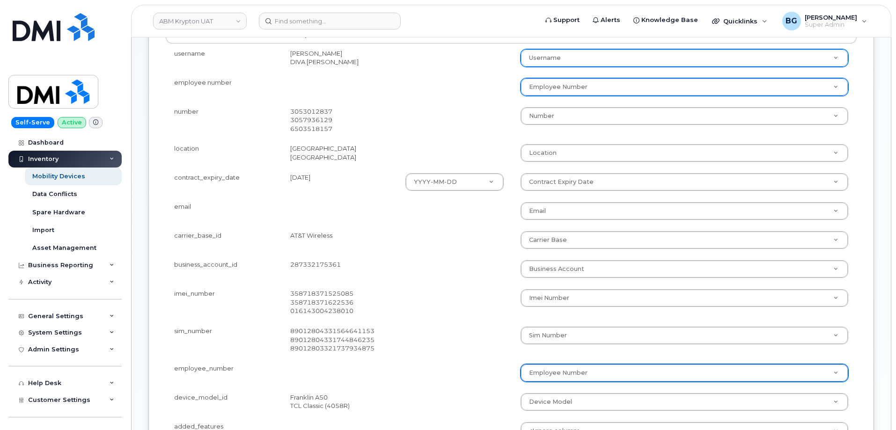
scroll to position [281, 0]
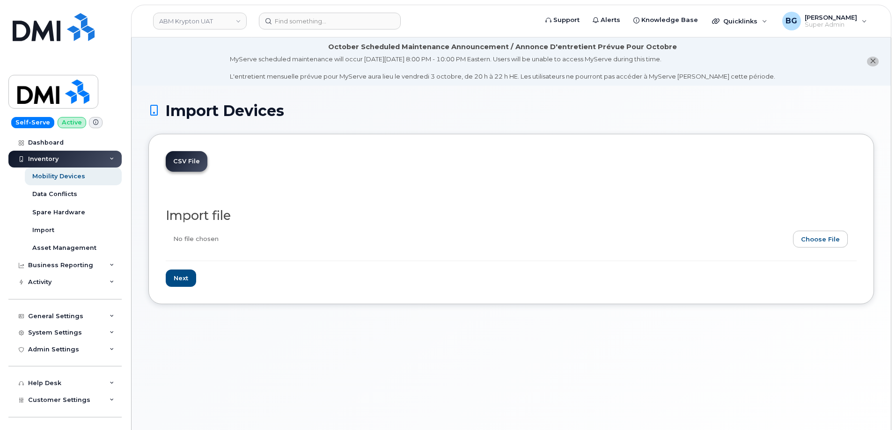
click at [809, 240] on input "file" at bounding box center [508, 242] width 684 height 22
type input "C:\fakepath\ABM Industries, Inc. - Device Report - 2025-10-02.csv"
click at [178, 275] on input "Next" at bounding box center [181, 278] width 30 height 17
type input "Loading..."
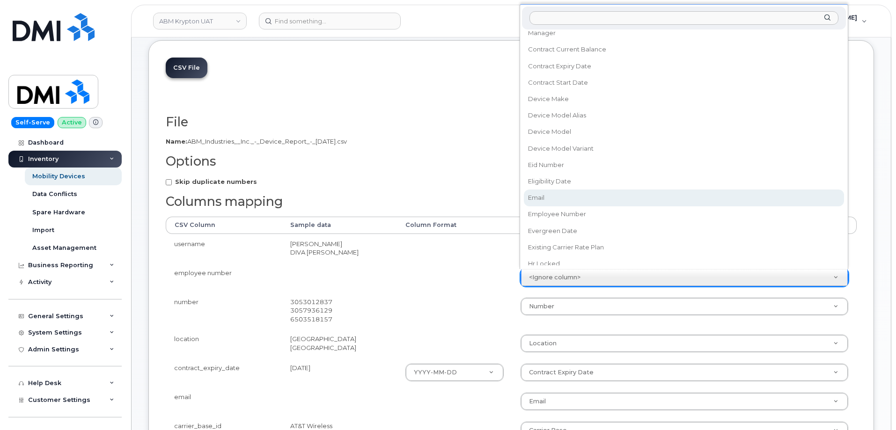
scroll to position [219, 0]
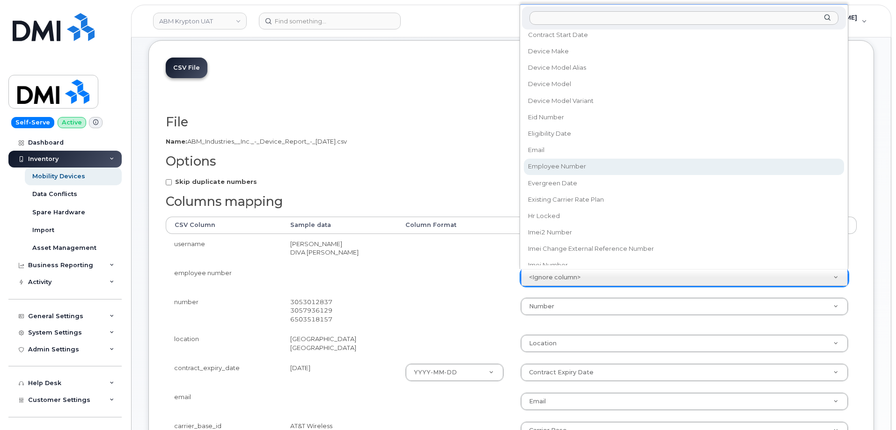
select select "employee_number"
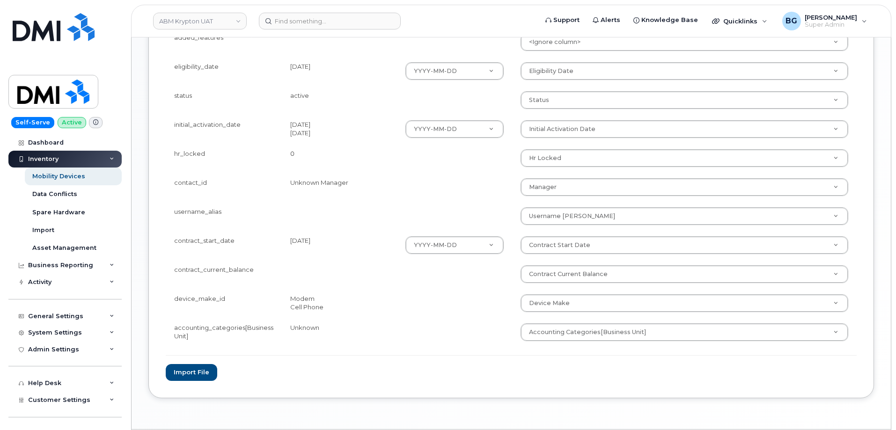
scroll to position [655, 0]
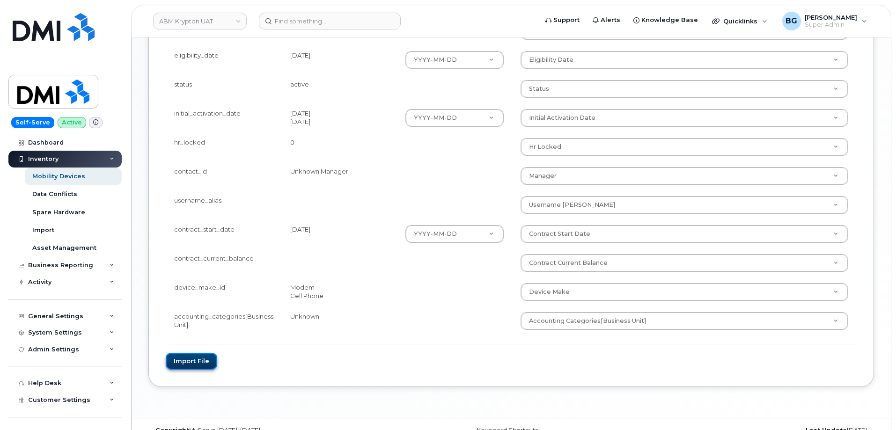
click at [189, 364] on button "Import file" at bounding box center [191, 361] width 51 height 17
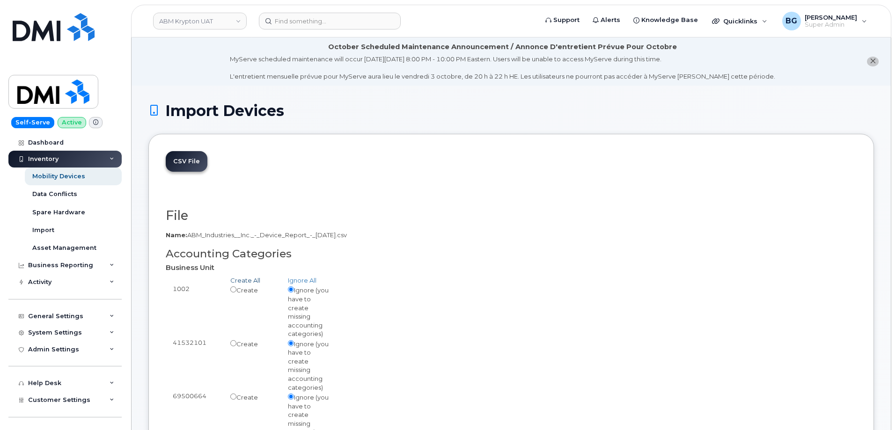
click at [243, 279] on link "Create All" at bounding box center [245, 280] width 30 height 7
radio input "true"
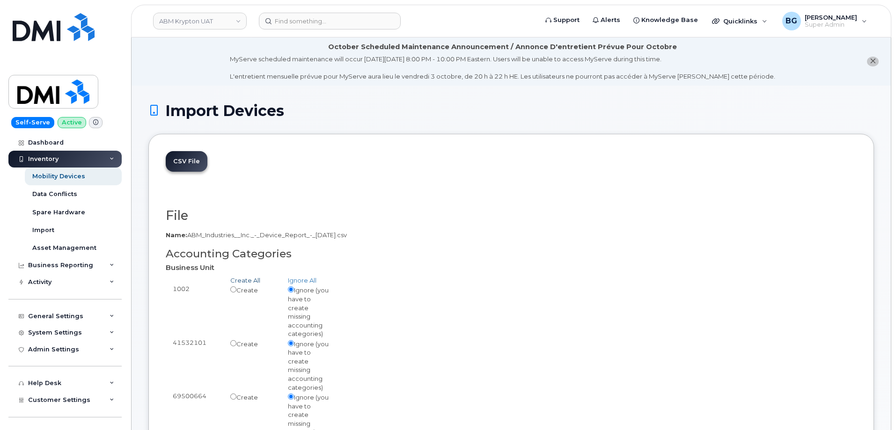
radio input "true"
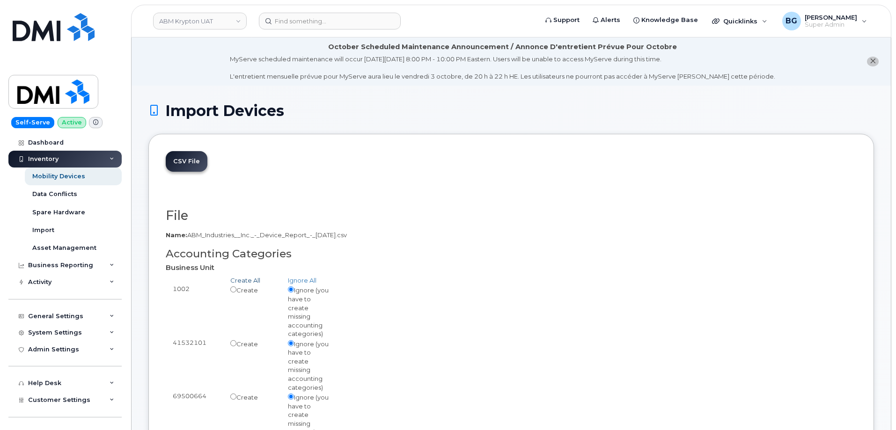
radio input "true"
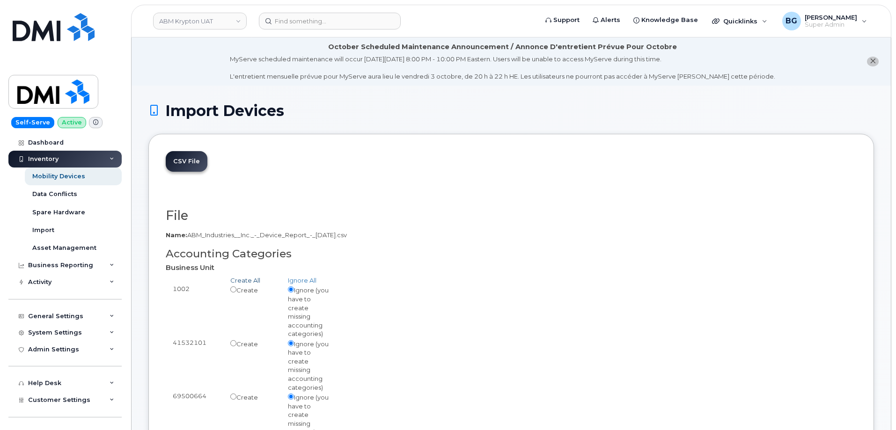
radio input "true"
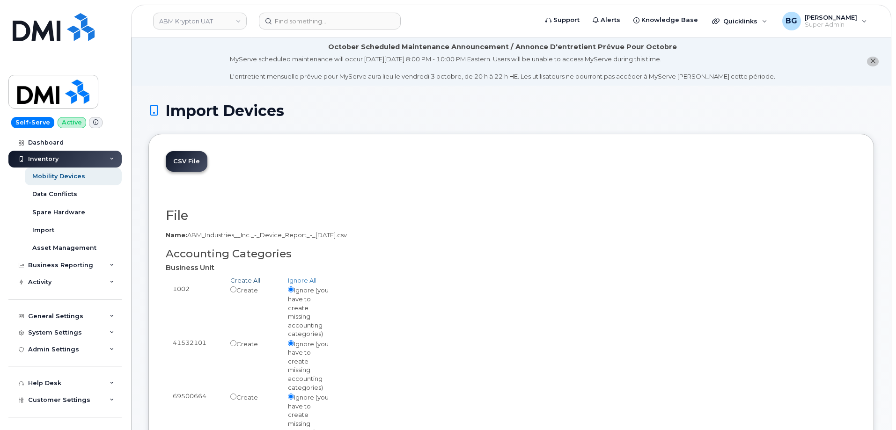
radio input "true"
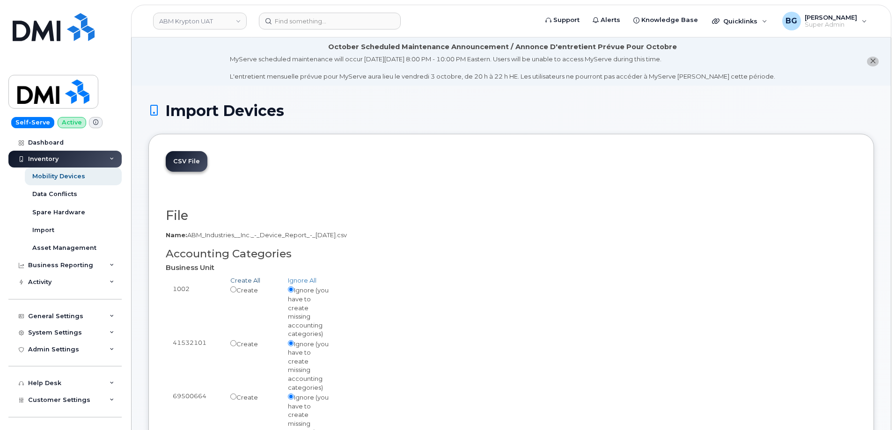
radio input "true"
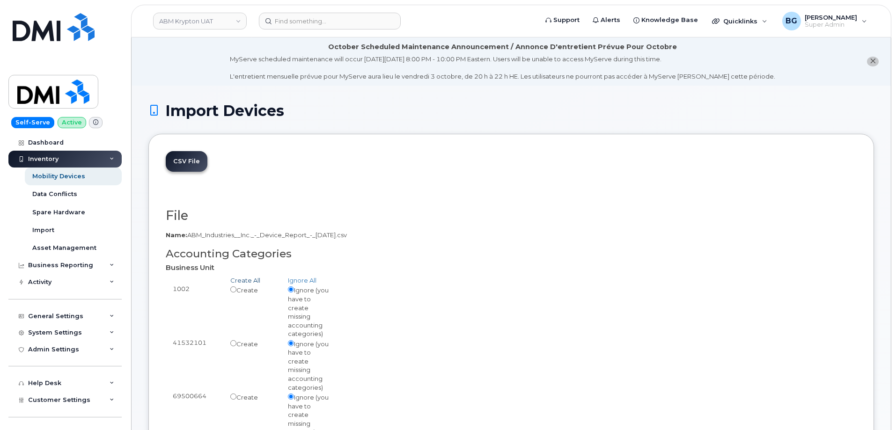
radio input "true"
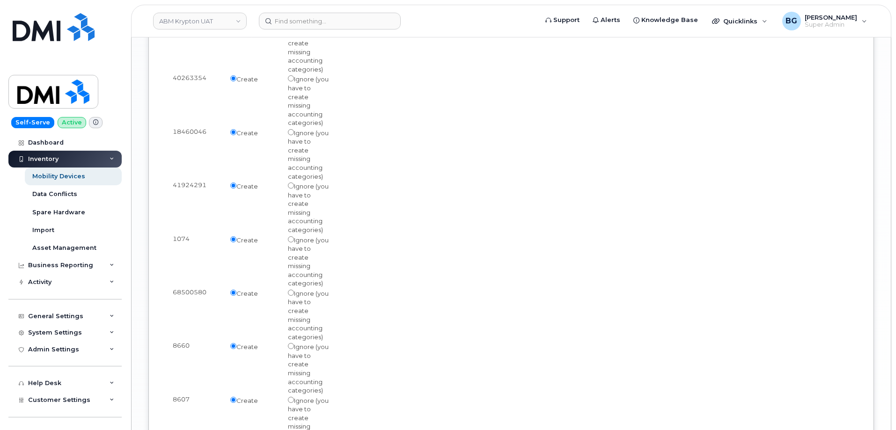
scroll to position [1501, 0]
type input "Loading..."
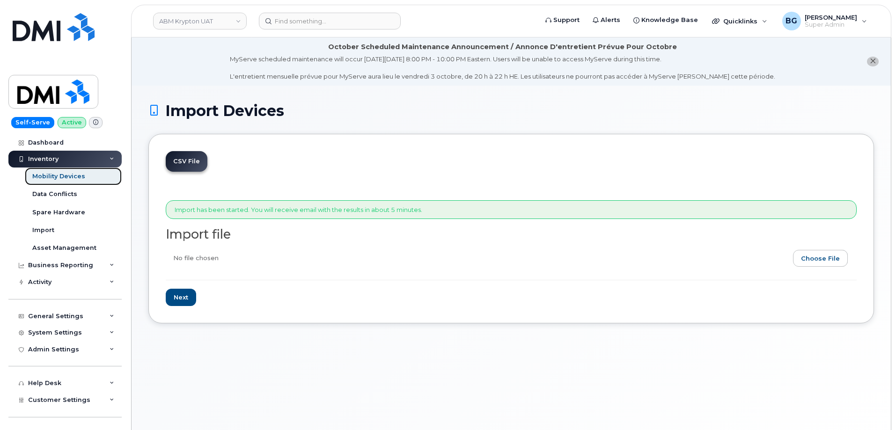
click at [50, 176] on div "Mobility Devices" at bounding box center [58, 176] width 53 height 8
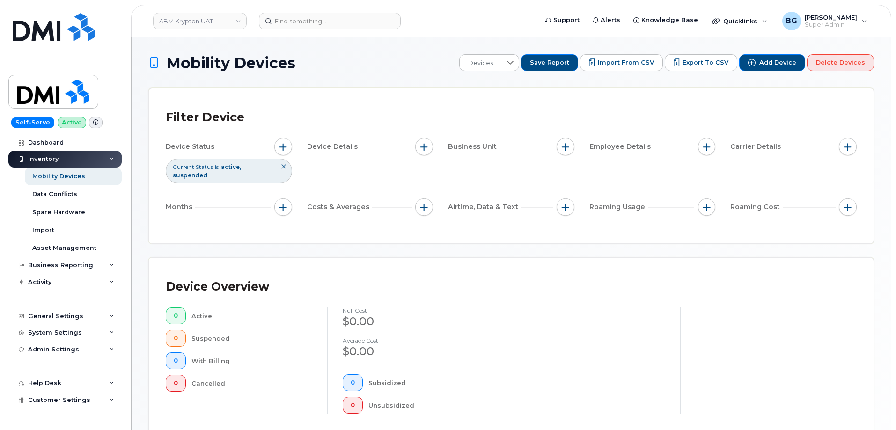
click at [589, 296] on div "Device Overview 0 Active 0 Suspended 0 With Billing 0 Cancelled null cost $0.00…" at bounding box center [511, 348] width 691 height 147
click at [587, 292] on div "Device Overview 0 Active 0 Suspended 0 With Billing 0 Cancelled null cost $0.00…" at bounding box center [511, 348] width 691 height 147
click at [628, 62] on span "Import from CSV" at bounding box center [626, 63] width 56 height 8
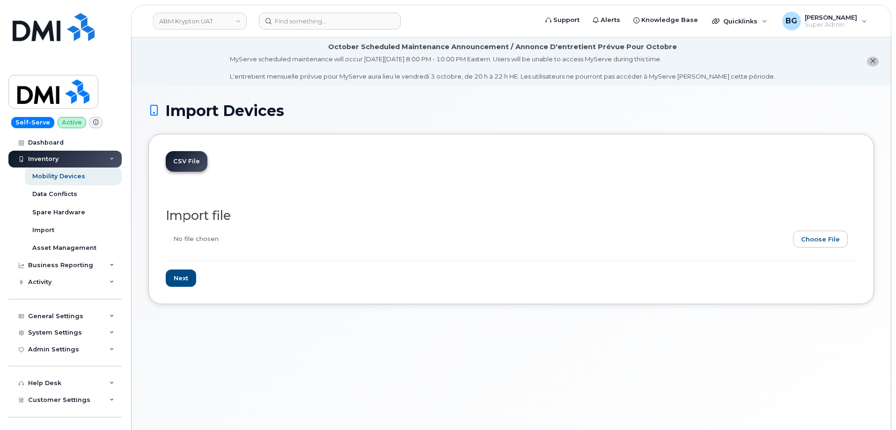
click at [826, 241] on input "file" at bounding box center [508, 242] width 684 height 22
type input "C:\fakepath\ABM Industries, Inc. - Device Report - [DATE].csv"
click at [178, 278] on input "Next" at bounding box center [181, 278] width 30 height 17
type input "Loading..."
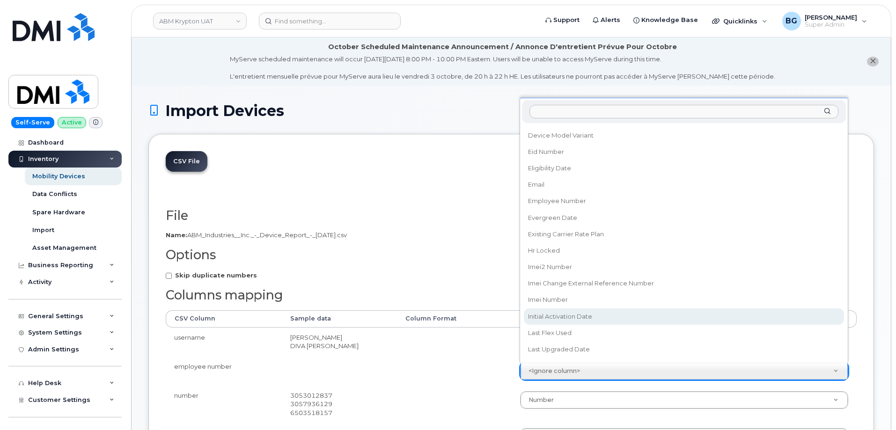
scroll to position [281, 0]
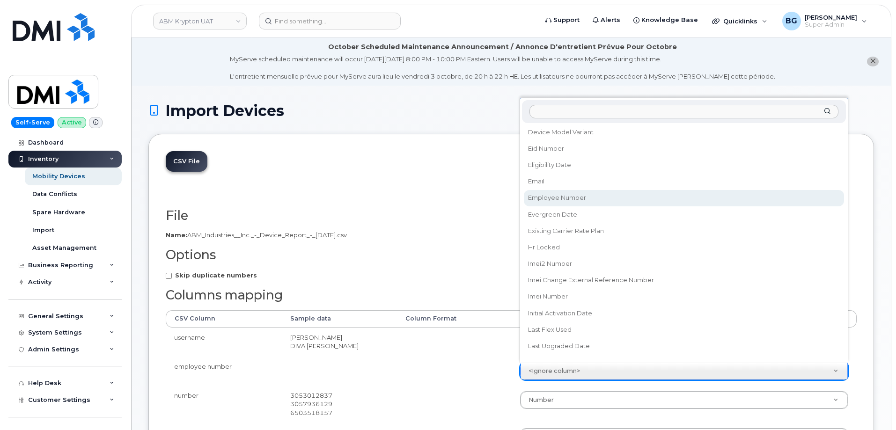
select select "employee_number"
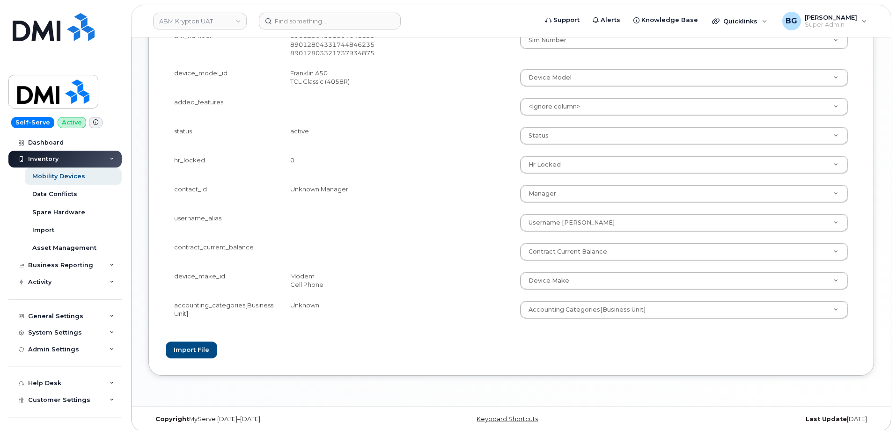
scroll to position [557, 0]
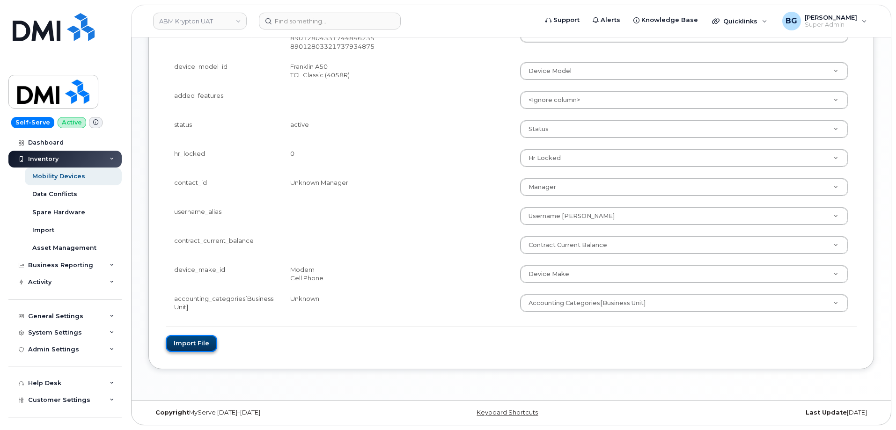
click at [181, 345] on button "Import file" at bounding box center [191, 343] width 51 height 17
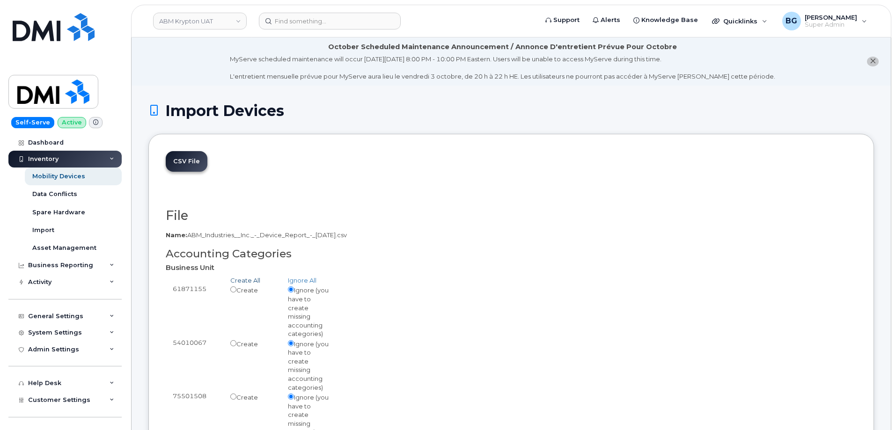
click at [238, 280] on link "Create All" at bounding box center [245, 280] width 30 height 7
radio input "true"
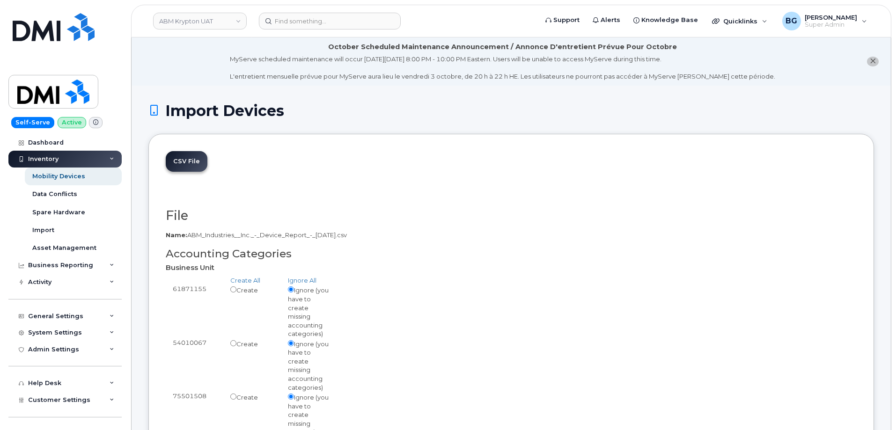
radio input "true"
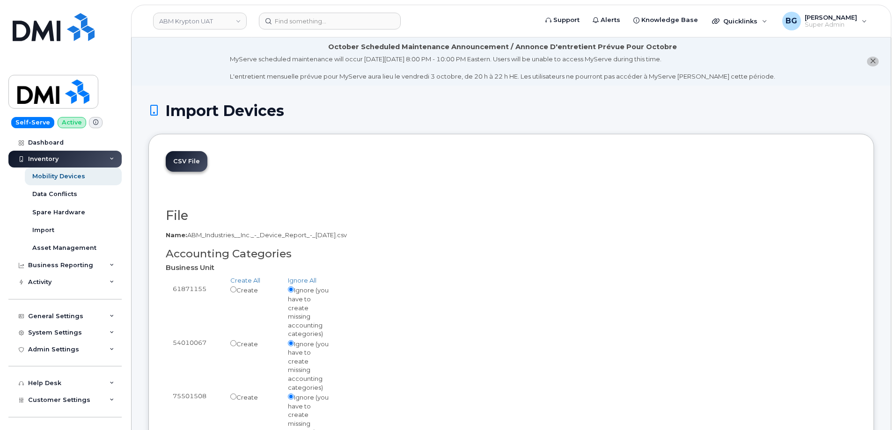
radio input "true"
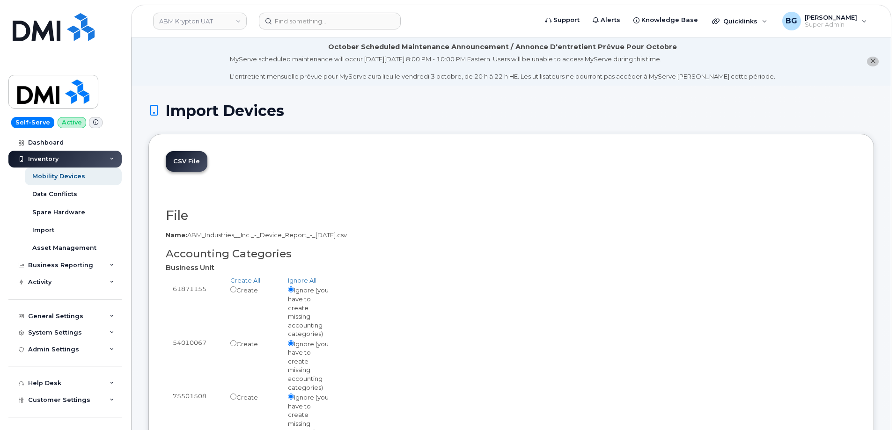
radio input "true"
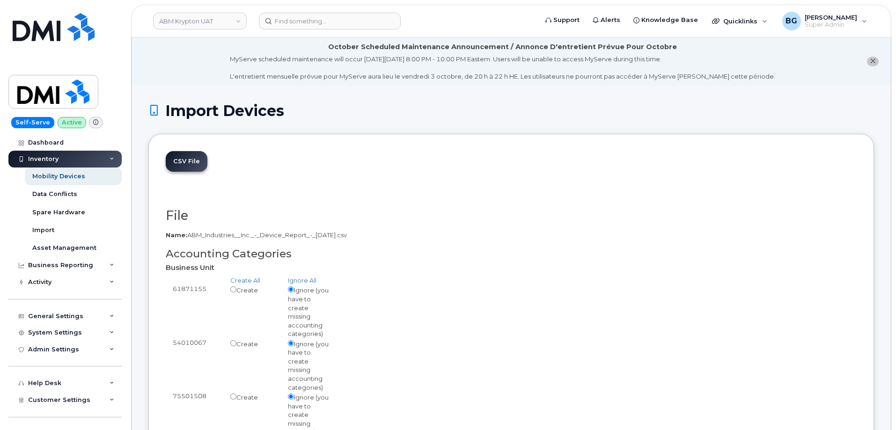
radio input "true"
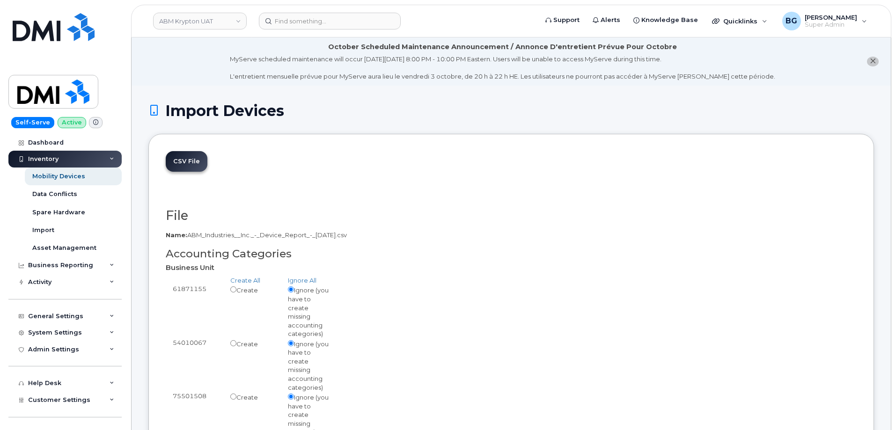
radio input "true"
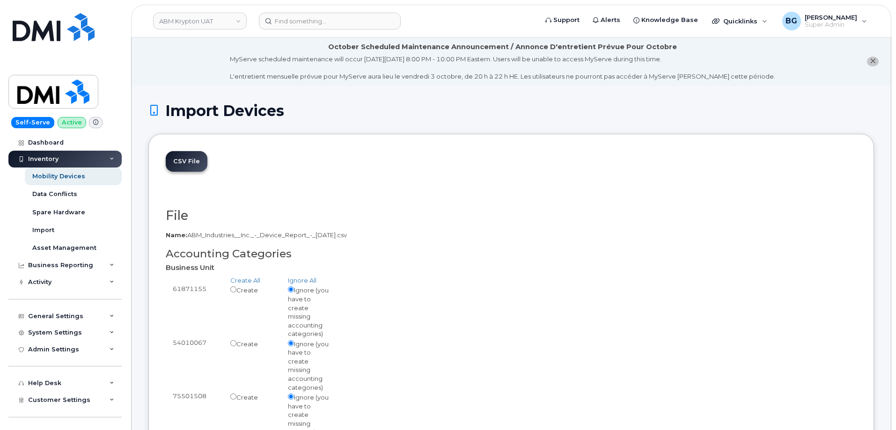
radio input "true"
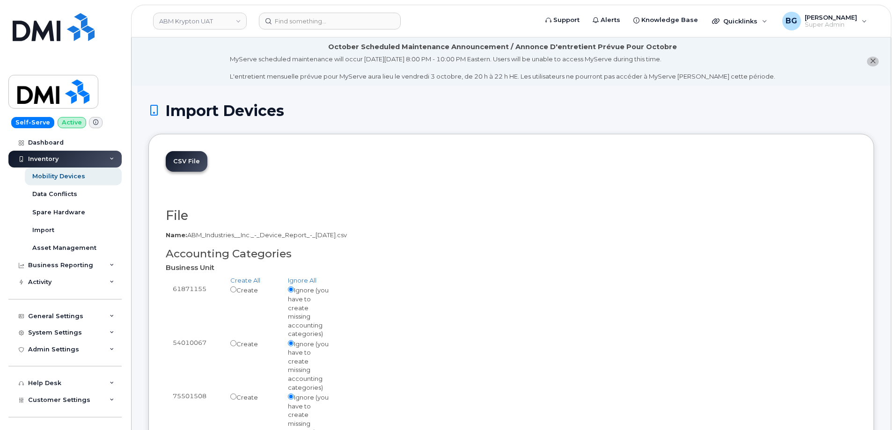
radio input "true"
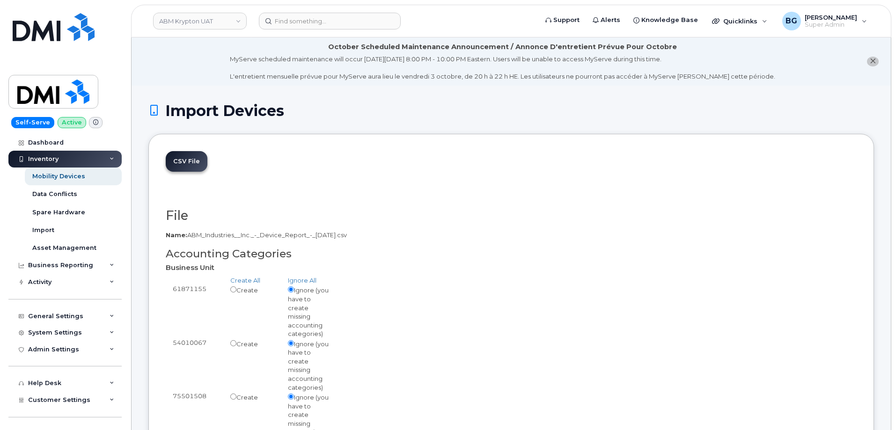
radio input "true"
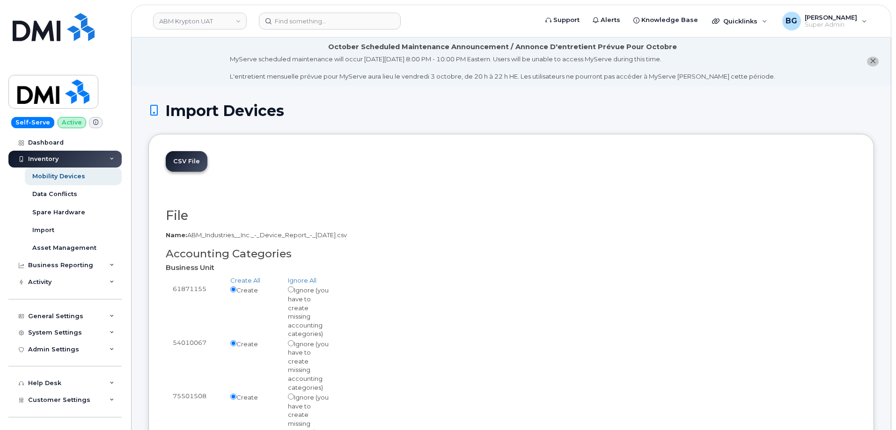
radio input "true"
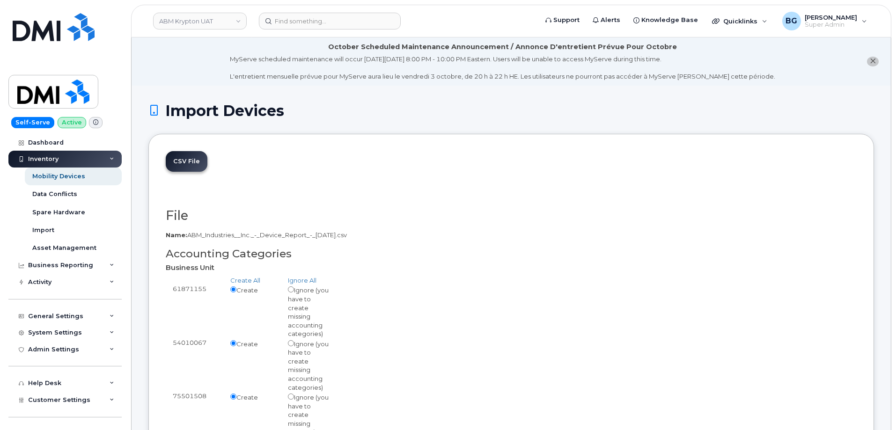
radio input "true"
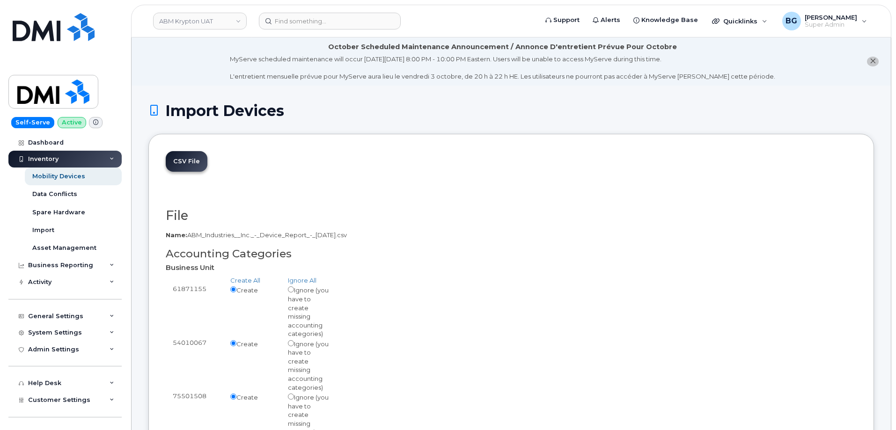
radio input "true"
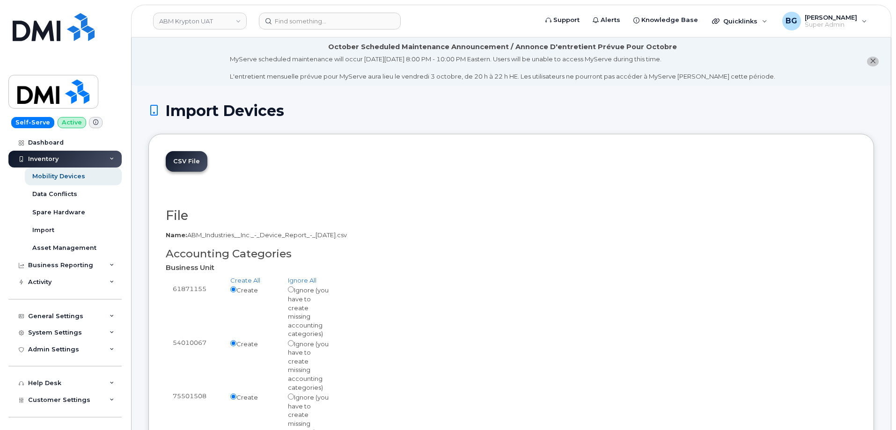
radio input "true"
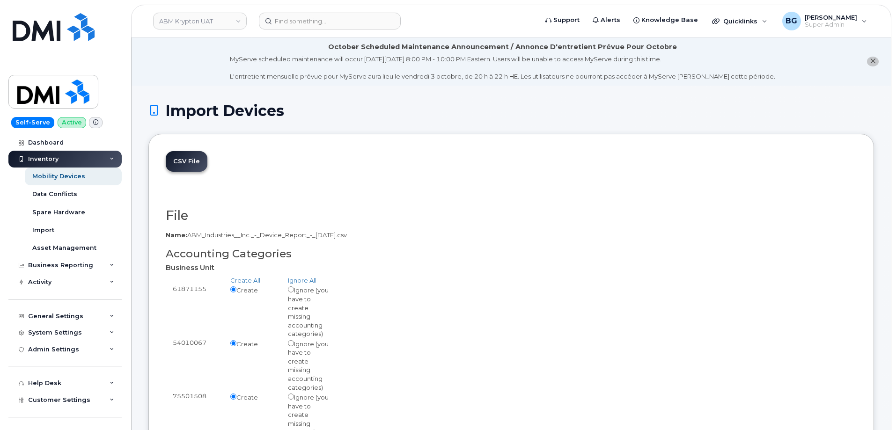
radio input "true"
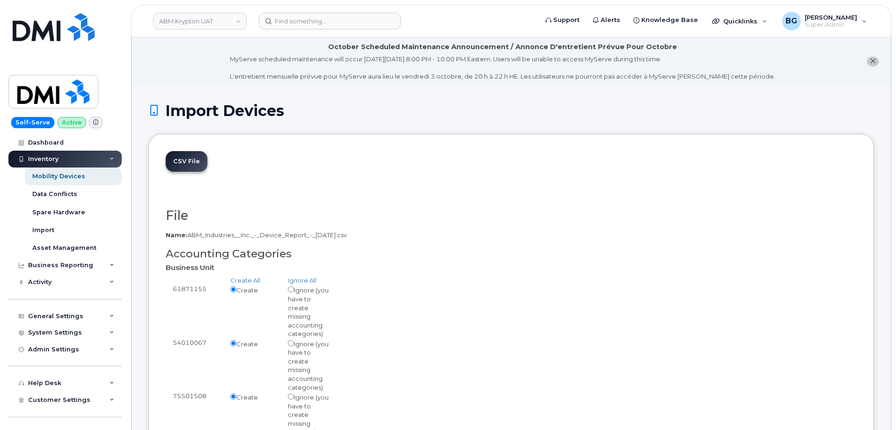
radio input "true"
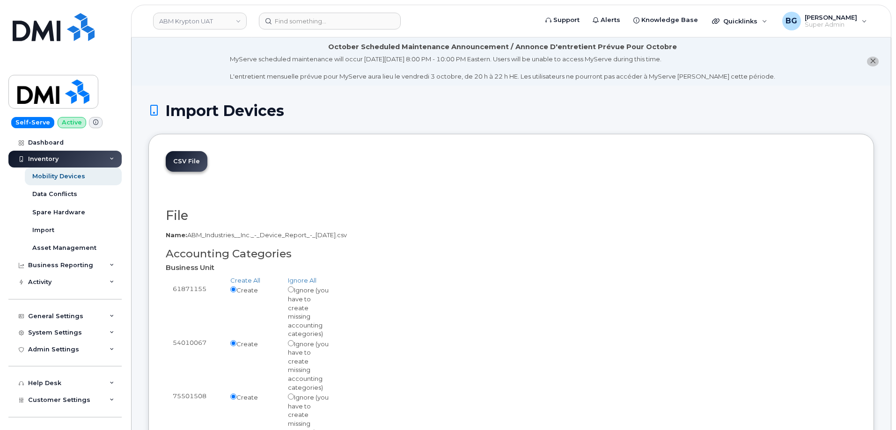
radio input "true"
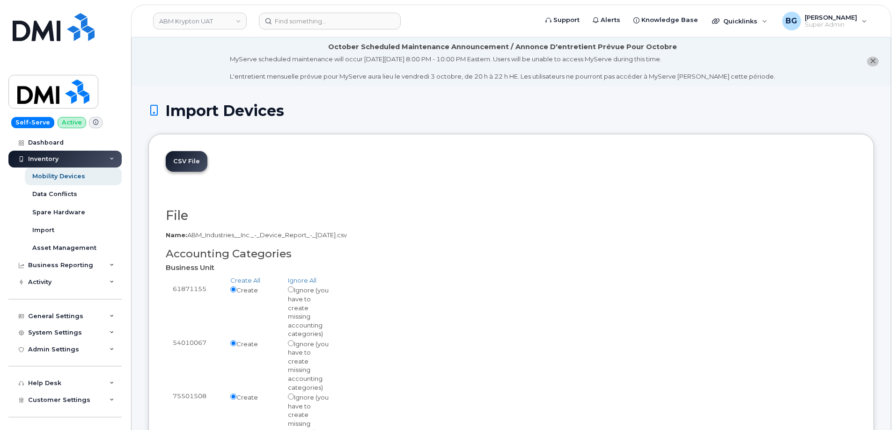
radio input "true"
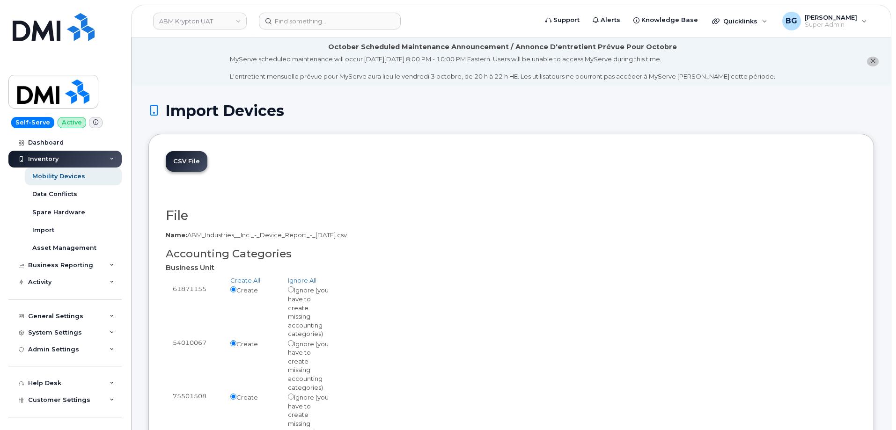
radio input "true"
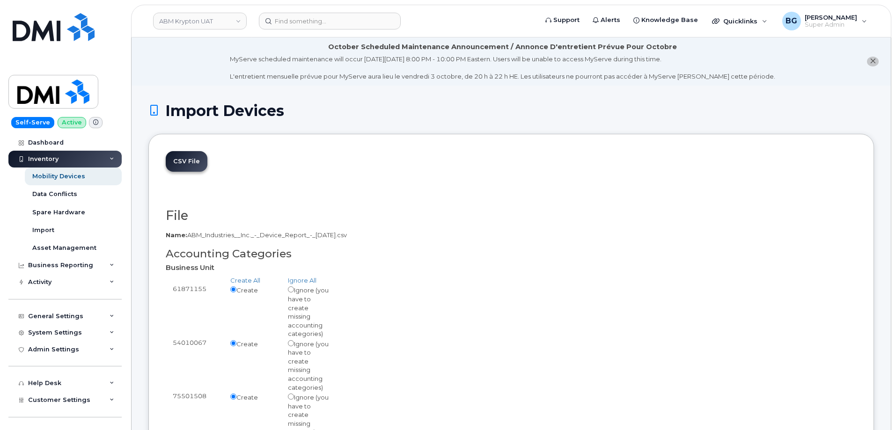
radio input "true"
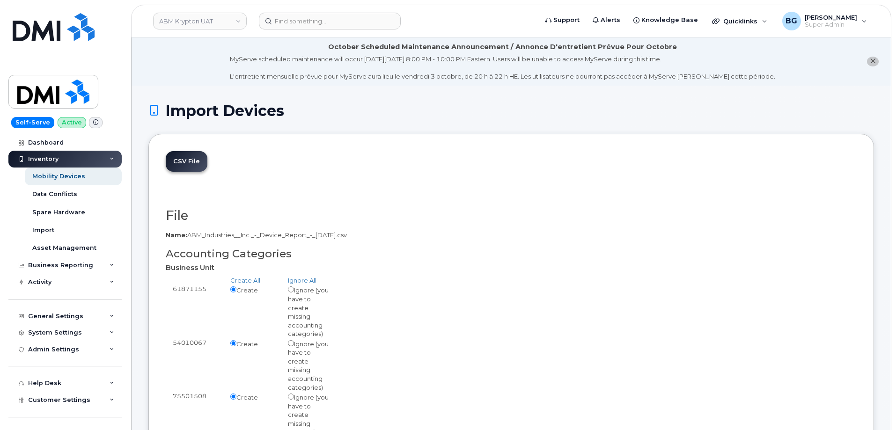
radio input "true"
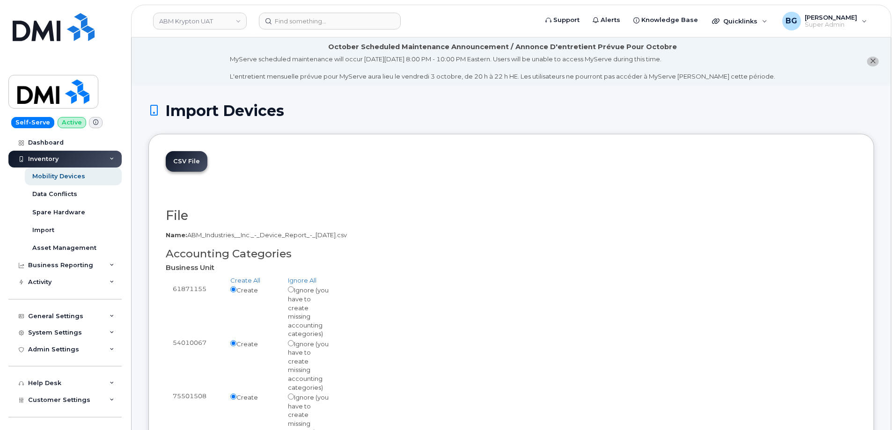
radio input "true"
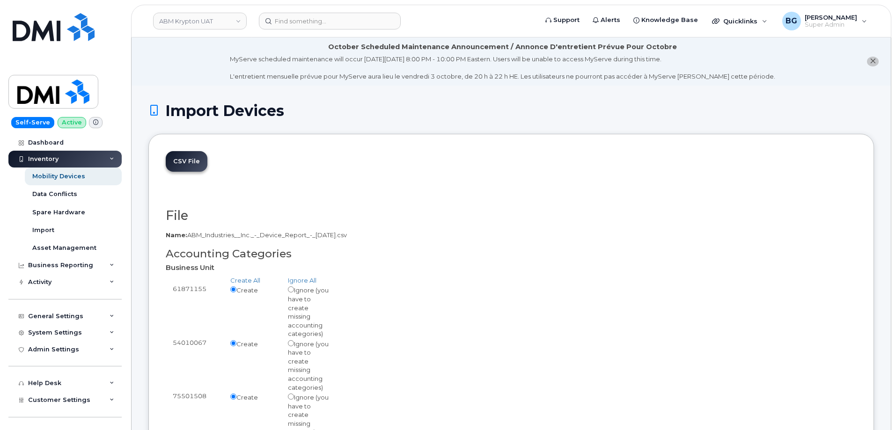
radio input "true"
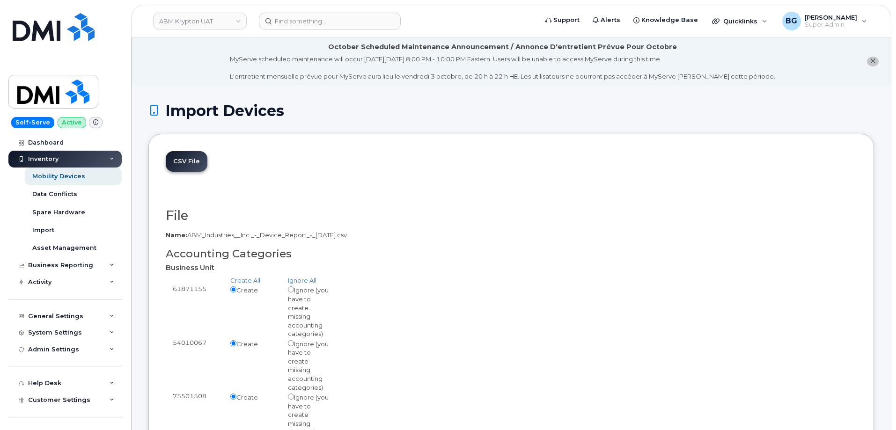
radio input "true"
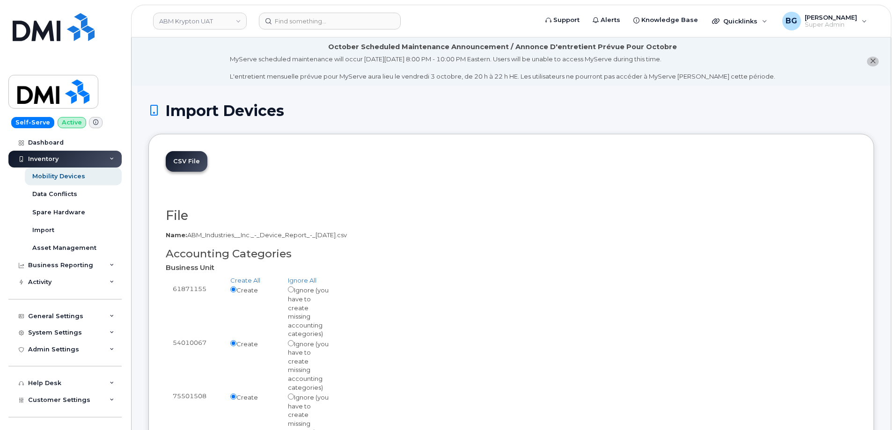
radio input "true"
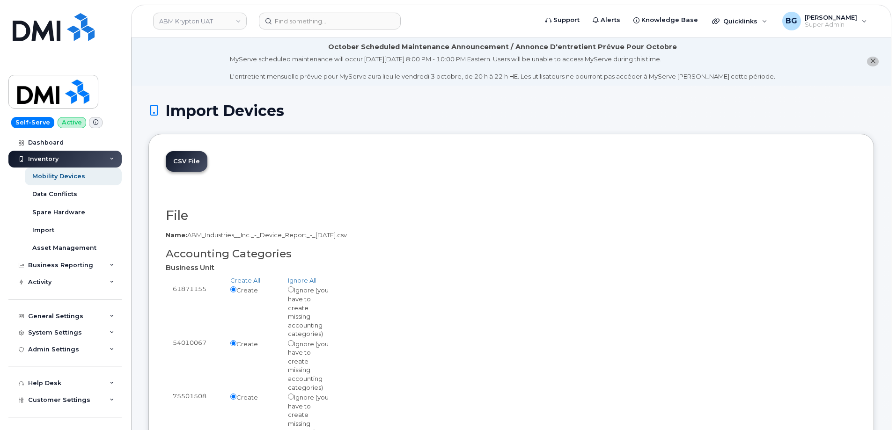
radio input "true"
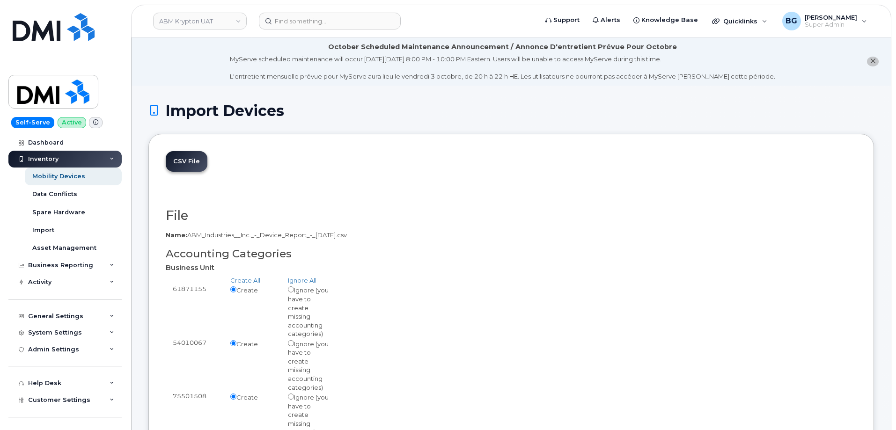
radio input "true"
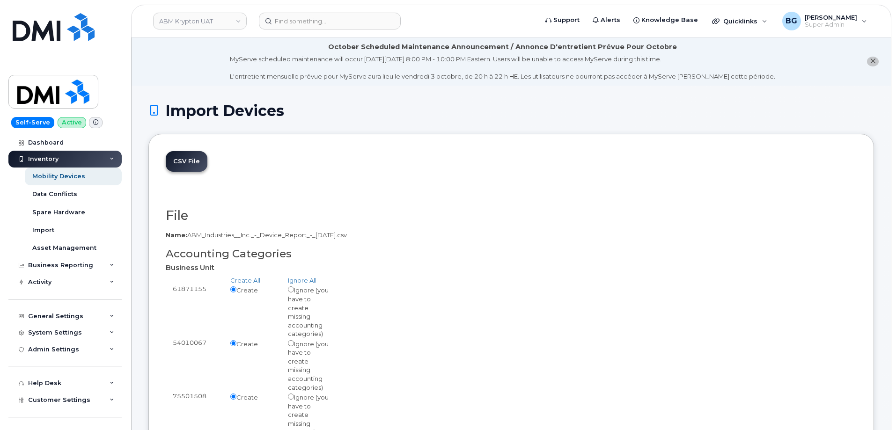
radio input "true"
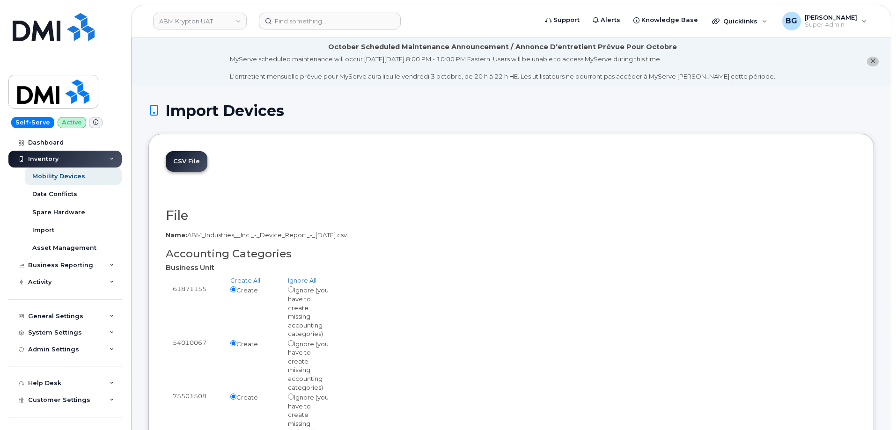
radio input "true"
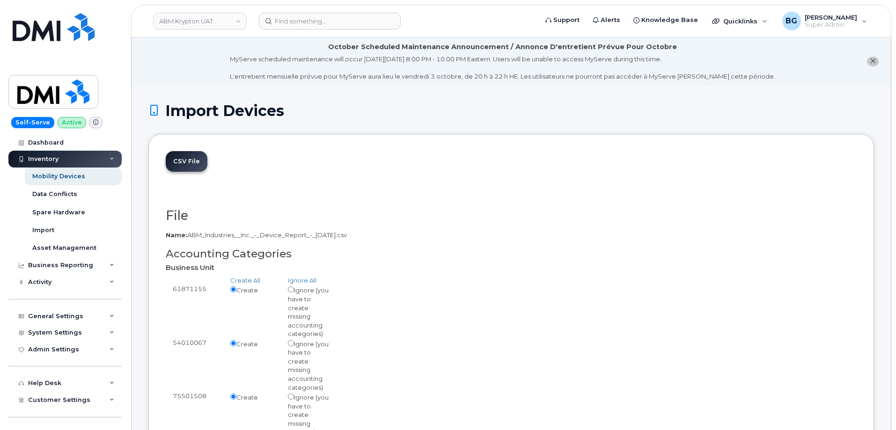
radio input "true"
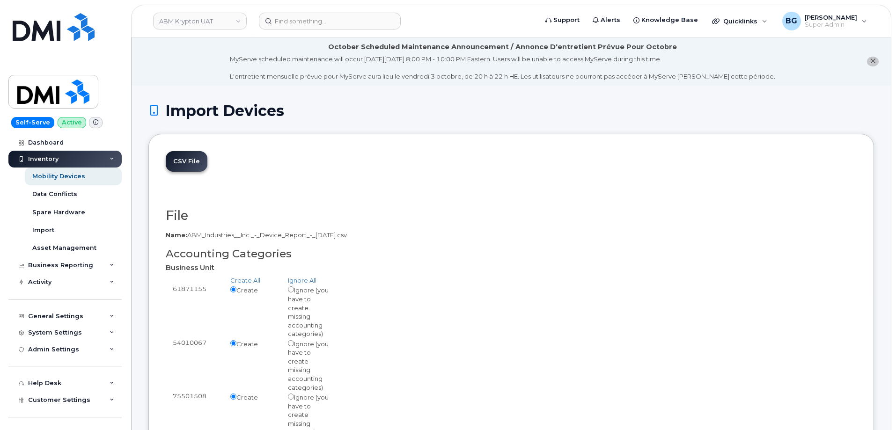
radio input "true"
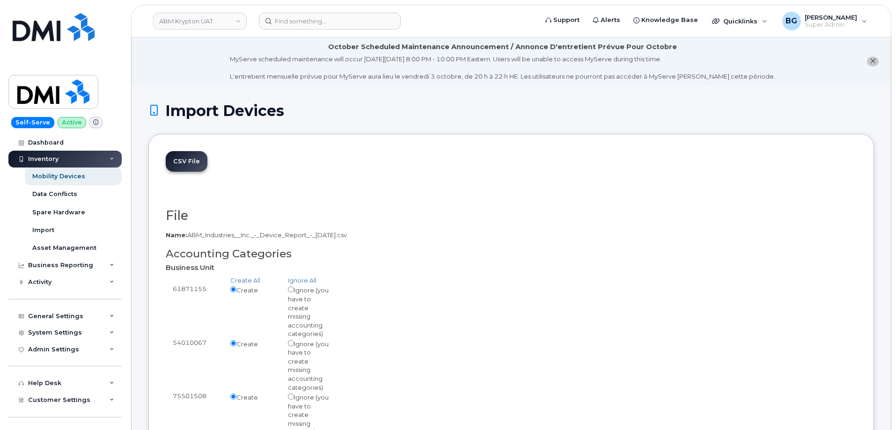
radio input "true"
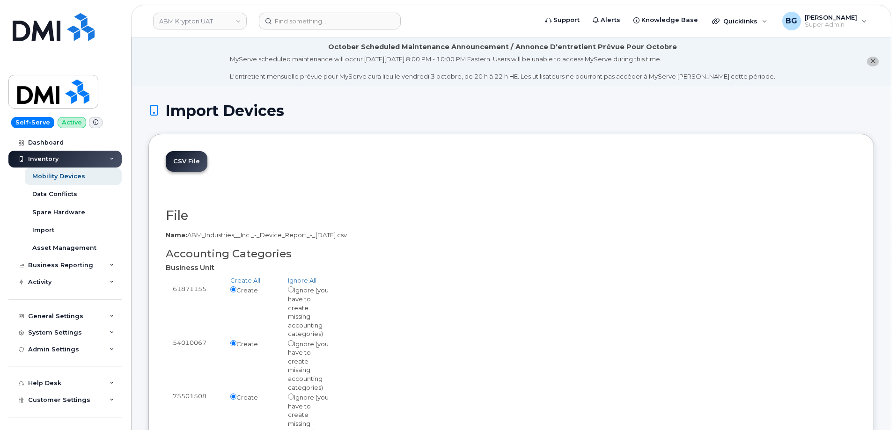
radio input "true"
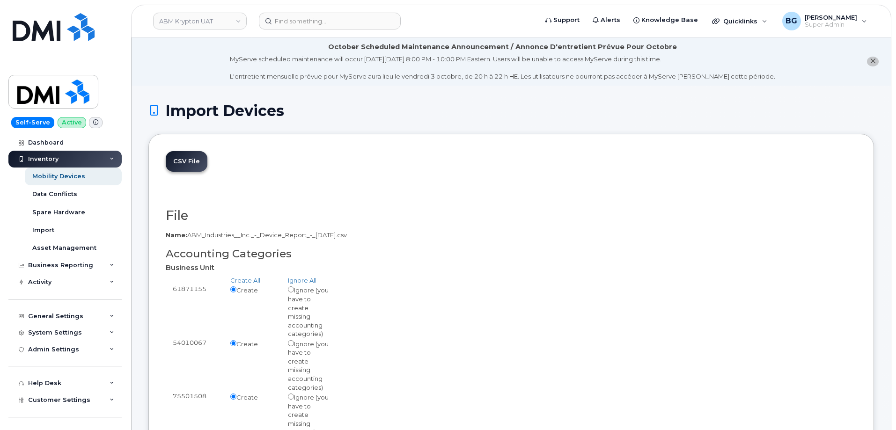
radio input "true"
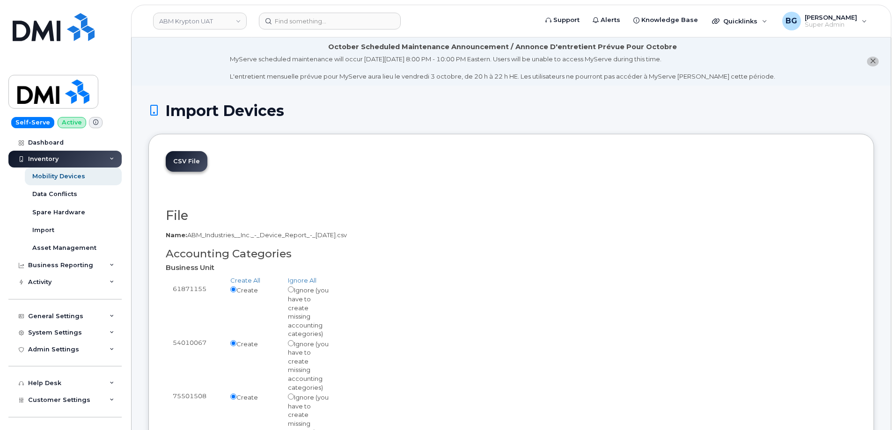
radio input "true"
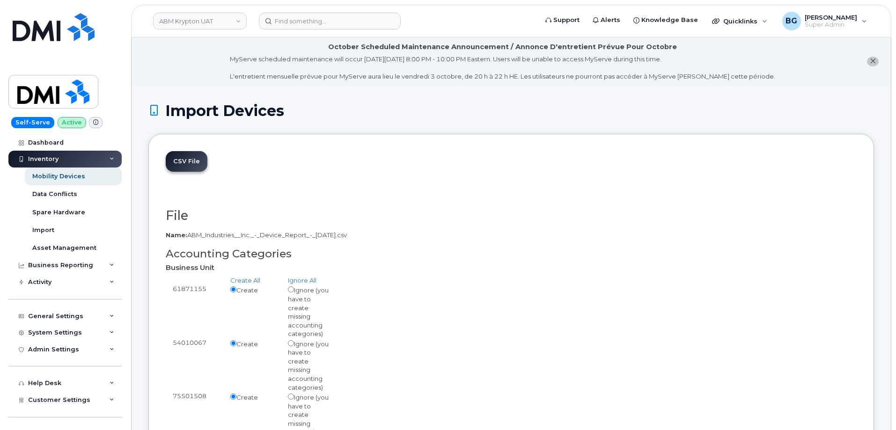
radio input "true"
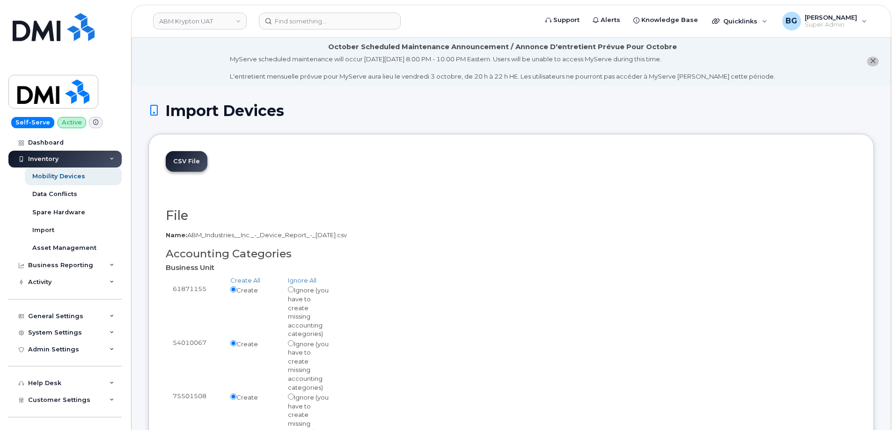
radio input "true"
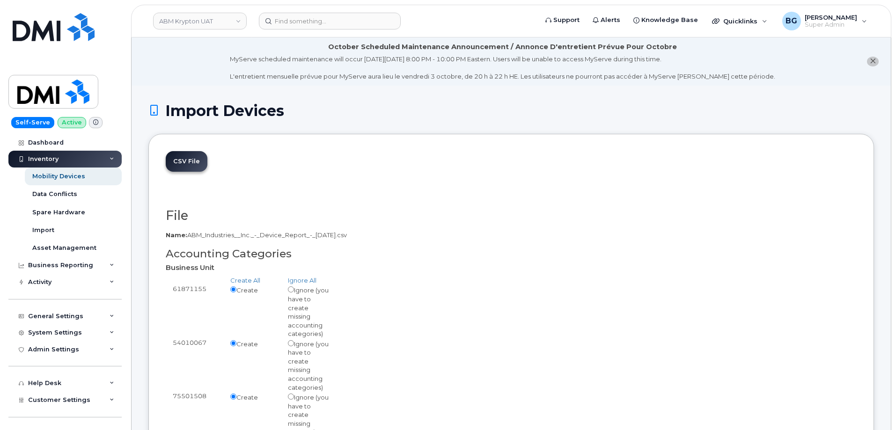
radio input "true"
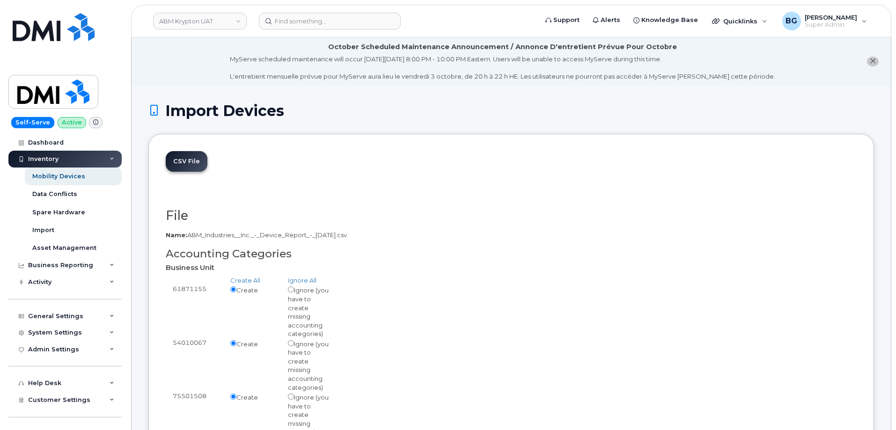
radio input "true"
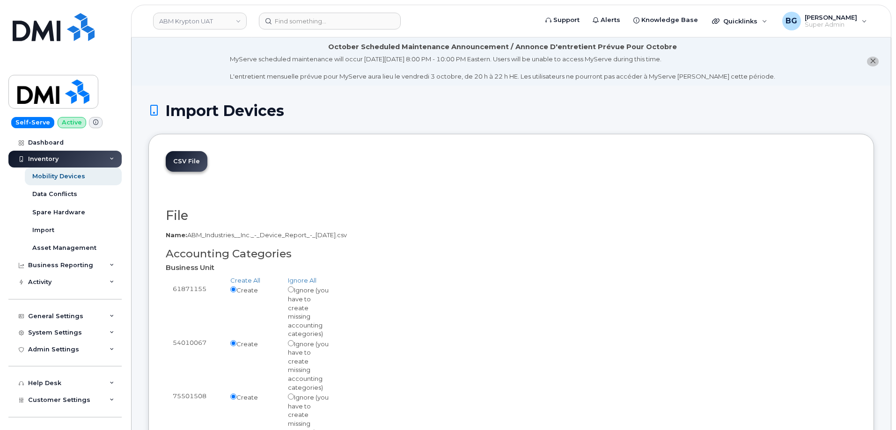
radio input "true"
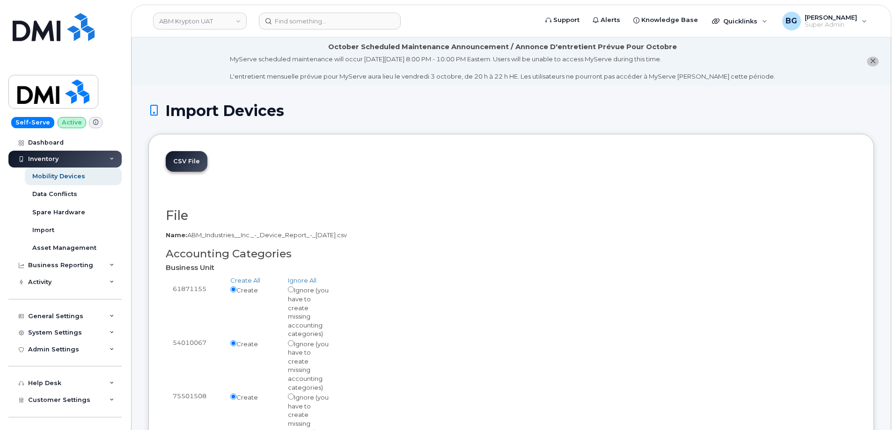
radio input "true"
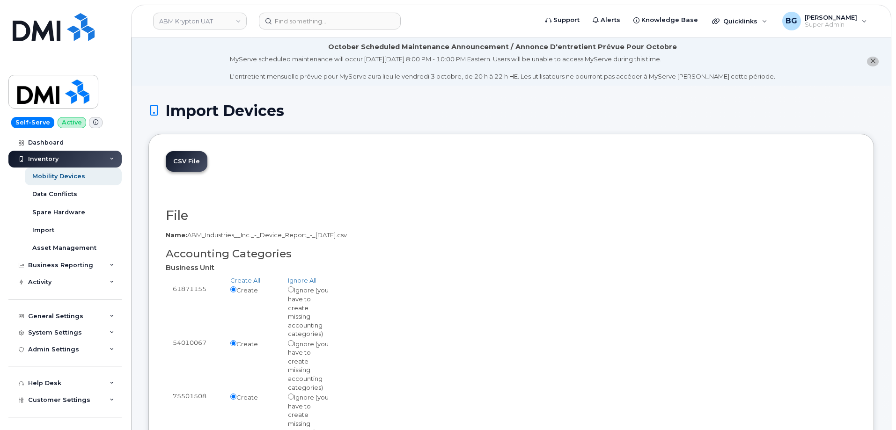
radio input "true"
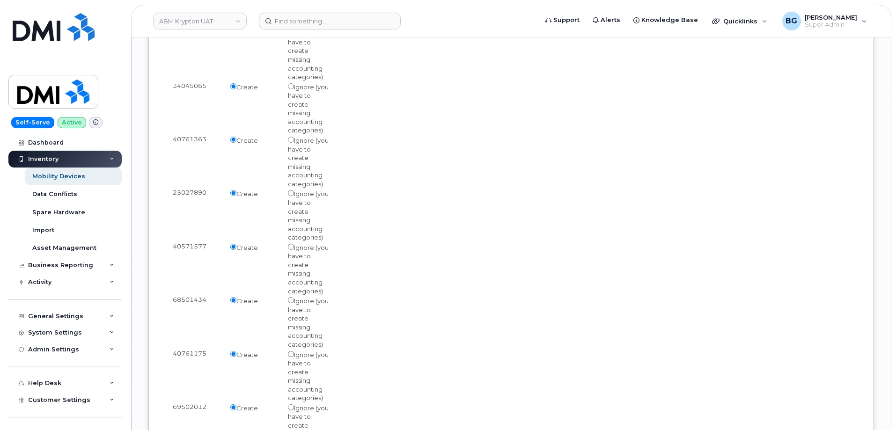
scroll to position [207613, 0]
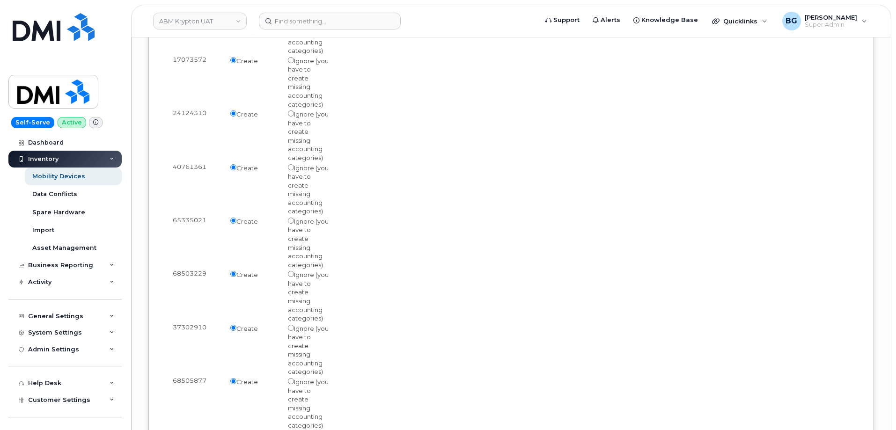
drag, startPoint x: 180, startPoint y: 344, endPoint x: 493, endPoint y: 391, distance: 317.2
